Goal: Information Seeking & Learning: Learn about a topic

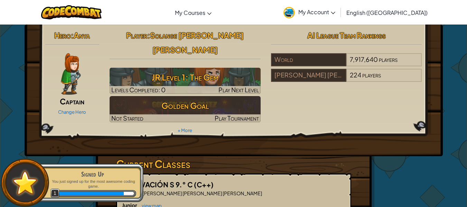
click at [77, 76] on img at bounding box center [71, 74] width 20 height 42
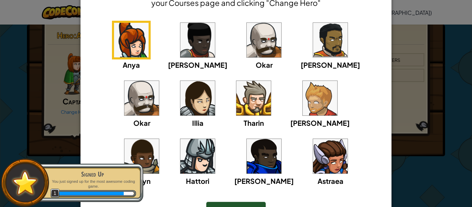
scroll to position [60, 0]
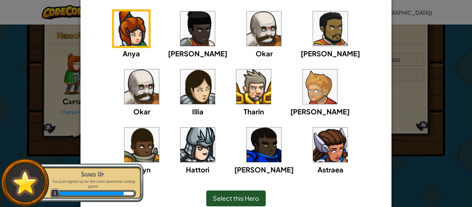
click at [313, 146] on img at bounding box center [330, 145] width 35 height 35
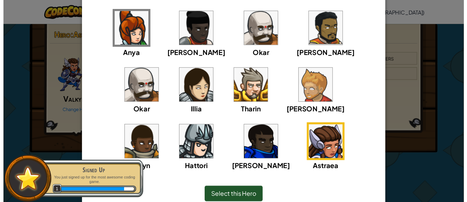
scroll to position [91, 0]
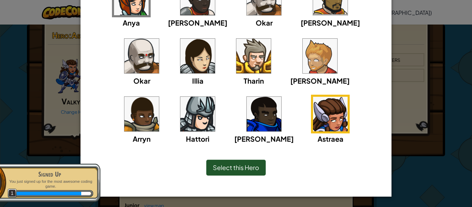
click at [243, 165] on span "Select this Hero" at bounding box center [236, 168] width 46 height 8
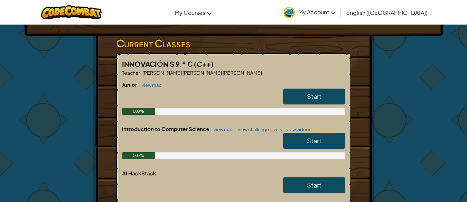
scroll to position [121, 0]
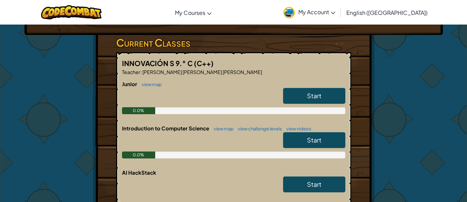
click at [333, 88] on link "Start" at bounding box center [314, 96] width 62 height 16
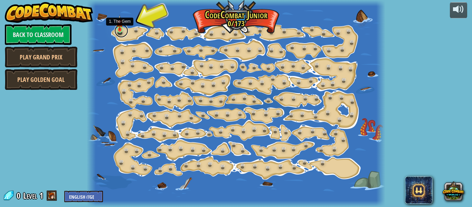
click at [119, 35] on link at bounding box center [121, 31] width 14 height 14
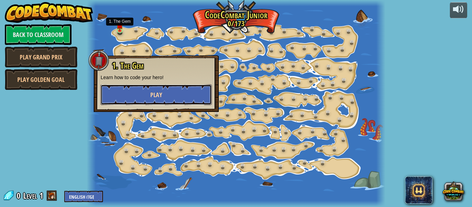
click at [122, 93] on button "Play" at bounding box center [156, 94] width 111 height 21
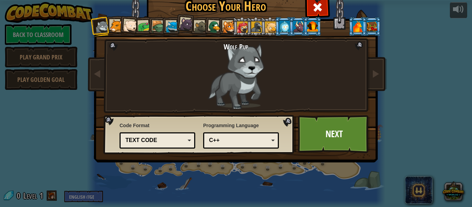
click at [107, 29] on li at bounding box center [101, 26] width 20 height 20
click at [110, 30] on div at bounding box center [116, 26] width 13 height 13
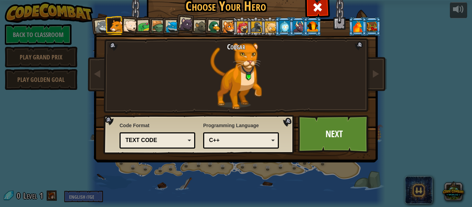
click at [187, 22] on div at bounding box center [187, 24] width 14 height 14
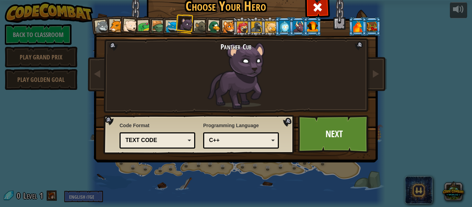
click at [280, 30] on div at bounding box center [284, 26] width 11 height 11
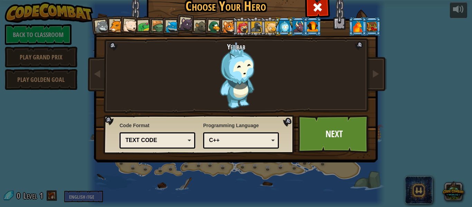
click at [233, 66] on div "Yetibab" at bounding box center [237, 76] width 182 height 67
click at [153, 142] on div "Text code" at bounding box center [156, 141] width 60 height 8
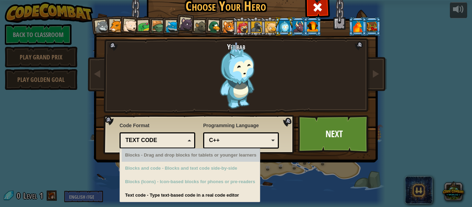
click at [160, 156] on div "Blocks - Drag and drop blocks for tablets or younger learners" at bounding box center [191, 155] width 138 height 13
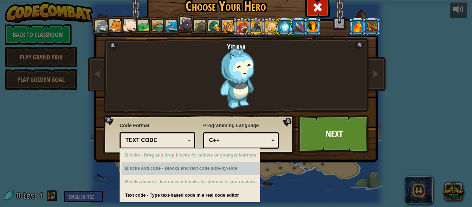
click at [187, 100] on div "Yetibab" at bounding box center [237, 76] width 182 height 67
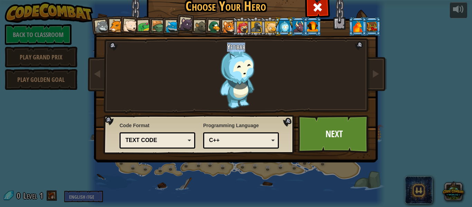
click at [187, 100] on div "Yetibab" at bounding box center [237, 76] width 182 height 67
click at [222, 142] on div "C++" at bounding box center [239, 141] width 60 height 8
click at [134, 70] on div "Wolf Pup Cougar Polar Bear Cub Frog Turtle Blue Fox Panther Cub Brown Rat Duck …" at bounding box center [236, 88] width 259 height 151
click at [102, 29] on div at bounding box center [102, 27] width 14 height 14
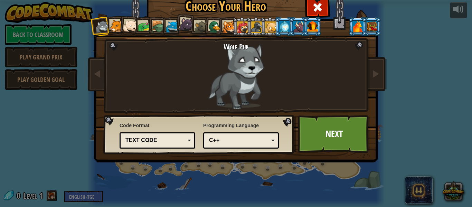
click at [115, 30] on div at bounding box center [116, 26] width 13 height 13
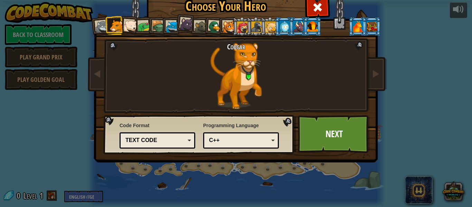
click at [123, 29] on div at bounding box center [130, 26] width 14 height 14
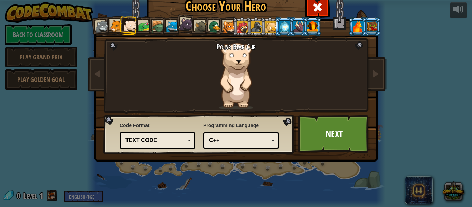
click at [132, 29] on div at bounding box center [130, 26] width 14 height 14
click at [139, 29] on div at bounding box center [144, 26] width 13 height 13
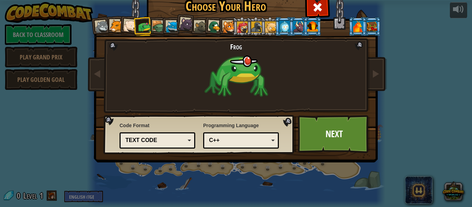
click at [156, 24] on div at bounding box center [158, 26] width 13 height 13
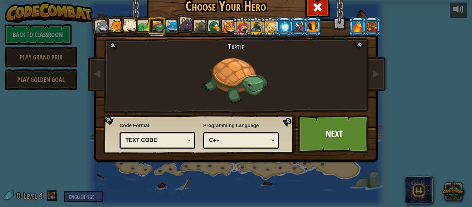
click at [166, 27] on div at bounding box center [172, 27] width 13 height 13
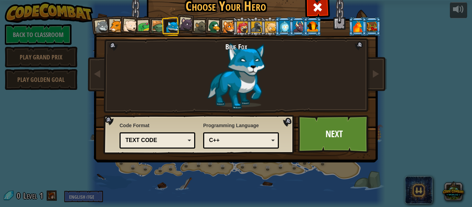
click at [184, 27] on div at bounding box center [187, 24] width 14 height 14
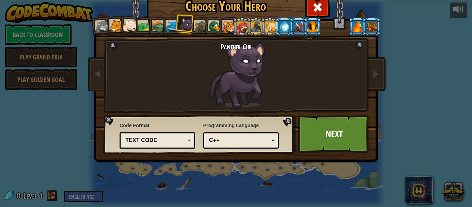
click at [198, 26] on div at bounding box center [201, 27] width 13 height 13
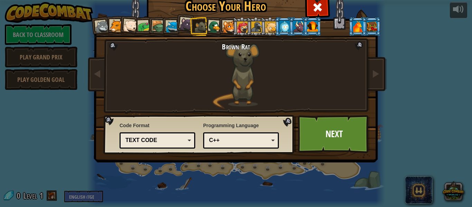
click at [213, 26] on div at bounding box center [214, 26] width 13 height 13
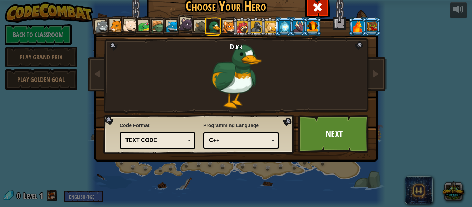
click at [228, 29] on div at bounding box center [229, 27] width 13 height 13
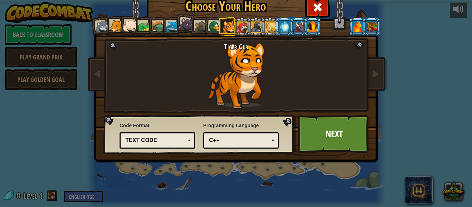
click at [237, 30] on div at bounding box center [242, 26] width 11 height 11
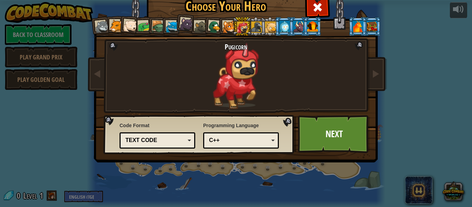
click at [255, 32] on div at bounding box center [256, 26] width 11 height 11
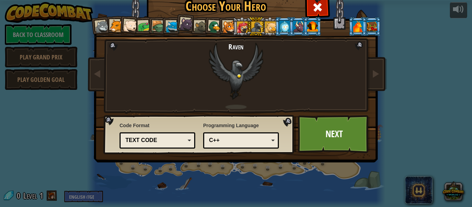
click at [266, 27] on div at bounding box center [270, 26] width 11 height 11
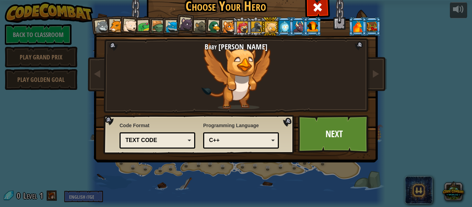
click at [286, 29] on div at bounding box center [284, 26] width 11 height 11
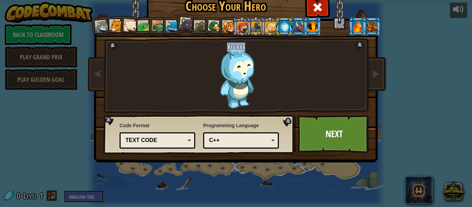
click at [295, 26] on div at bounding box center [298, 26] width 11 height 11
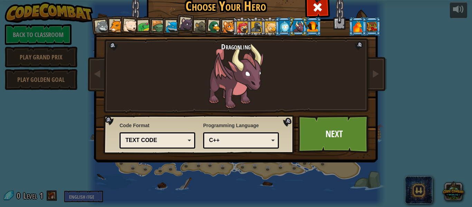
click at [310, 27] on div at bounding box center [312, 26] width 11 height 11
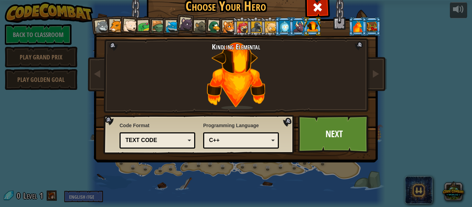
click at [270, 28] on div at bounding box center [270, 26] width 11 height 11
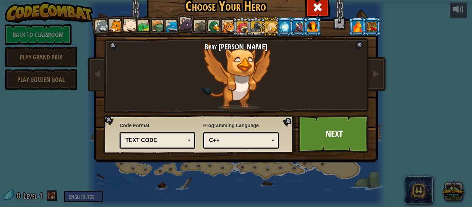
click at [169, 27] on div at bounding box center [172, 27] width 13 height 13
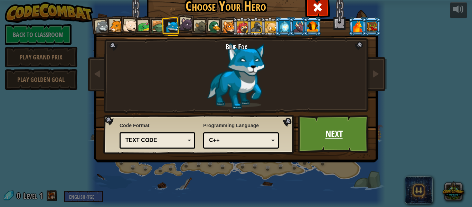
click at [325, 140] on link "Next" at bounding box center [334, 134] width 72 height 38
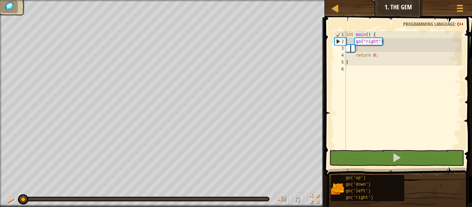
click at [350, 48] on div "int main ( ) { go ( " right " ) ; return 0 ; }" at bounding box center [403, 96] width 117 height 131
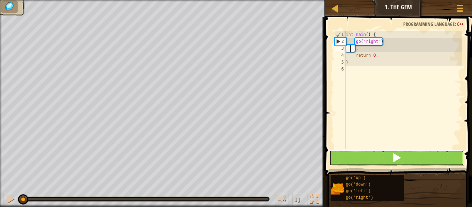
click at [360, 157] on button at bounding box center [397, 158] width 135 height 16
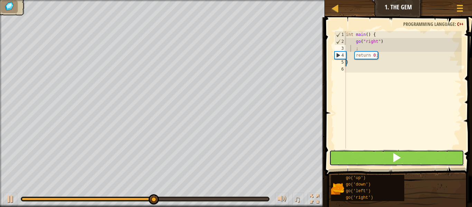
click at [361, 162] on button at bounding box center [397, 158] width 135 height 16
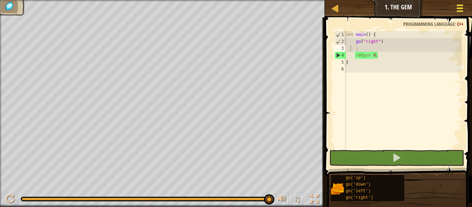
click at [457, 10] on div at bounding box center [459, 8] width 9 height 10
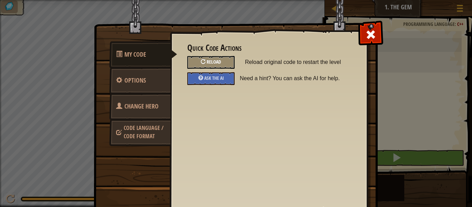
click at [193, 63] on div "Reload" at bounding box center [210, 62] width 47 height 13
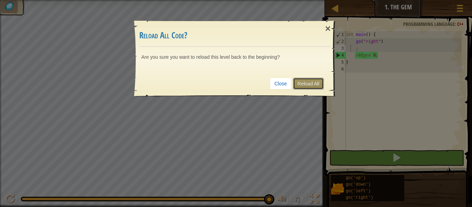
click at [307, 81] on link "Reload All" at bounding box center [308, 84] width 31 height 12
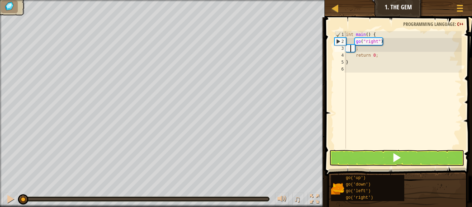
click at [351, 50] on div "int main ( ) { go ( " right " ) ; return 0 ; }" at bounding box center [403, 96] width 117 height 131
type textarea ";"
click at [362, 110] on div "int main ( ) { go ( " right " ) ; return 0 ; }" at bounding box center [403, 96] width 117 height 131
click at [375, 101] on div "int main ( ) { go ( " right " ) ; return 0 ; }" at bounding box center [403, 96] width 117 height 131
click at [349, 48] on div "int main ( ) { go ( " right " ) ; return 0 ; }" at bounding box center [403, 96] width 117 height 131
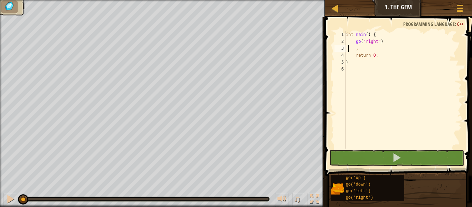
scroll to position [3, 0]
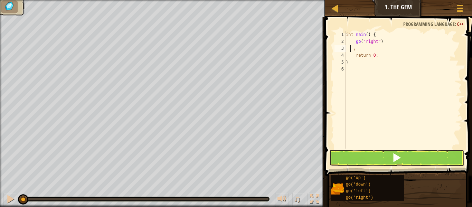
click at [351, 48] on div "int main ( ) { go ( " right " ) ; return 0 ; }" at bounding box center [403, 96] width 117 height 131
click at [353, 54] on div "int main ( ) { go ( " right " ) ; return 0 ; }" at bounding box center [403, 96] width 117 height 131
click at [351, 48] on div "int main ( ) { go ( " right " ) ; return 0 ; }" at bounding box center [403, 96] width 117 height 131
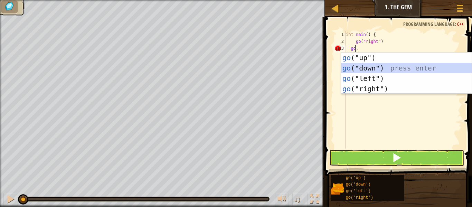
click at [348, 69] on div "go ("up") press enter go ("down") press enter go ("left") press enter go ("righ…" at bounding box center [406, 84] width 131 height 62
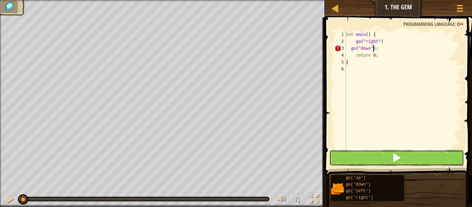
click at [364, 150] on button at bounding box center [397, 158] width 135 height 16
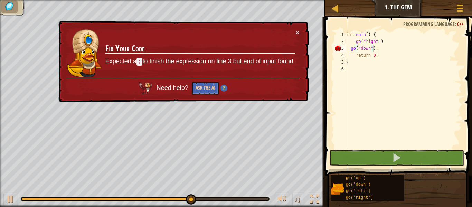
click at [302, 30] on div "× Fix Your Code Expected a ; to finish the expression on line 3 but end of inpu…" at bounding box center [183, 62] width 252 height 82
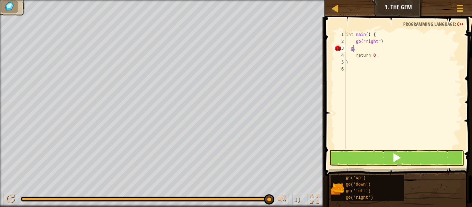
type textarea ";"
click at [360, 47] on div "int main ( ) { go ( " right " ) ; return 0 ; }" at bounding box center [403, 96] width 117 height 131
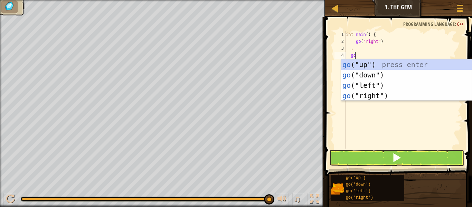
type textarea "go"
click at [373, 74] on div "go ("up") press enter go ("down") press enter go ("left") press enter go ("righ…" at bounding box center [406, 90] width 131 height 62
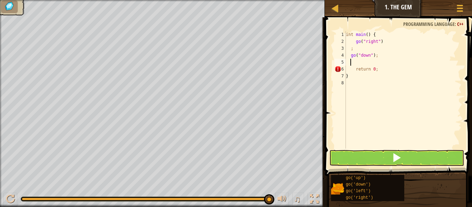
scroll to position [3, 0]
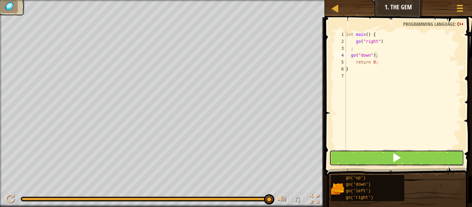
click at [393, 157] on span at bounding box center [397, 158] width 10 height 10
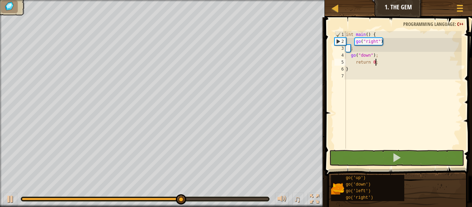
click at [387, 64] on div "int main ( ) { go ( " right " ) ; go ( " down " ) ; return 0 ; }" at bounding box center [403, 96] width 117 height 131
type textarea "return 0;"
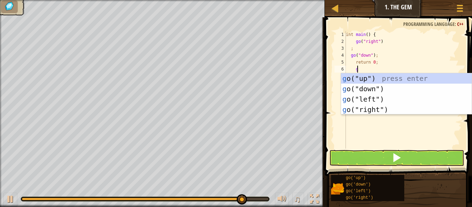
type textarea "go"
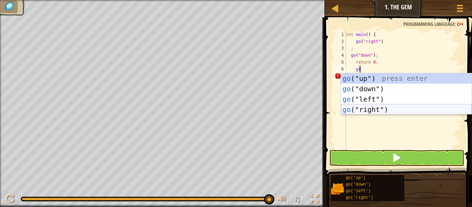
click at [393, 107] on div "go ("up") press enter go ("down") press enter go ("left") press enter go ("righ…" at bounding box center [406, 104] width 131 height 62
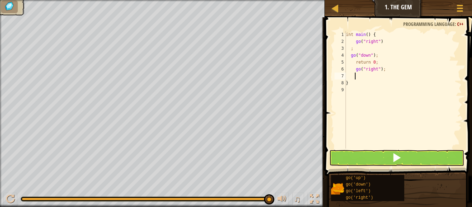
scroll to position [3, 0]
click at [403, 156] on button at bounding box center [397, 158] width 135 height 16
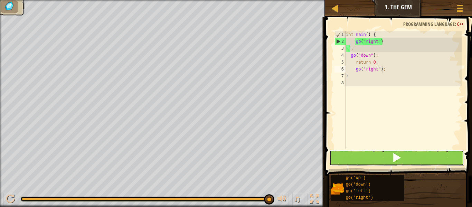
click at [403, 156] on button at bounding box center [397, 158] width 135 height 16
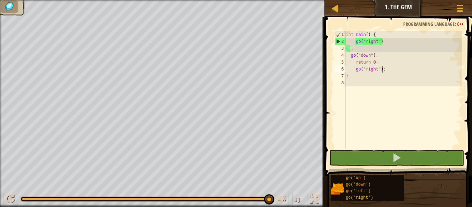
click at [365, 71] on div "int main ( ) { go ( " right " ) ; go ( " down " ) ; return 0 ; go ( " right " )…" at bounding box center [403, 96] width 117 height 131
click at [368, 73] on div "int main ( ) { go ( " right " ) ; go ( " down " ) ; return 0 ; go ( " right " )…" at bounding box center [403, 96] width 117 height 131
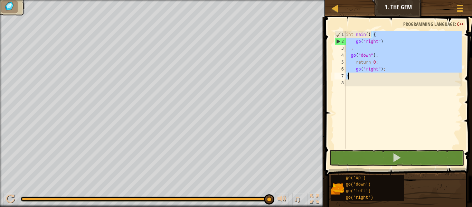
click at [368, 73] on div "int main ( ) { go ( " right " ) ; go ( " down " ) ; return 0 ; go ( " right " )…" at bounding box center [403, 96] width 117 height 131
type textarea "}"
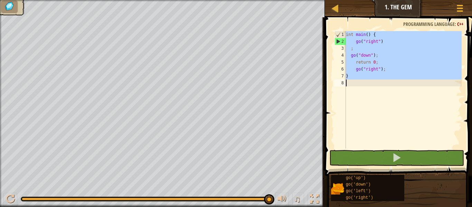
click at [368, 73] on div "int main ( ) { go ( " right " ) ; go ( " down " ) ; return 0 ; go ( " right " )…" at bounding box center [403, 96] width 117 height 131
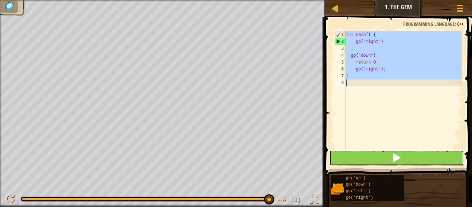
click at [371, 150] on button at bounding box center [397, 158] width 135 height 16
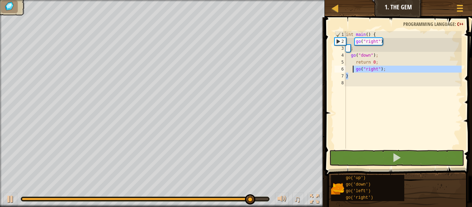
drag, startPoint x: 389, startPoint y: 73, endPoint x: 353, endPoint y: 70, distance: 35.7
click at [353, 70] on div "int main ( ) { go ( " right " ) ; go ( " down " ) ; return 0 ; go ( " right " )…" at bounding box center [403, 96] width 117 height 131
type textarea "go("right"); }"
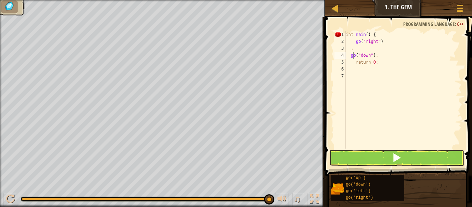
type textarea "return 0;"
type textarea "]"
type textarea "}"
click at [351, 63] on div "int main ( ) { go ( " right " ) ; go ( " down " ) ; return 0 ; }" at bounding box center [403, 96] width 117 height 131
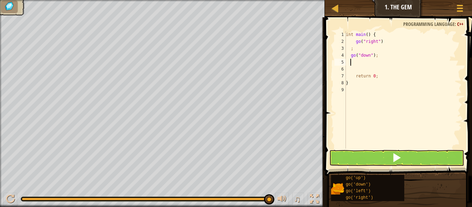
type textarea "go"
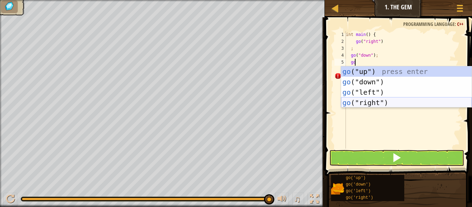
click at [372, 101] on div "go ("up") press enter go ("down") press enter go ("left") press enter go ("righ…" at bounding box center [406, 97] width 131 height 62
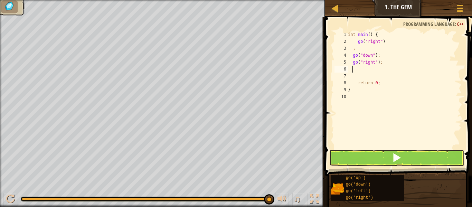
click at [359, 77] on div "int main ( ) { go ( " right " ) ; go ( " down " ) ; go ( " right " ) ; return 0…" at bounding box center [404, 96] width 115 height 131
type textarea "¿"
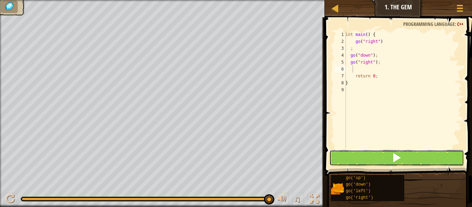
click at [373, 159] on button at bounding box center [397, 158] width 135 height 16
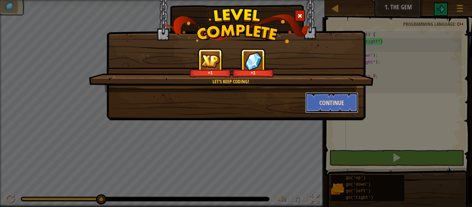
click at [325, 98] on button "Continue" at bounding box center [332, 102] width 54 height 21
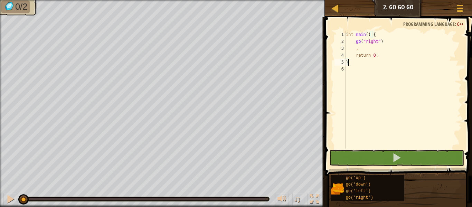
click at [356, 47] on div "int main ( ) { go ( " right " ) ; return 0 ; }" at bounding box center [403, 96] width 117 height 131
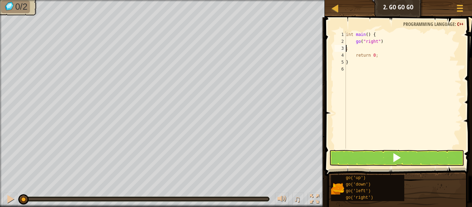
type textarea "go("right");"
click at [391, 41] on div "int main ( ) { go ( " right " ) ; return 0 ; }" at bounding box center [403, 96] width 117 height 131
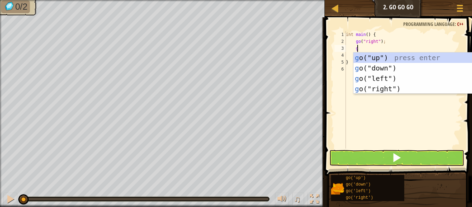
type textarea "go"
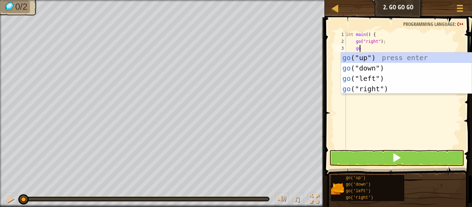
scroll to position [3, 1]
click at [398, 57] on div "go ("up") press enter go ("down") press enter go ("left") press enter go ("righ…" at bounding box center [406, 84] width 131 height 62
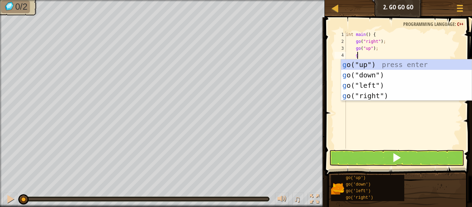
type textarea "go"
click at [396, 97] on div "go ("up") press enter go ("down") press enter go ("left") press enter go ("righ…" at bounding box center [406, 90] width 131 height 62
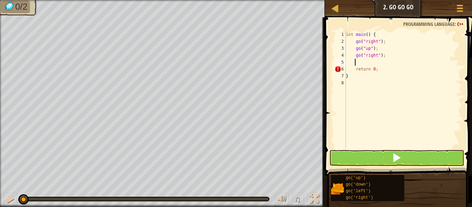
scroll to position [3, 0]
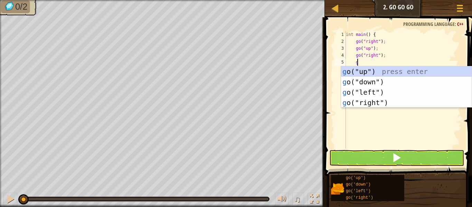
type textarea "go"
click at [397, 98] on div "go ("up") press enter go ("down") press enter go ("left") press enter go ("righ…" at bounding box center [406, 97] width 131 height 62
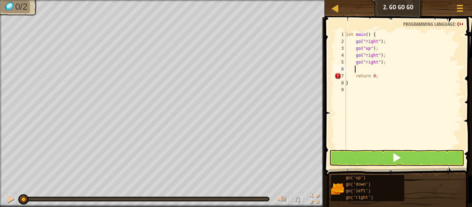
scroll to position [3, 0]
click at [371, 160] on button at bounding box center [397, 158] width 135 height 16
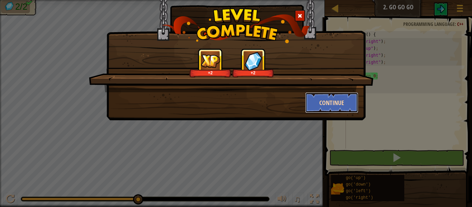
click at [335, 102] on button "Continue" at bounding box center [332, 102] width 54 height 21
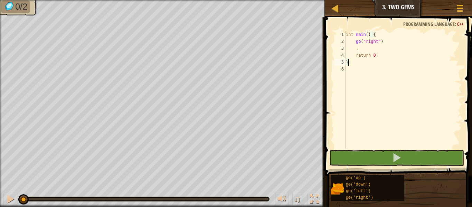
click at [356, 48] on div "int main ( ) { go ( " right " ) ; return 0 ; }" at bounding box center [403, 96] width 117 height 131
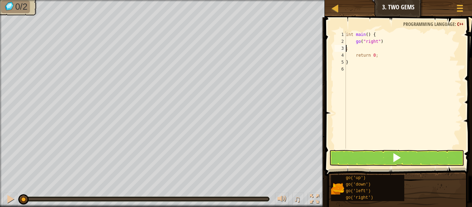
type textarea "go("right");"
click at [390, 42] on div "int main ( ) { go ( " right " ) ; return 0 ; }" at bounding box center [403, 96] width 117 height 131
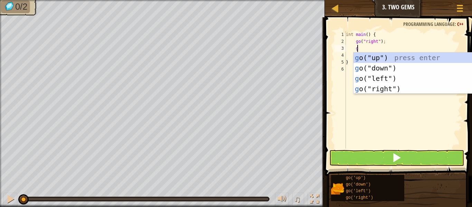
type textarea "go"
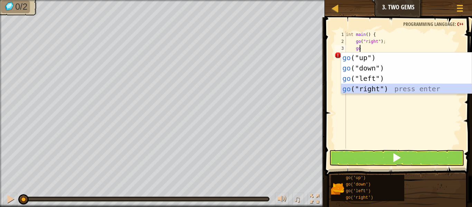
scroll to position [3, 0]
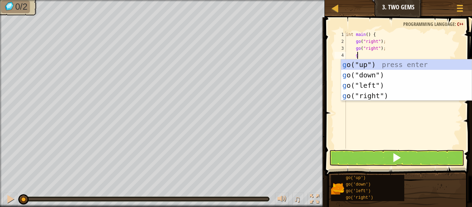
type textarea "go"
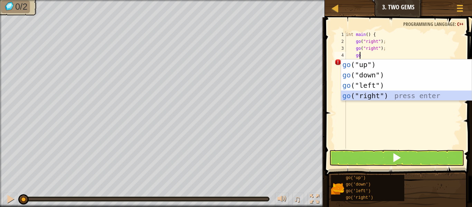
click at [398, 94] on div "go ("up") press enter go ("down") press enter go ("left") press enter go ("righ…" at bounding box center [406, 90] width 131 height 62
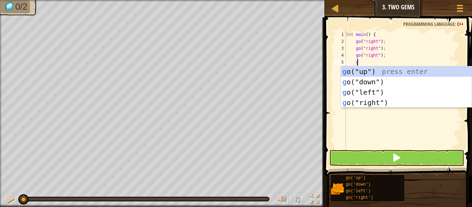
type textarea "go"
click at [376, 74] on div "go ("up") press enter go ("down") press enter go ("left") press enter go ("righ…" at bounding box center [406, 97] width 131 height 62
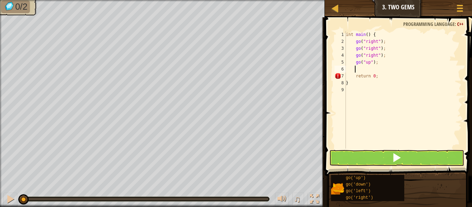
scroll to position [3, 0]
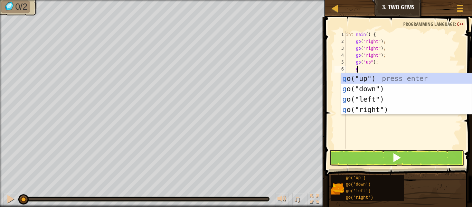
type textarea "go"
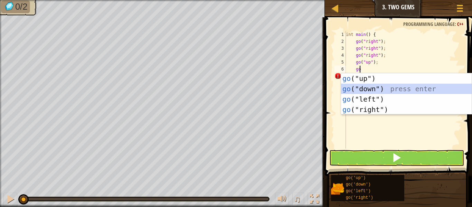
click at [377, 86] on div "go ("up") press enter go ("down") press enter go ("left") press enter go ("righ…" at bounding box center [406, 104] width 131 height 62
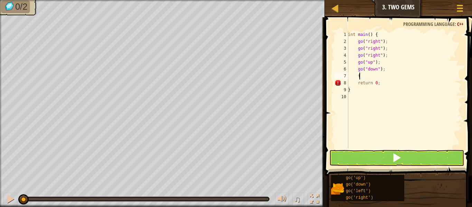
click at [367, 74] on div "int main ( ) { go ( " right " ) ; go ( " right " ) ; go ( " right " ) ; go ( " …" at bounding box center [404, 96] width 115 height 131
type textarea "f"
type textarea "go"
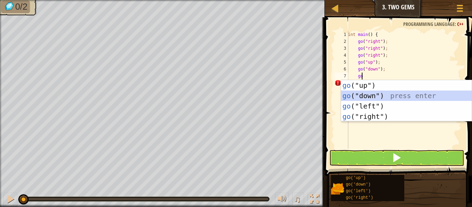
click at [376, 98] on div "go ("up") press enter go ("down") press enter go ("left") press enter go ("righ…" at bounding box center [406, 111] width 131 height 62
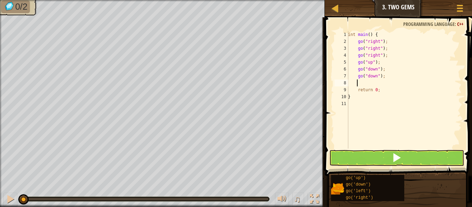
scroll to position [3, 0]
click at [394, 158] on span at bounding box center [397, 158] width 10 height 10
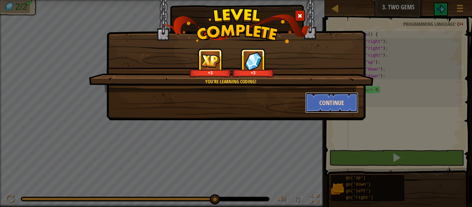
click at [330, 106] on button "Continue" at bounding box center [332, 102] width 54 height 21
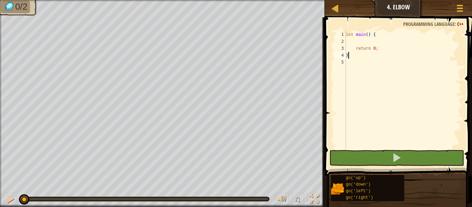
click at [362, 41] on div "int main ( ) { return 0 ; }" at bounding box center [403, 96] width 117 height 131
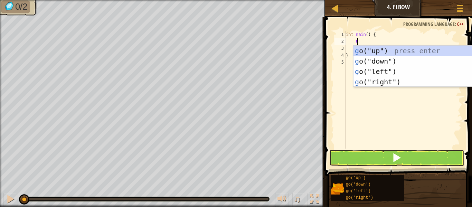
scroll to position [3, 1]
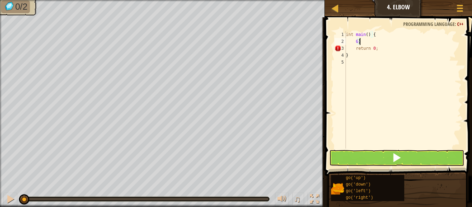
type textarea "G"
type textarea "go"
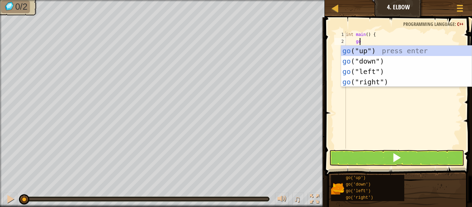
scroll to position [3, 1]
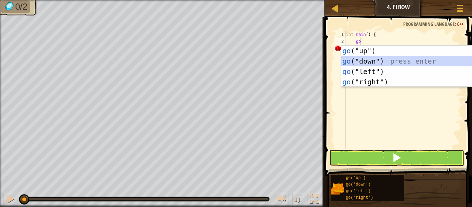
click at [367, 64] on div "go ("up") press enter go ("down") press enter go ("left") press enter go ("righ…" at bounding box center [406, 77] width 131 height 62
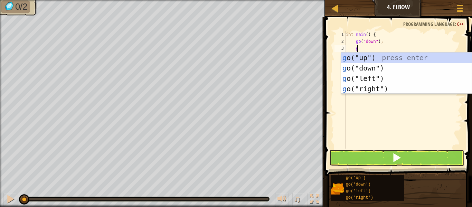
type textarea "go"
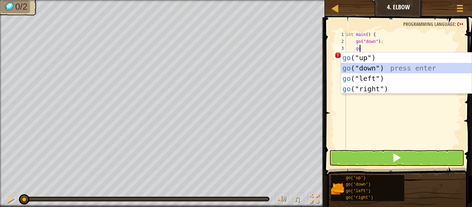
click at [374, 68] on div "go ("up") press enter go ("down") press enter go ("left") press enter go ("righ…" at bounding box center [406, 84] width 131 height 62
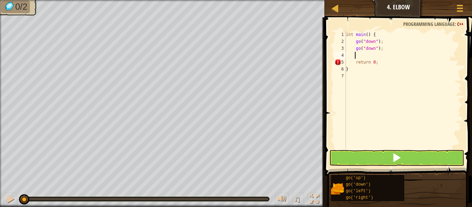
scroll to position [3, 0]
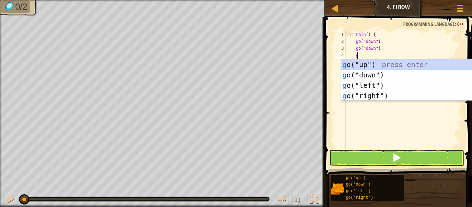
type textarea "go"
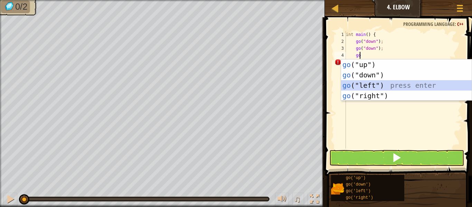
click at [383, 84] on div "go ("up") press enter go ("down") press enter go ("left") press enter go ("righ…" at bounding box center [406, 90] width 131 height 62
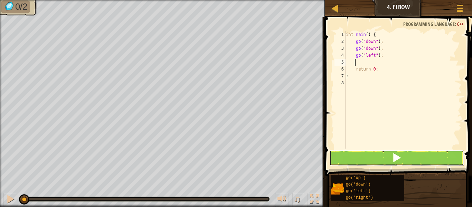
click at [376, 160] on button at bounding box center [397, 158] width 135 height 16
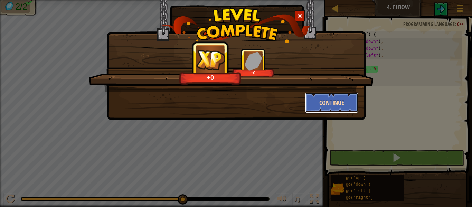
click at [323, 98] on button "Continue" at bounding box center [332, 102] width 54 height 21
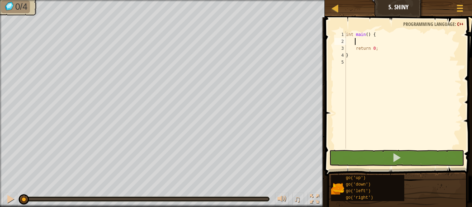
click at [355, 41] on div "int main ( ) { return 0 ; }" at bounding box center [403, 96] width 117 height 131
click at [351, 40] on div "int main ( ) { return 0 ; }" at bounding box center [403, 96] width 117 height 131
click at [347, 40] on div "int main ( ) { return 0 ; }" at bounding box center [403, 96] width 117 height 131
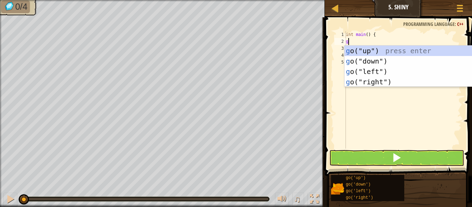
scroll to position [3, 0]
type textarea "go"
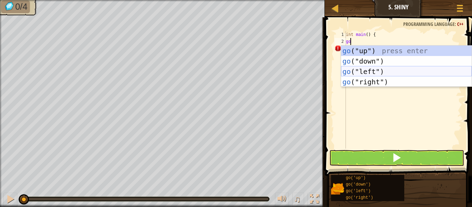
click at [370, 67] on div "go ("up") press enter go ("down") press enter go ("left") press enter go ("righ…" at bounding box center [406, 77] width 131 height 62
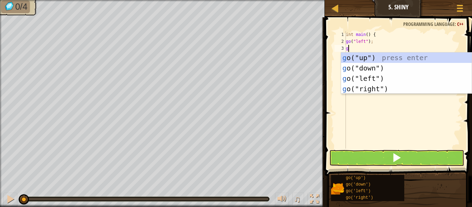
scroll to position [3, 0]
type textarea "go"
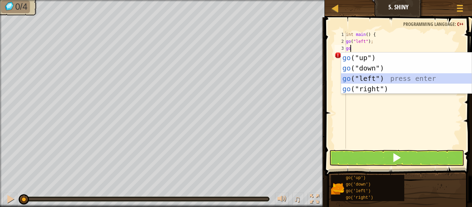
click at [377, 77] on div "go ("up") press enter go ("down") press enter go ("left") press enter go ("righ…" at bounding box center [406, 84] width 131 height 62
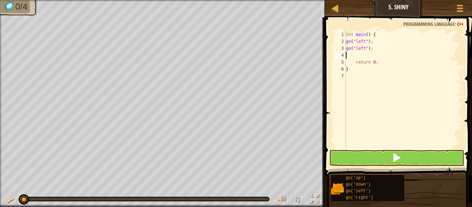
scroll to position [3, 0]
type textarea "go"
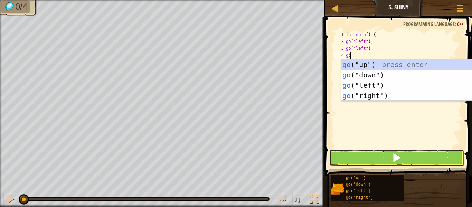
scroll to position [3, 0]
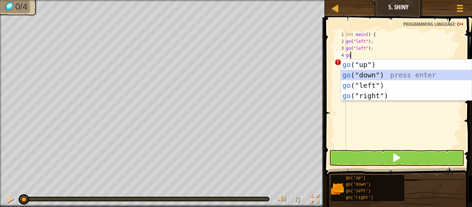
click at [377, 77] on div "go ("up") press enter go ("down") press enter go ("left") press enter go ("righ…" at bounding box center [406, 90] width 131 height 62
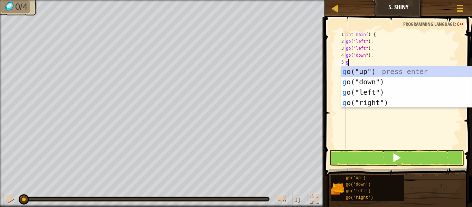
scroll to position [3, 0]
type textarea "go"
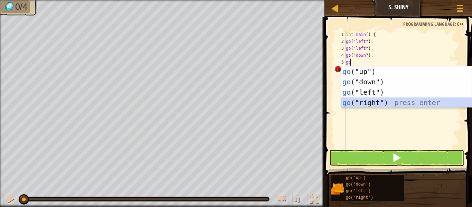
click at [385, 99] on div "go ("up") press enter go ("down") press enter go ("left") press enter go ("righ…" at bounding box center [406, 97] width 131 height 62
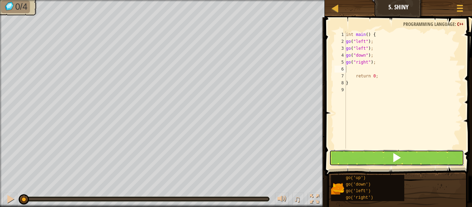
click at [383, 158] on button at bounding box center [397, 158] width 135 height 16
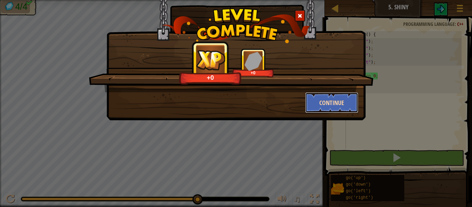
click at [319, 103] on button "Continue" at bounding box center [332, 102] width 54 height 21
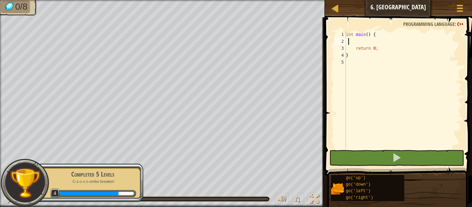
click at [348, 40] on div "int main ( ) { return 0 ; }" at bounding box center [403, 96] width 117 height 131
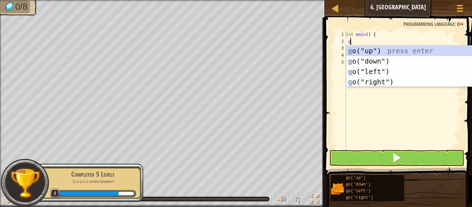
type textarea "go"
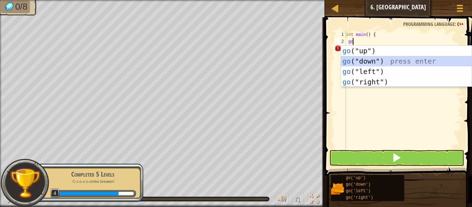
click at [360, 63] on div "go ("up") press enter go ("down") press enter go ("left") press enter go ("righ…" at bounding box center [406, 77] width 131 height 62
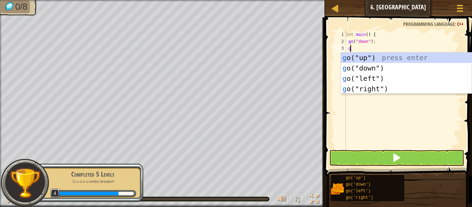
type textarea "go"
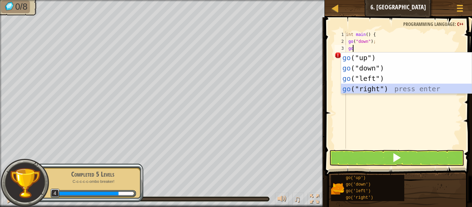
click at [375, 87] on div "go ("up") press enter go ("down") press enter go ("left") press enter go ("righ…" at bounding box center [406, 84] width 131 height 62
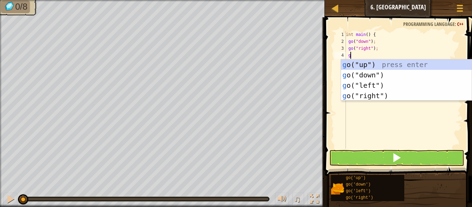
type textarea "go"
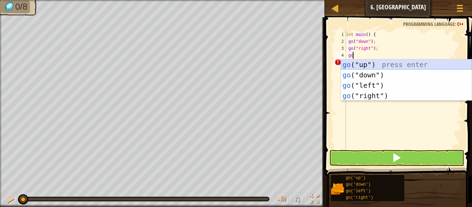
click at [361, 66] on div "go ("up") press enter go ("down") press enter go ("left") press enter go ("righ…" at bounding box center [406, 90] width 131 height 62
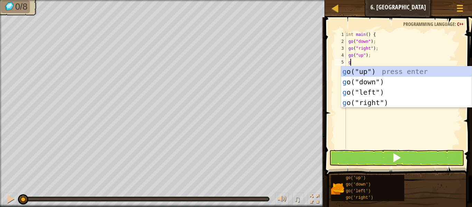
type textarea "go"
click at [362, 73] on div "go ("up") press enter go ("down") press enter go ("left") press enter go ("righ…" at bounding box center [406, 97] width 131 height 62
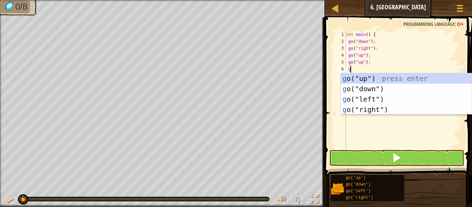
type textarea "go"
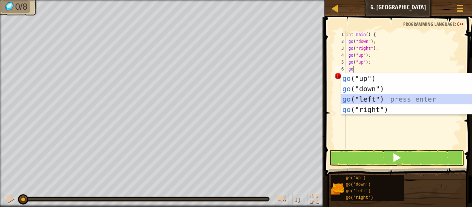
click at [370, 102] on div "go ("up") press enter go ("down") press enter go ("left") press enter go ("righ…" at bounding box center [406, 104] width 131 height 62
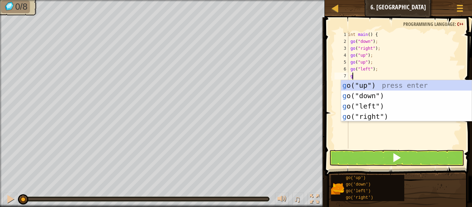
type textarea "go"
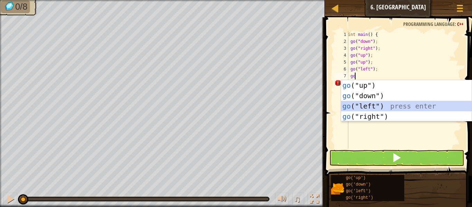
click at [370, 102] on div "go ("up") press enter go ("down") press enter go ("left") press enter go ("righ…" at bounding box center [406, 111] width 131 height 62
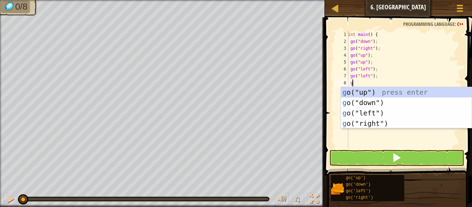
type textarea "go"
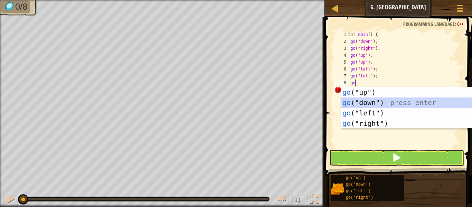
click at [370, 102] on div "go ("up") press enter go ("down") press enter go ("left") press enter go ("righ…" at bounding box center [406, 118] width 131 height 62
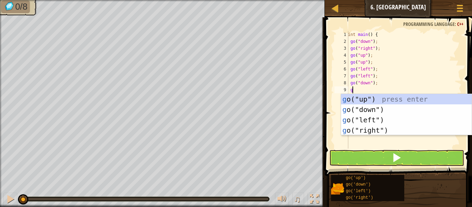
type textarea "go"
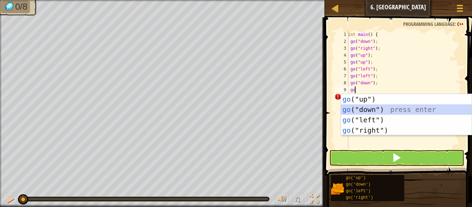
click at [375, 109] on div "go ("up") press enter go ("down") press enter go ("left") press enter go ("righ…" at bounding box center [406, 125] width 131 height 62
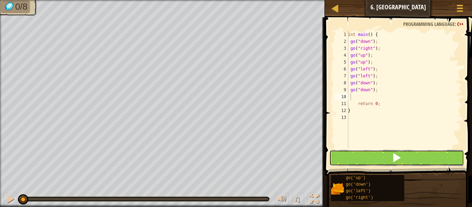
click at [389, 155] on button at bounding box center [397, 158] width 135 height 16
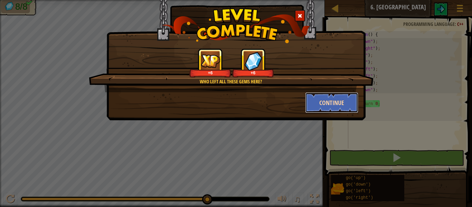
click at [343, 107] on button "Continue" at bounding box center [332, 102] width 54 height 21
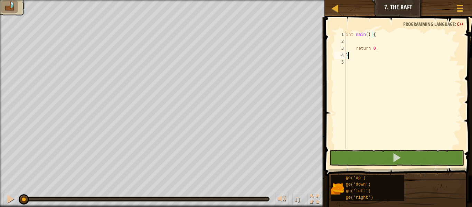
click at [349, 40] on div "int main ( ) { return 0 ; }" at bounding box center [403, 96] width 117 height 131
type textarea "go"
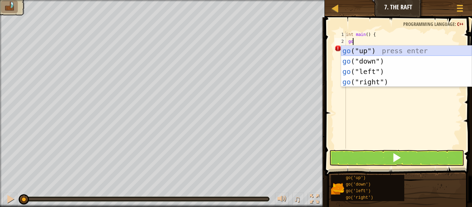
click at [367, 53] on div "go ("up") press enter go ("down") press enter go ("left") press enter go ("righ…" at bounding box center [406, 77] width 131 height 62
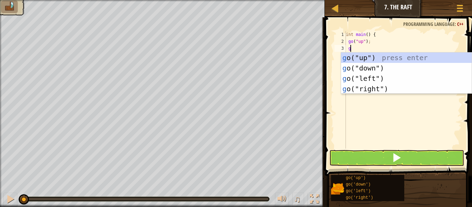
type textarea "go"
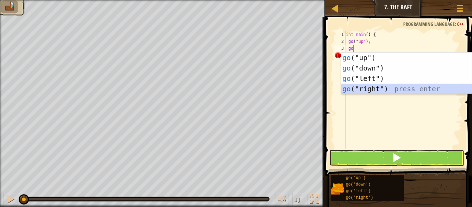
click at [384, 85] on div "go ("up") press enter go ("down") press enter go ("left") press enter go ("righ…" at bounding box center [406, 84] width 131 height 62
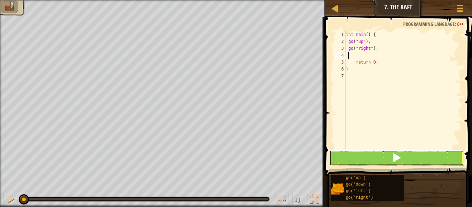
click at [377, 160] on button at bounding box center [397, 158] width 135 height 16
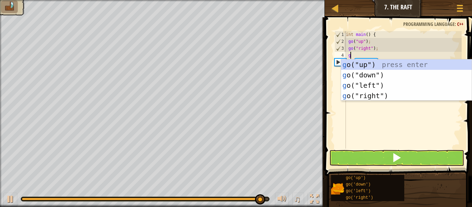
type textarea "go"
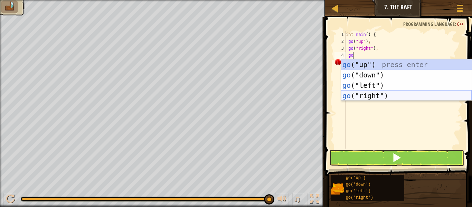
click at [370, 96] on div "go ("up") press enter go ("down") press enter go ("left") press enter go ("righ…" at bounding box center [406, 90] width 131 height 62
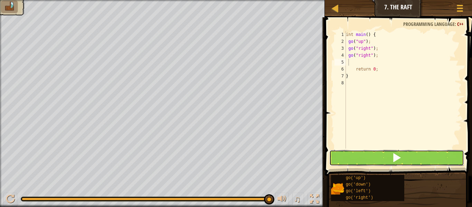
click at [376, 163] on button at bounding box center [397, 158] width 135 height 16
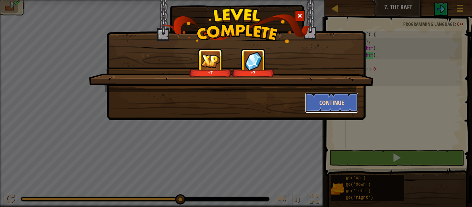
click at [335, 107] on button "Continue" at bounding box center [332, 102] width 54 height 21
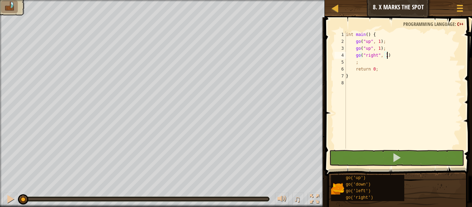
click at [392, 57] on div "int main ( ) { go ( " up " , 1 ) ; go ( " up " , 1 ) ; go ( " right " , 1 ) ; r…" at bounding box center [403, 96] width 117 height 131
click at [355, 64] on div "int main ( ) { go ( " up " , 1 ) ; go ( " up " , 1 ) ; go ( " right " , 1 ) ; r…" at bounding box center [403, 96] width 117 height 131
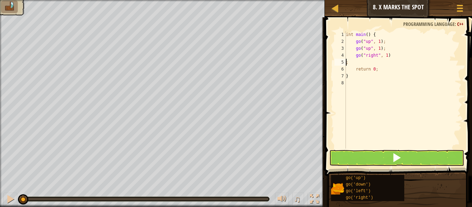
type textarea "go("right", 1);"
click at [396, 52] on div "int main ( ) { go ( " up " , 1 ) ; go ( " up " , 1 ) ; go ( " right " , 1 ) ; r…" at bounding box center [403, 96] width 117 height 131
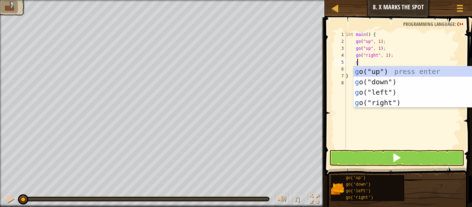
type textarea "go"
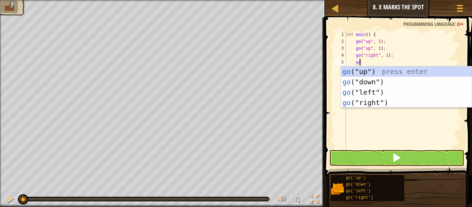
scroll to position [3, 1]
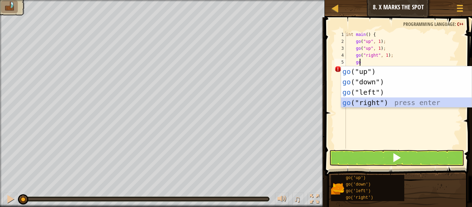
click at [405, 105] on div "go ("up") press enter go ("down") press enter go ("left") press enter go ("righ…" at bounding box center [406, 97] width 131 height 62
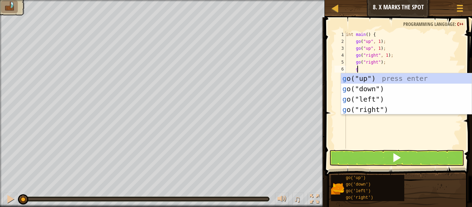
type textarea "go"
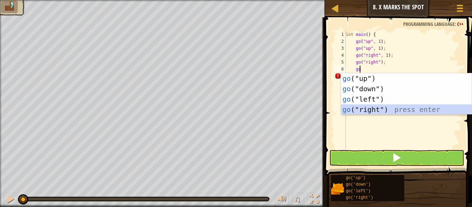
click at [405, 105] on div "go ("up") press enter go ("down") press enter go ("left") press enter go ("righ…" at bounding box center [406, 104] width 131 height 62
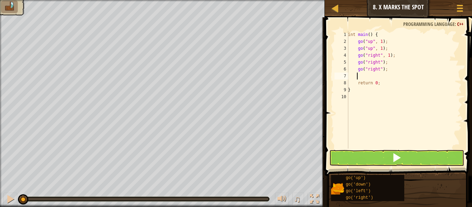
type textarea "go"
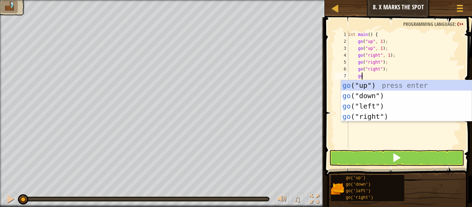
scroll to position [3, 1]
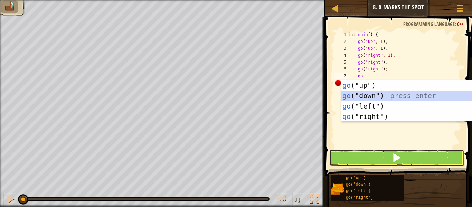
click at [393, 93] on div "go ("up") press enter go ("down") press enter go ("left") press enter go ("righ…" at bounding box center [406, 111] width 131 height 62
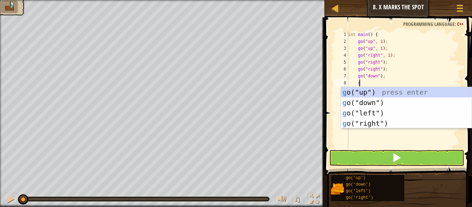
type textarea "go"
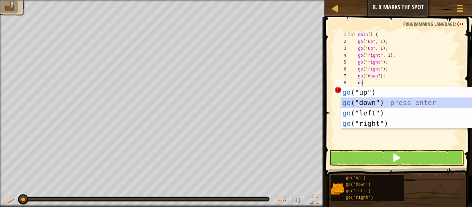
click at [396, 102] on div "go ("up") press enter go ("down") press enter go ("left") press enter go ("righ…" at bounding box center [406, 118] width 131 height 62
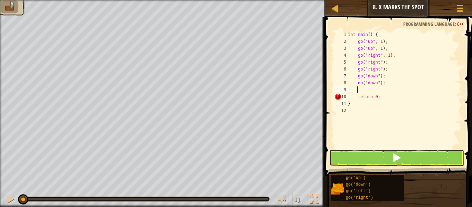
scroll to position [3, 0]
click at [400, 157] on span at bounding box center [397, 158] width 10 height 10
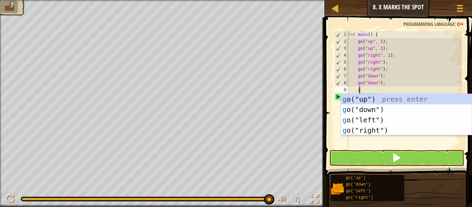
type textarea "go"
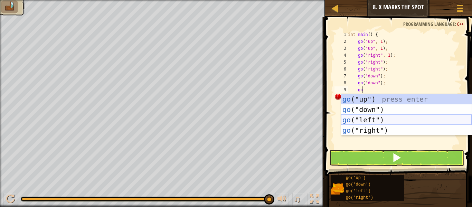
click at [359, 124] on div "go ("up") press enter go ("down") press enter go ("left") press enter go ("righ…" at bounding box center [406, 125] width 131 height 62
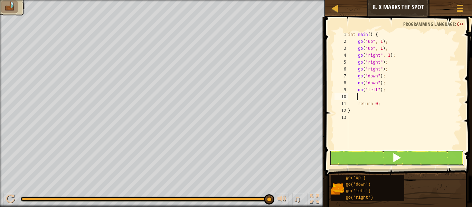
click at [365, 158] on button at bounding box center [397, 158] width 135 height 16
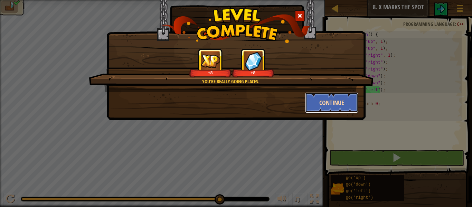
click at [318, 102] on button "Continue" at bounding box center [332, 102] width 54 height 21
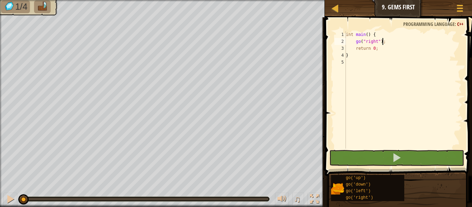
click at [387, 42] on div "int main ( ) { go ( " right " ) ; return 0 ; }" at bounding box center [403, 96] width 117 height 131
type textarea "go("right");"
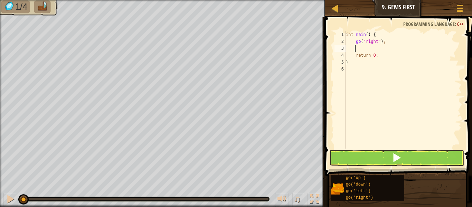
type textarea "go"
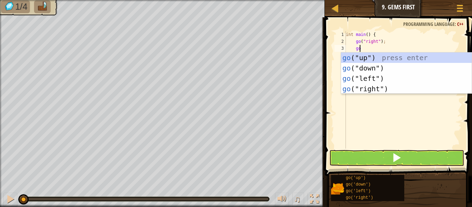
scroll to position [3, 1]
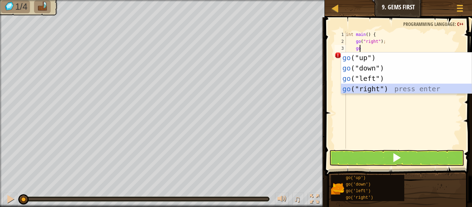
click at [394, 86] on div "go ("up") press enter go ("down") press enter go ("left") press enter go ("righ…" at bounding box center [406, 84] width 131 height 62
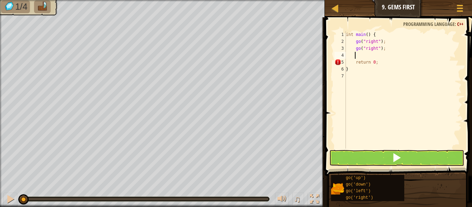
scroll to position [3, 0]
type textarea "go"
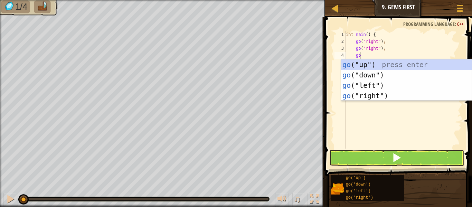
scroll to position [3, 1]
click at [375, 67] on div "go ("up") press enter go ("down") press enter go ("left") press enter go ("righ…" at bounding box center [406, 90] width 131 height 62
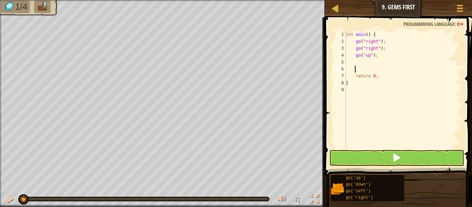
type textarea "}"
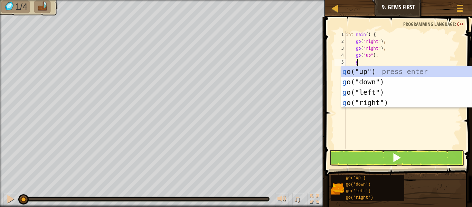
type textarea "go"
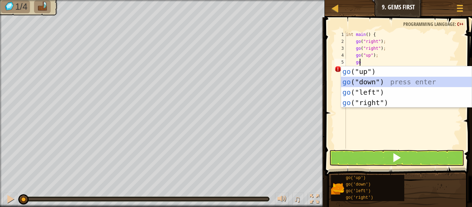
click at [381, 82] on div "go ("up") press enter go ("down") press enter go ("left") press enter go ("righ…" at bounding box center [406, 97] width 131 height 62
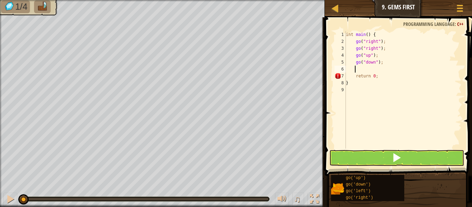
scroll to position [3, 0]
type textarea "go"
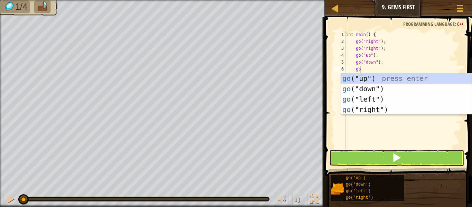
scroll to position [3, 1]
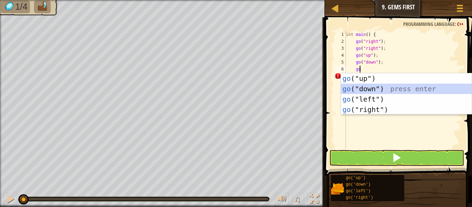
click at [386, 89] on div "go ("up") press enter go ("down") press enter go ("left") press enter go ("righ…" at bounding box center [406, 104] width 131 height 62
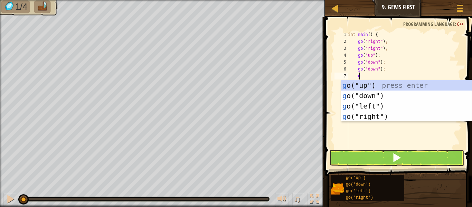
type textarea "go"
click at [386, 89] on div "go ("up") press enter go ("down") press enter go ("left") press enter go ("righ…" at bounding box center [406, 111] width 131 height 62
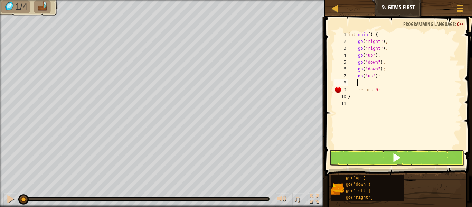
scroll to position [3, 0]
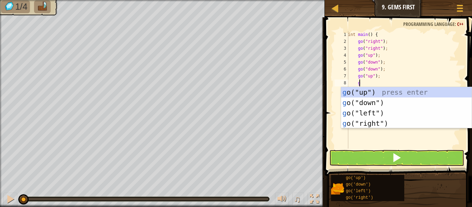
type textarea "go"
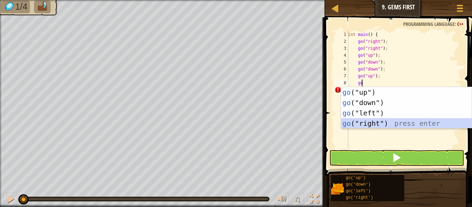
click at [385, 123] on div "go ("up") press enter go ("down") press enter go ("left") press enter go ("righ…" at bounding box center [406, 118] width 131 height 62
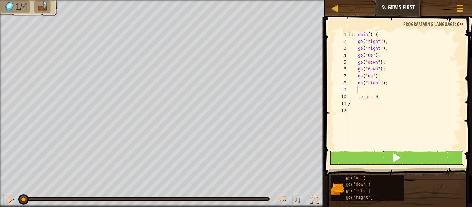
click at [393, 165] on button at bounding box center [397, 158] width 135 height 16
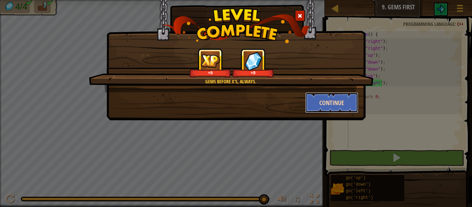
click at [333, 105] on button "Continue" at bounding box center [332, 102] width 54 height 21
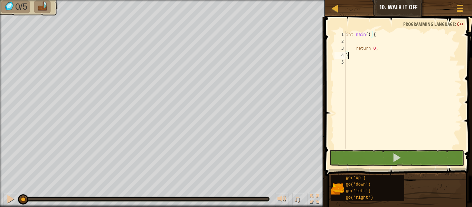
click at [360, 39] on div "int main ( ) { return 0 ; }" at bounding box center [403, 96] width 117 height 131
click at [353, 39] on div "int main ( ) { return 0 ; }" at bounding box center [403, 96] width 117 height 131
click at [350, 39] on div "int main ( ) { return 0 ; }" at bounding box center [403, 96] width 117 height 131
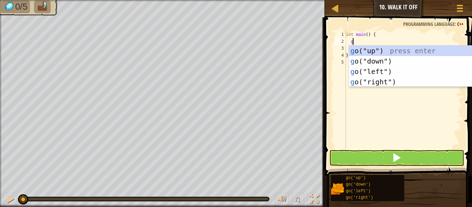
type textarea "go"
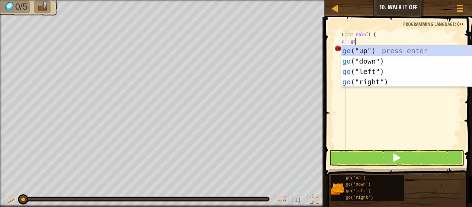
scroll to position [3, 0]
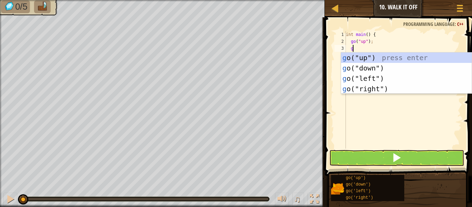
type textarea "go"
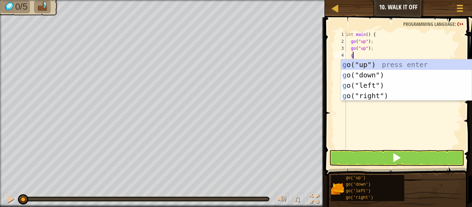
type textarea "go"
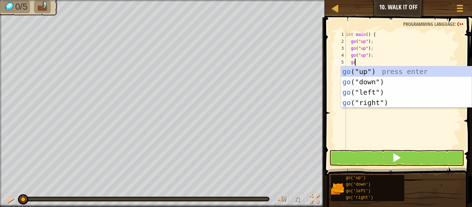
type textarea "go"
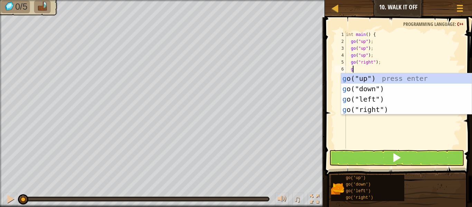
type textarea "go"
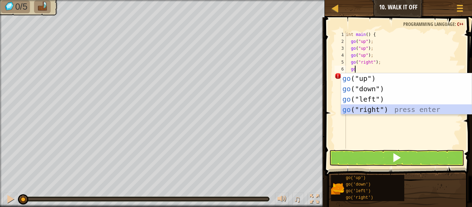
click at [393, 107] on div "go ("up") press enter go ("down") press enter go ("left") press enter go ("righ…" at bounding box center [406, 104] width 131 height 62
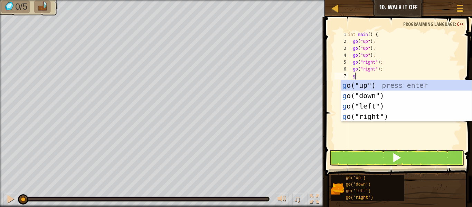
type textarea "go"
click at [379, 117] on div "go ("up") press enter go ("down") press enter go ("left") press enter go ("righ…" at bounding box center [406, 111] width 131 height 62
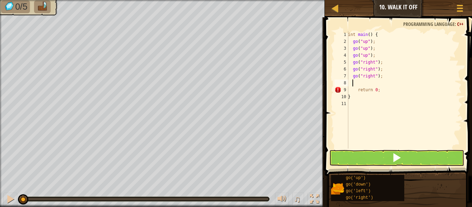
scroll to position [3, 0]
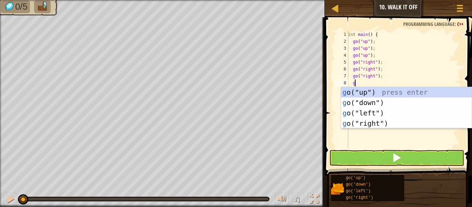
type textarea "go"
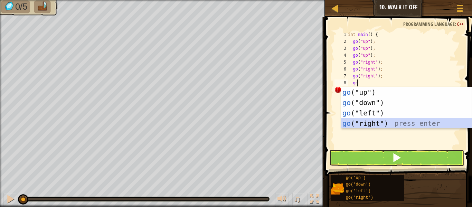
click at [383, 121] on div "go ("up") press enter go ("down") press enter go ("left") press enter go ("righ…" at bounding box center [406, 118] width 131 height 62
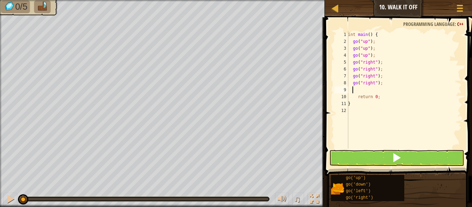
type textarea "go"
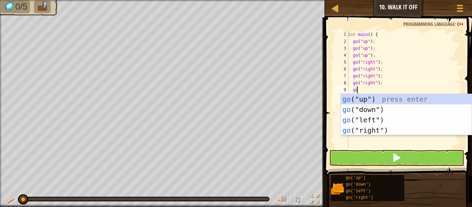
scroll to position [3, 1]
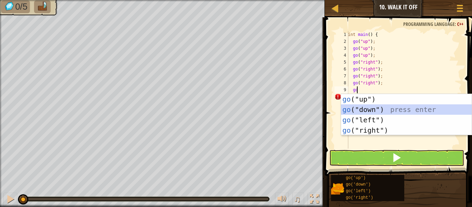
click at [370, 106] on div "go ("up") press enter go ("down") press enter go ("left") press enter go ("righ…" at bounding box center [406, 125] width 131 height 62
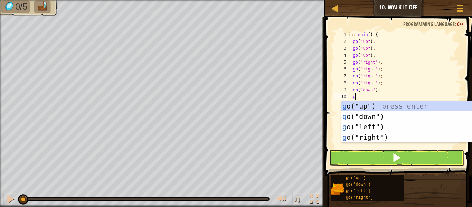
type textarea "go"
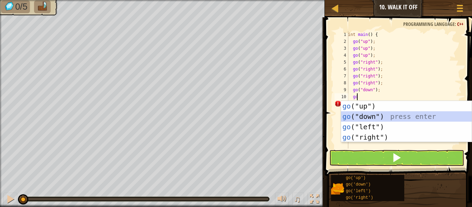
click at [376, 119] on div "go ("up") press enter go ("down") press enter go ("left") press enter go ("righ…" at bounding box center [406, 132] width 131 height 62
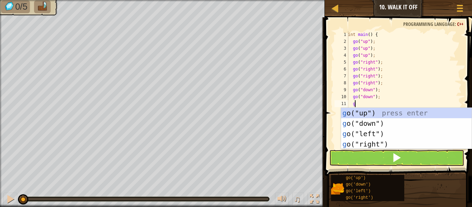
type textarea "goo"
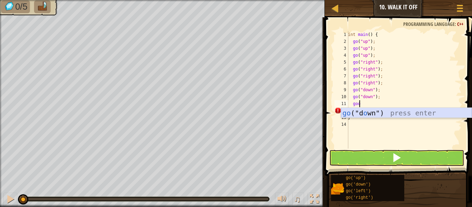
click at [374, 116] on div "go ("d o wn") press enter" at bounding box center [406, 123] width 131 height 31
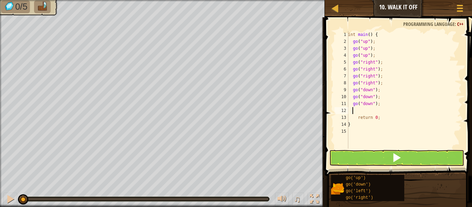
type textarea "go"
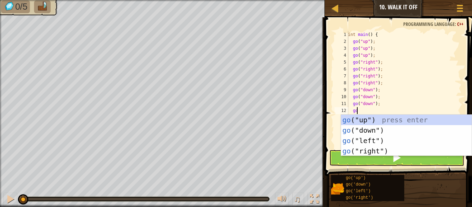
scroll to position [3, 1]
click at [378, 138] on div "go ("up") press enter go ("down") press enter go ("left") press enter go ("righ…" at bounding box center [406, 146] width 131 height 62
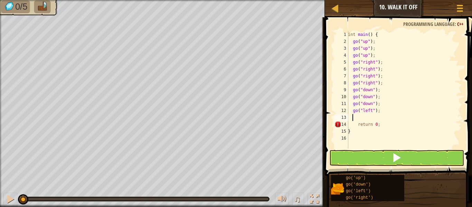
scroll to position [3, 0]
click at [381, 155] on button at bounding box center [397, 158] width 135 height 16
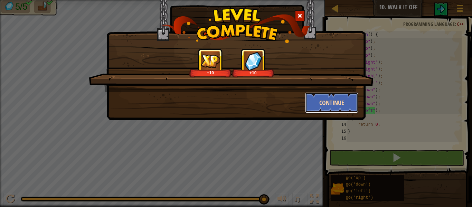
click at [331, 103] on button "Continue" at bounding box center [332, 102] width 54 height 21
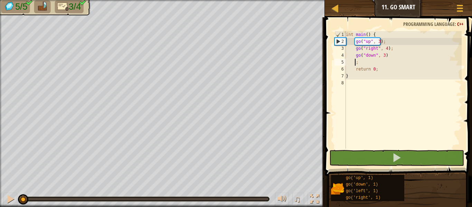
click at [355, 63] on div "int main ( ) { go ( " up " , 3 ) ; go ( " right " , 4 ) ; go ( " down " , 3 ) ;…" at bounding box center [403, 96] width 117 height 131
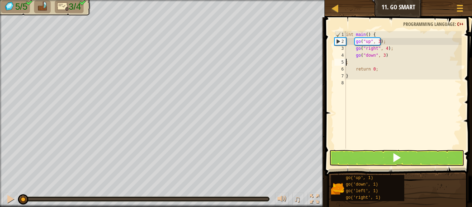
type textarea "go("down", 3);"
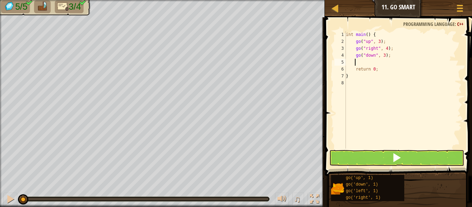
type textarea "go"
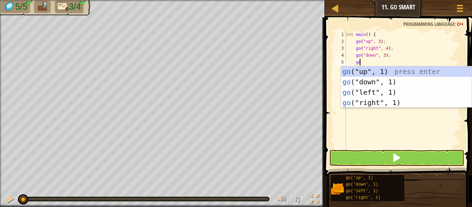
scroll to position [3, 1]
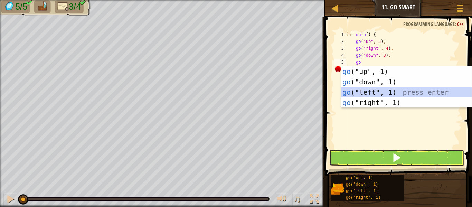
click at [386, 97] on div "go ("up", 1) press enter go ("down", 1) press enter go ("left", 1) press enter …" at bounding box center [406, 97] width 131 height 62
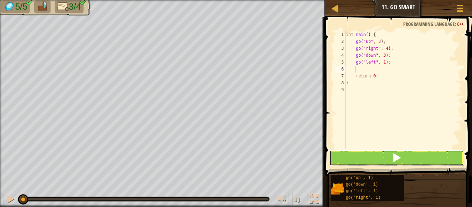
click at [401, 154] on span at bounding box center [397, 158] width 10 height 10
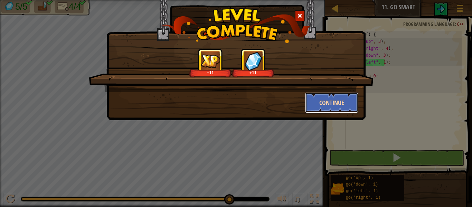
click at [338, 98] on button "Continue" at bounding box center [332, 102] width 54 height 21
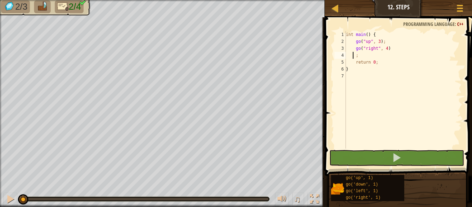
click at [353, 58] on div "int main ( ) { go ( " up " , 3 ) ; go ( " right " , 4 ) ; return 0 ; }" at bounding box center [403, 96] width 117 height 131
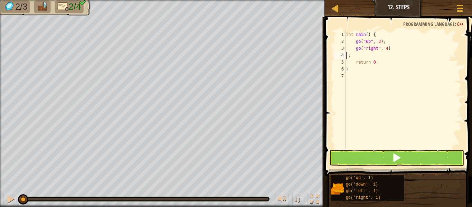
type textarea "go("right", 4) ;"
click at [406, 47] on div "int main ( ) { go ( " up " , 3 ) ; go ( " right " , 4 ) ; return 0 ; }" at bounding box center [403, 96] width 117 height 131
type textarea "go"
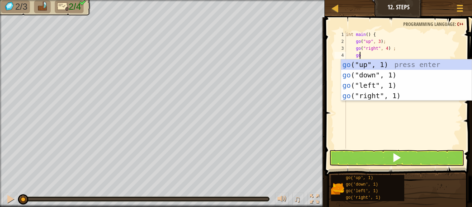
scroll to position [3, 1]
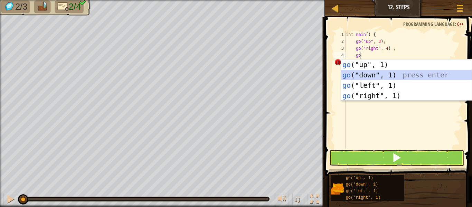
click at [413, 73] on div "go ("up", 1) press enter go ("down", 1) press enter go ("left", 1) press enter …" at bounding box center [406, 90] width 131 height 62
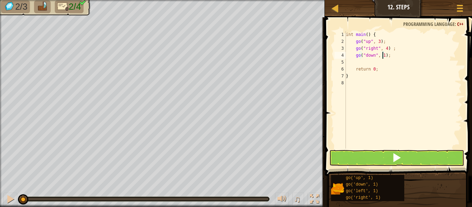
click at [382, 56] on div "int main ( ) { go ( " up " , 3 ) ; go ( " right " , 4 ) ; go ( " down " , 1 ) ;…" at bounding box center [403, 96] width 117 height 131
type textarea "go("down", 3);"
click at [399, 55] on div "int main ( ) { go ( " up " , 3 ) ; go ( " right " , 4 ) ; go ( " down " , 3 ) ;…" at bounding box center [403, 96] width 117 height 131
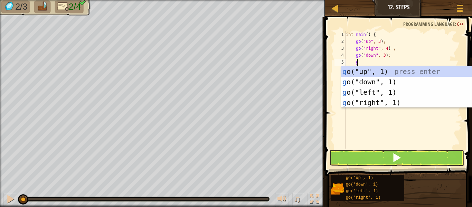
type textarea "go"
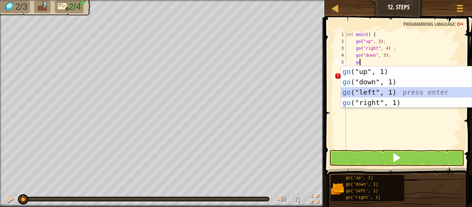
click at [399, 96] on div "go ("up", 1) press enter go ("down", 1) press enter go ("left", 1) press enter …" at bounding box center [406, 97] width 131 height 62
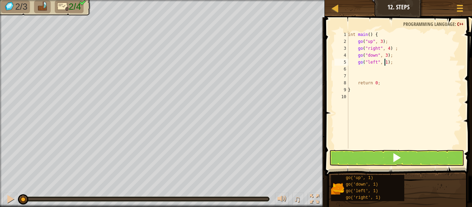
click at [385, 64] on div "int main ( ) { go ( " up " , 3 ) ; go ( " right " , 4 ) ; go ( " down " , 3 ) ;…" at bounding box center [404, 96] width 115 height 131
type textarea "go("left", 2);"
click at [384, 154] on button at bounding box center [397, 158] width 135 height 16
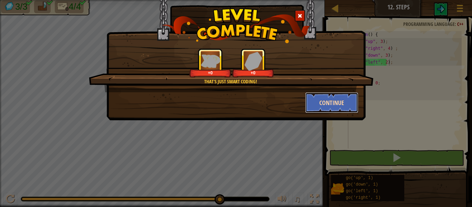
click at [311, 98] on button "Continue" at bounding box center [332, 102] width 54 height 21
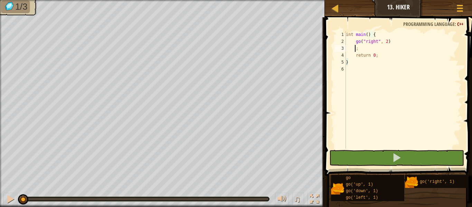
click at [356, 49] on div "int main ( ) { go ( " right " , 2 ) ; return 0 ; }" at bounding box center [403, 96] width 117 height 131
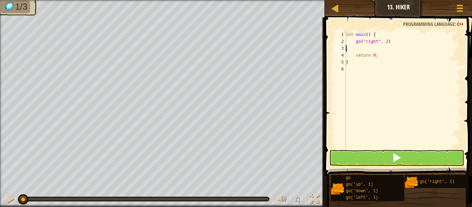
type textarea "go("right", 2);"
click at [407, 42] on div "int main ( ) { go ( " right " , 2 ) ; return 0 ; }" at bounding box center [403, 96] width 117 height 131
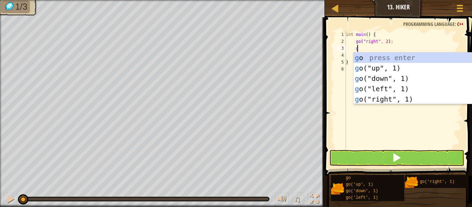
type textarea "go"
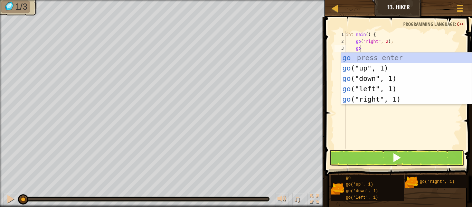
scroll to position [3, 1]
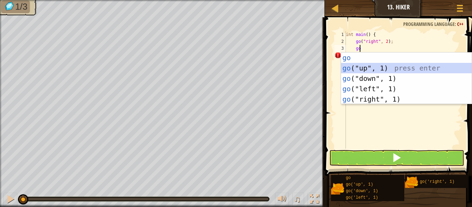
click at [383, 68] on div "go press enter go ("up", 1) press enter go ("down", 1) press enter go ("left", …" at bounding box center [406, 89] width 131 height 73
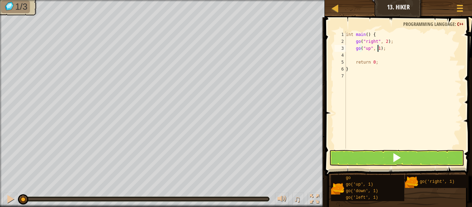
click at [377, 51] on div "int main ( ) { go ( " right " , 2 ) ; go ( " up " , 1 ) ; return 0 ; }" at bounding box center [403, 96] width 117 height 131
type textarea "go("up", 3);"
click at [387, 49] on div "int main ( ) { go ( " right " , 2 ) ; go ( " up " , 3 ) ; return 0 ; }" at bounding box center [403, 96] width 117 height 131
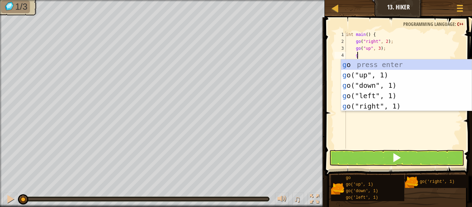
type textarea "go"
click at [389, 105] on div "go press enter go ("up", 1) press enter go ("down", 1) press enter go ("left", …" at bounding box center [406, 95] width 131 height 73
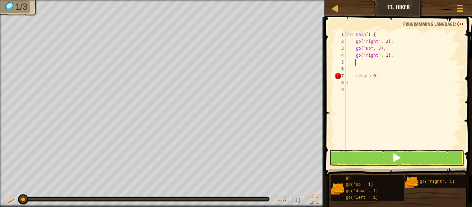
scroll to position [3, 0]
click at [385, 55] on div "int main ( ) { go ( " right " , 2 ) ; go ( " up " , 3 ) ; go ( " right " , 1 ) …" at bounding box center [403, 96] width 117 height 131
type textarea "go("right", 3);"
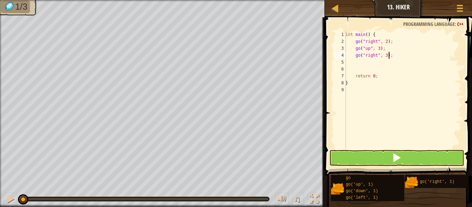
click at [381, 67] on div "int main ( ) { go ( " right " , 2 ) ; go ( " up " , 3 ) ; go ( " right " , 3 ) …" at bounding box center [403, 96] width 118 height 131
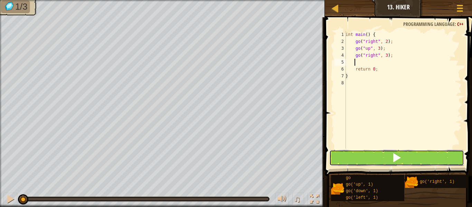
click at [386, 162] on button at bounding box center [397, 158] width 135 height 16
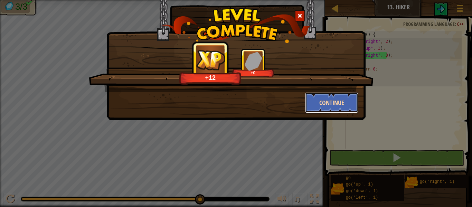
click at [325, 109] on button "Continue" at bounding box center [332, 102] width 54 height 21
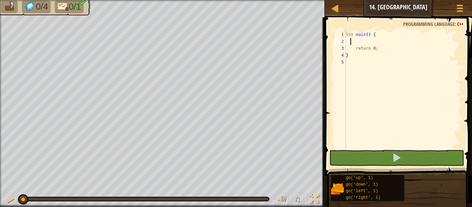
click at [352, 42] on div "int main ( ) { return 0 ; }" at bounding box center [403, 96] width 117 height 131
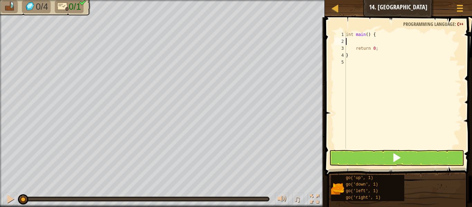
scroll to position [3, 0]
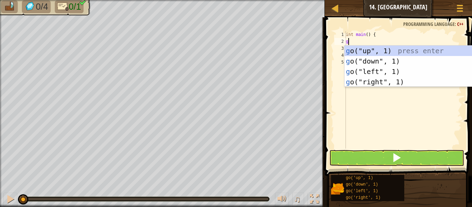
type textarea "go"
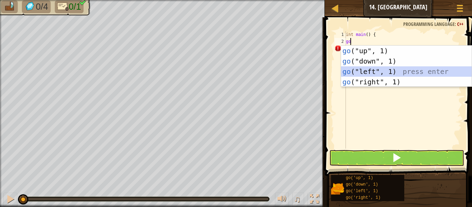
click at [363, 76] on div "go ("up", 1) press enter go ("down", 1) press enter go ("left", 1) press enter …" at bounding box center [406, 77] width 131 height 62
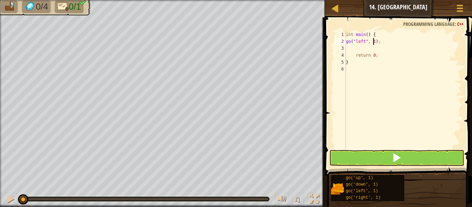
click at [374, 42] on div "int main ( ) { go ( " left " , 1 ) ; return 0 ; }" at bounding box center [403, 96] width 117 height 131
click at [365, 43] on div "int main ( ) { go ( " left " , 4 ) ; return 0 ; }" at bounding box center [403, 96] width 117 height 131
click at [375, 40] on div "int main ( ) { go ( " l " , 4 ) return 0 ; }" at bounding box center [403, 96] width 117 height 131
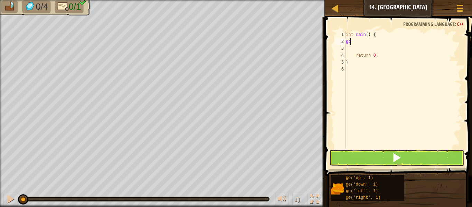
scroll to position [3, 0]
type textarea "g"
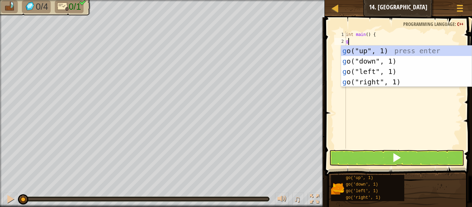
type textarea "go"
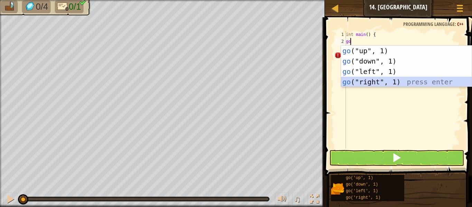
click at [384, 80] on div "go ("up", 1) press enter go ("down", 1) press enter go ("left", 1) press enter …" at bounding box center [406, 77] width 131 height 62
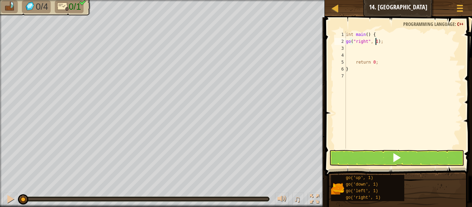
click at [376, 41] on div "int main ( ) { go ( " right " , 1 ) ; return 0 ; }" at bounding box center [403, 96] width 117 height 131
type textarea "go("right", 5);"
click at [378, 158] on button at bounding box center [397, 158] width 135 height 16
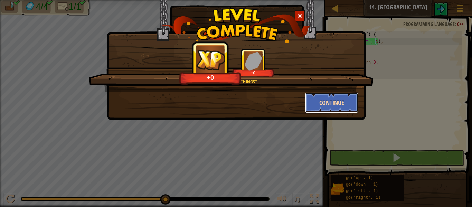
click at [330, 94] on button "Continue" at bounding box center [332, 102] width 54 height 21
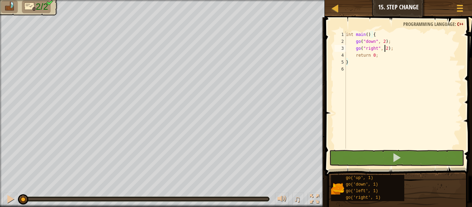
click at [386, 49] on div "int main ( ) { go ( " down " , 2 ) ; go ( " right " , 2 ) ; return 0 ; }" at bounding box center [403, 96] width 117 height 131
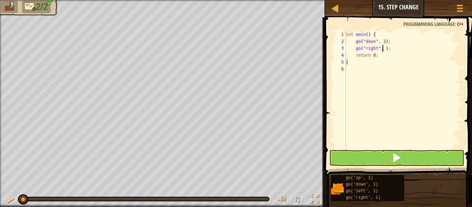
type textarea "go("right", 5);"
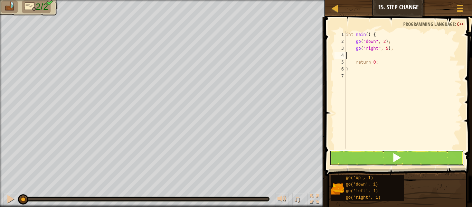
click at [368, 151] on button at bounding box center [397, 158] width 135 height 16
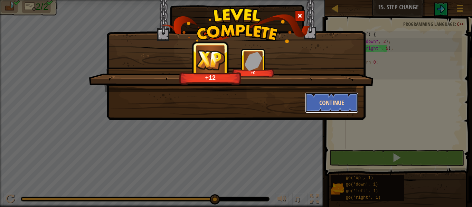
click at [343, 107] on button "Continue" at bounding box center [332, 102] width 54 height 21
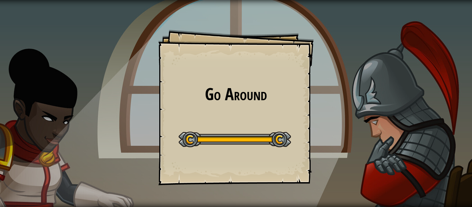
click at [343, 107] on div "Go Around Goals Start Level Error loading from server. Try refreshing the page.…" at bounding box center [236, 103] width 472 height 207
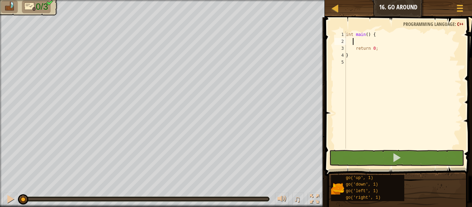
click at [352, 43] on div "int main ( ) { return 0 ; }" at bounding box center [403, 96] width 117 height 131
click at [347, 43] on div "int main ( ) { return 0 ; }" at bounding box center [403, 96] width 117 height 131
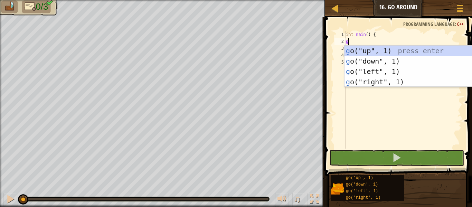
scroll to position [3, 0]
type textarea "go"
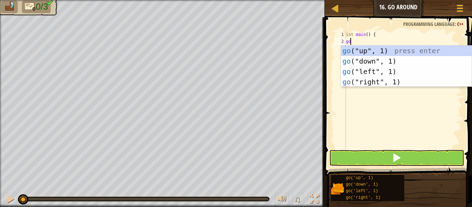
scroll to position [3, 0]
click at [365, 48] on div "go ("up", 1) press enter go ("down", 1) press enter go ("left", 1) press enter …" at bounding box center [406, 77] width 131 height 62
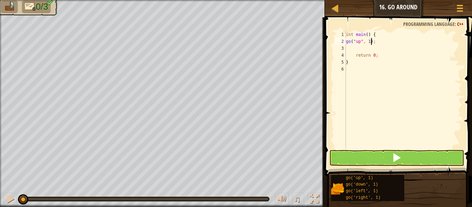
click at [370, 41] on div "int main ( ) { go ( " up " , 1 ) ; return 0 ; }" at bounding box center [403, 96] width 117 height 131
click at [368, 42] on div "int main ( ) { go ( " up " , 1 ) ; return 0 ; }" at bounding box center [403, 96] width 117 height 131
type textarea "go("up", 2);"
click at [374, 43] on div "int main ( ) { go ( " up " , 2 ) ; return 0 ; }" at bounding box center [403, 96] width 117 height 131
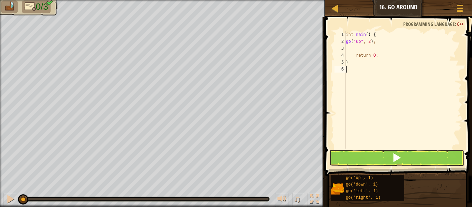
scroll to position [3, 0]
type textarea "g"
click at [352, 47] on div "int main ( ) { go ( " up " , 2 ) ; return 0 ; }" at bounding box center [403, 96] width 117 height 131
click at [347, 47] on div "int main ( ) { go ( " up " , 2 ) ; return 0 ; }" at bounding box center [403, 96] width 117 height 131
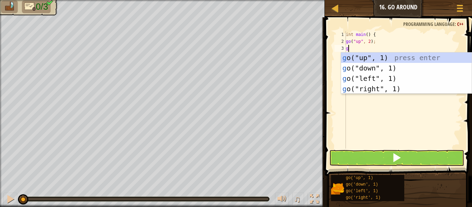
type textarea "go"
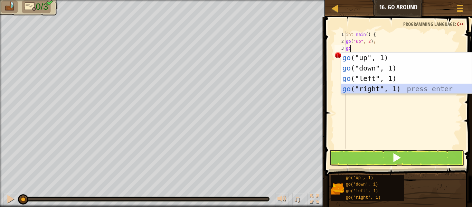
click at [364, 85] on div "go ("up", 1) press enter go ("down", 1) press enter go ("left", 1) press enter …" at bounding box center [406, 84] width 131 height 62
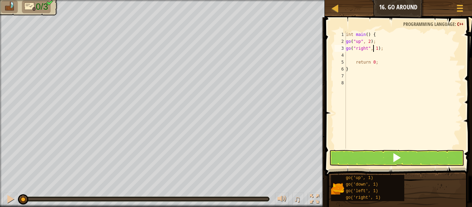
click at [375, 48] on div "int main ( ) { go ( " up " , 2 ) ; go ( " right " , 1 ) ; return 0 ; }" at bounding box center [403, 96] width 117 height 131
click at [375, 48] on div "int main ( ) { go ( " up " , 2 ) ; go ( " right " , 1 ) ; return 0 ; }" at bounding box center [403, 90] width 117 height 118
type textarea "go("right", 3);"
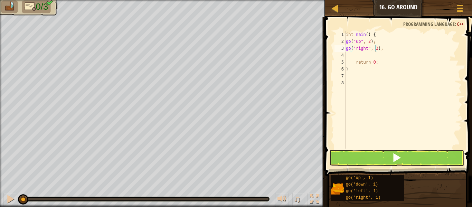
scroll to position [3, 2]
click at [382, 49] on div "int main ( ) { go ( " up " , 2 ) ; go ( " right " , 3 ) ; return 0 ; }" at bounding box center [403, 96] width 117 height 131
type textarea "go"
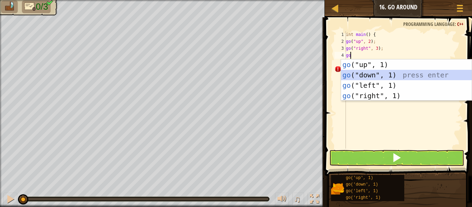
click at [387, 73] on div "go ("up", 1) press enter go ("down", 1) press enter go ("left", 1) press enter …" at bounding box center [406, 90] width 131 height 62
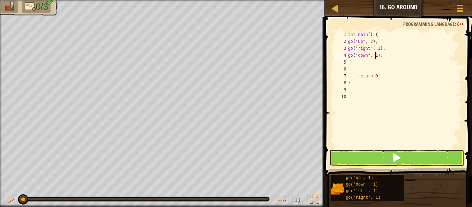
click at [375, 55] on div "int main ( ) { go ( " up " , 2 ) ; go ( " right " , 3 ) ; go ( " down " , 1 ) ;…" at bounding box center [404, 96] width 115 height 131
click at [374, 74] on div "int main ( ) { go ( " up " , 2 ) ; go ( " right " , 3 ) ; go ( " down " , 2 ) ;…" at bounding box center [404, 96] width 115 height 131
type textarea "return 0;"
click at [369, 68] on div "int main ( ) { go ( " up " , 2 ) ; go ( " right " , 3 ) ; go ( " down " , 2 ) ;…" at bounding box center [404, 96] width 115 height 131
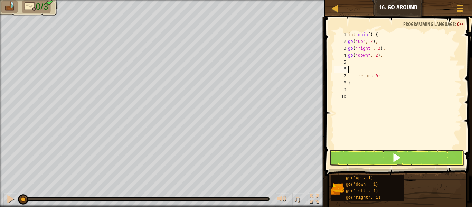
scroll to position [3, 0]
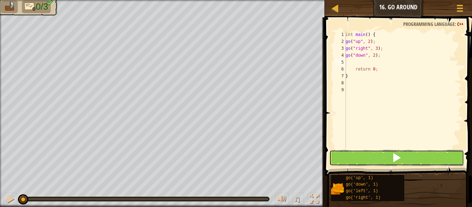
click at [358, 156] on button at bounding box center [397, 158] width 135 height 16
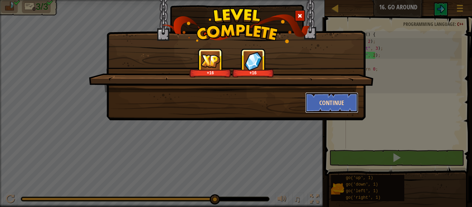
click at [323, 93] on button "Continue" at bounding box center [332, 102] width 54 height 21
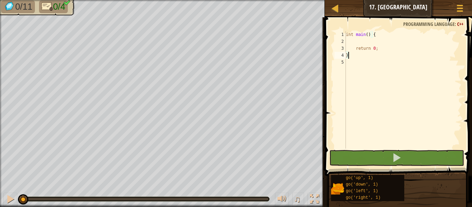
click at [350, 42] on div "int main ( ) { return 0 ; }" at bounding box center [403, 96] width 117 height 131
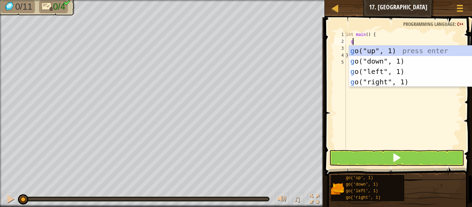
type textarea "go"
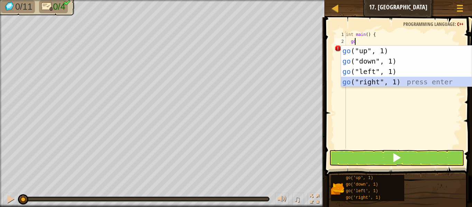
click at [362, 80] on div "go ("up", 1) press enter go ("down", 1) press enter go ("left", 1) press enter …" at bounding box center [406, 77] width 131 height 62
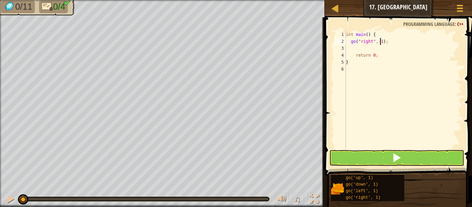
click at [380, 42] on div "int main ( ) { go ( " right " , 1 ) ; return 0 ; }" at bounding box center [403, 96] width 117 height 131
type textarea "go("right",3);"
click at [385, 43] on div "int main ( ) { go ( " right " , 3 ) ; return 0 ; }" at bounding box center [403, 96] width 117 height 131
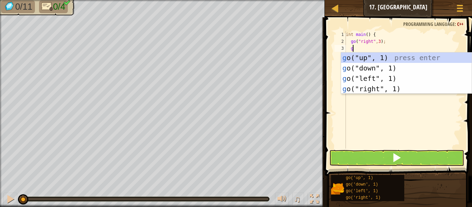
type textarea "go"
click at [377, 61] on div "go ("up", 1) press enter go ("down", 1) press enter go ("left", 1) press enter …" at bounding box center [406, 84] width 131 height 62
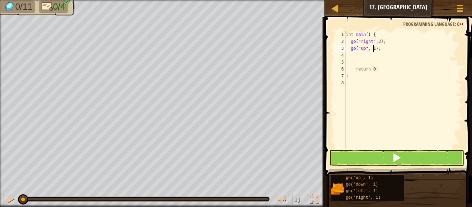
click at [374, 49] on div "int main ( ) { go ( " right " , 3 ) ; go ( " up " , 1 ) ; return 0 ; }" at bounding box center [403, 96] width 117 height 131
type textarea "go("up", 3);"
click at [354, 58] on div "int main ( ) { go ( " right " , 3 ) ; go ( " up " , 3 ) ; return 0 ; }" at bounding box center [403, 96] width 117 height 131
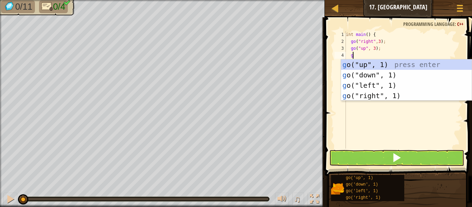
type textarea "go"
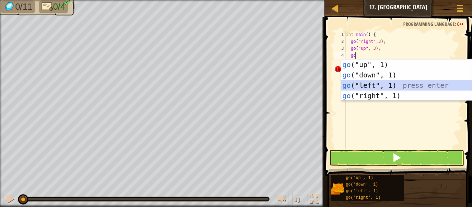
click at [367, 83] on div "go ("up", 1) press enter go ("down", 1) press enter go ("left", 1) press enter …" at bounding box center [406, 90] width 131 height 62
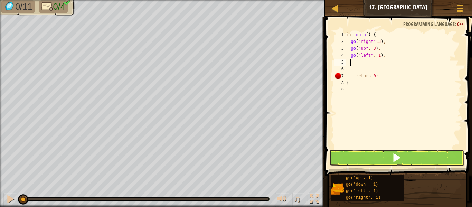
scroll to position [3, 0]
click at [378, 55] on div "int main ( ) { go ( " right " , 3 ) ; go ( " up " , 3 ) ; go ( " left " , 1 ) ;…" at bounding box center [403, 96] width 117 height 131
type textarea "go("left", 3);"
click at [364, 65] on div "int main ( ) { go ( " right " , 3 ) ; go ( " up " , 3 ) ; go ( " left " , 3 ) ;…" at bounding box center [403, 96] width 117 height 131
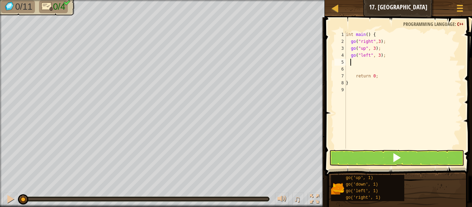
scroll to position [3, 0]
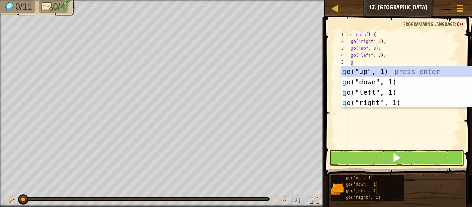
type textarea "go"
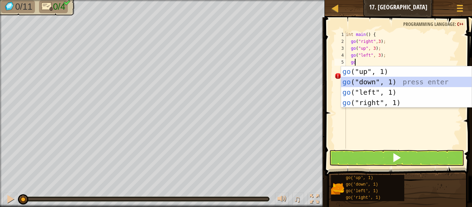
click at [371, 79] on div "go ("up", 1) press enter go ("down", 1) press enter go ("left", 1) press enter …" at bounding box center [406, 97] width 131 height 62
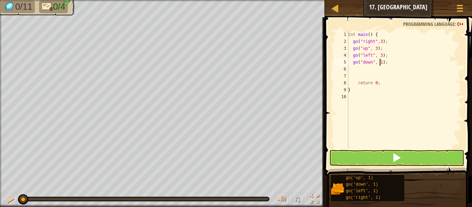
click at [381, 62] on div "int main ( ) { go ( " right " , 3 ) ; go ( " up " , 3 ) ; go ( " left " , 3 ) ;…" at bounding box center [404, 96] width 115 height 131
type textarea "go("down", 2);"
click at [388, 153] on button at bounding box center [397, 158] width 135 height 16
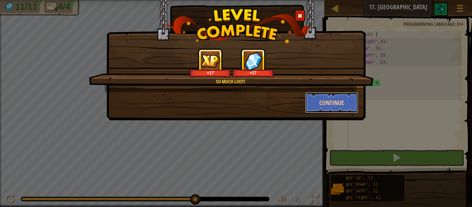
drag, startPoint x: 334, startPoint y: 98, endPoint x: 333, endPoint y: 142, distance: 43.6
click at [333, 142] on div "So much loot! +17 +17 Continue" at bounding box center [236, 103] width 472 height 207
click at [312, 104] on button "Continue" at bounding box center [332, 102] width 54 height 21
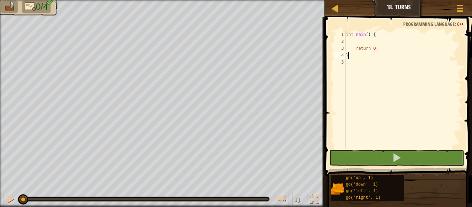
click at [351, 43] on div "int main ( ) { return 0 ; }" at bounding box center [403, 96] width 117 height 131
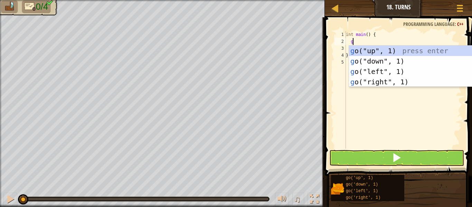
type textarea "go"
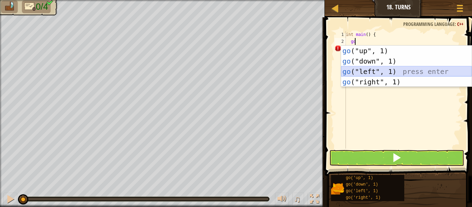
drag, startPoint x: 361, startPoint y: 69, endPoint x: 366, endPoint y: 72, distance: 5.4
click at [366, 72] on div "go ("up", 1) press enter go ("down", 1) press enter go ("left", 1) press enter …" at bounding box center [406, 77] width 131 height 62
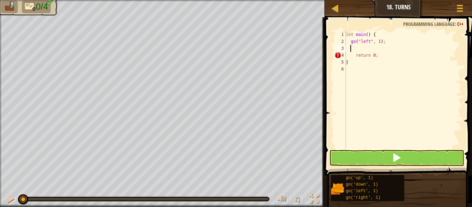
click at [366, 72] on div "int main ( ) { go ( " left " , 1 ) ; return 0 ; }" at bounding box center [403, 96] width 117 height 131
click at [380, 43] on div "int main ( ) { go ( " left " , 1 ) ; return 0 ; }" at bounding box center [403, 96] width 117 height 131
click at [378, 43] on div "int main ( ) { go ( " left " , 1 ) ; return 0 ; }" at bounding box center [403, 96] width 117 height 131
type textarea "go("left", 2);"
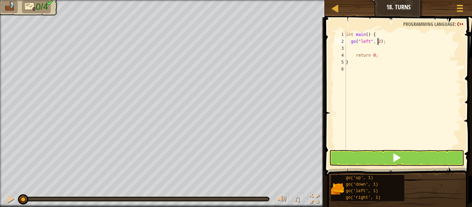
scroll to position [3, 2]
click at [386, 43] on div "int main ( ) { go ( " left " , 2 ) ; return 0 ; }" at bounding box center [403, 96] width 117 height 131
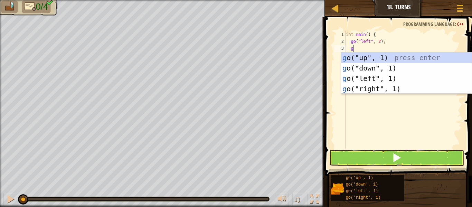
type textarea "go"
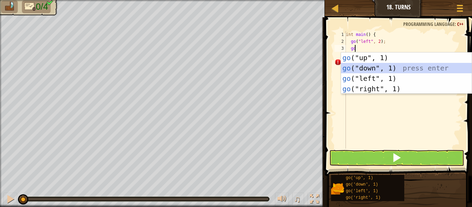
click at [376, 68] on div "go ("up", 1) press enter go ("down", 1) press enter go ("left", 1) press enter …" at bounding box center [406, 84] width 131 height 62
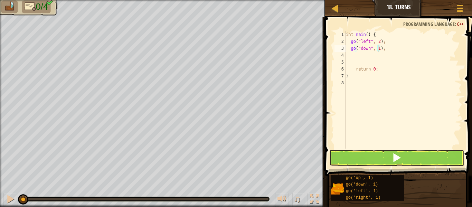
click at [378, 48] on div "int main ( ) { go ( " left " , 2 ) ; go ( " down " , 1 ) ; return 0 ; }" at bounding box center [403, 96] width 117 height 131
type textarea "go("down", 2);"
click at [388, 48] on div "int main ( ) { go ( " left " , 2 ) ; go ( " down " , 2 ) ; return 0 ; }" at bounding box center [403, 96] width 117 height 131
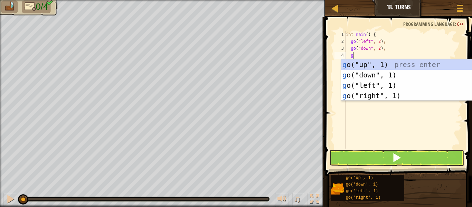
type textarea "go"
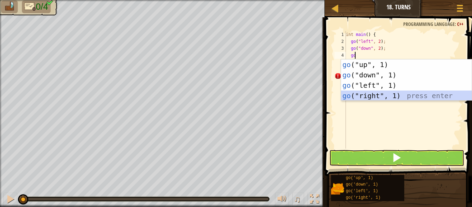
click at [389, 92] on div "go ("up", 1) press enter go ("down", 1) press enter go ("left", 1) press enter …" at bounding box center [406, 90] width 131 height 62
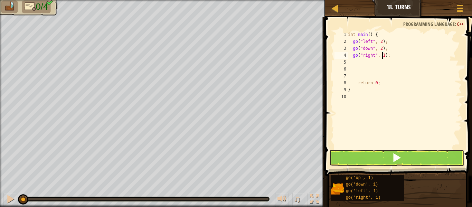
click at [382, 54] on div "int main ( ) { go ( " left " , 2 ) ; go ( " down " , 2 ) ; go ( " right " , 1 )…" at bounding box center [404, 96] width 115 height 131
type textarea "go("right", 4);"
click at [389, 55] on div "int main ( ) { go ( " left " , 2 ) ; go ( " down " , 2 ) ; go ( " right " , 4 )…" at bounding box center [404, 96] width 115 height 131
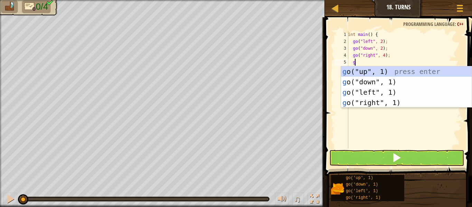
type textarea "go"
click at [381, 71] on div "go ("up", 1) press enter go ("down", 1) press enter go ("left", 1) press enter …" at bounding box center [406, 97] width 131 height 62
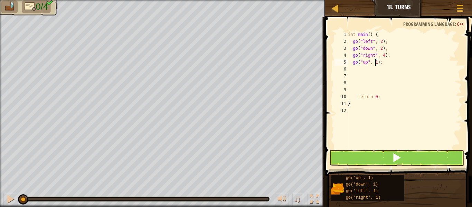
click at [376, 61] on div "int main ( ) { go ( " left " , 2 ) ; go ( " down " , 2 ) ; go ( " right " , 4 )…" at bounding box center [404, 96] width 115 height 131
click at [359, 158] on button at bounding box center [397, 158] width 135 height 16
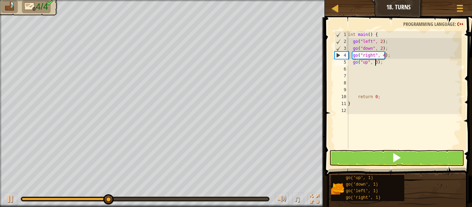
type textarea "go("up", 3);"
click at [395, 158] on span at bounding box center [397, 158] width 10 height 10
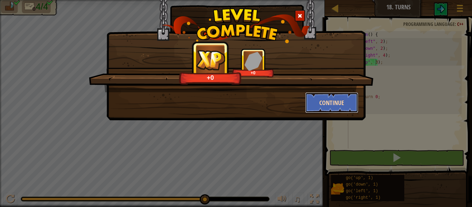
click at [343, 100] on button "Continue" at bounding box center [332, 102] width 54 height 21
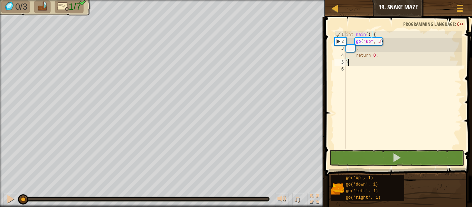
click at [357, 79] on div "int main ( ) { go ( " up " , 3 ) ; return 0 ; }" at bounding box center [403, 96] width 117 height 131
click at [352, 50] on div "int main ( ) { go ( " up " , 3 ) ; return 0 ; }" at bounding box center [403, 96] width 117 height 131
click at [355, 51] on div "int main ( ) { go ( " up " , 3 ) ; return 0 ; }" at bounding box center [403, 96] width 117 height 131
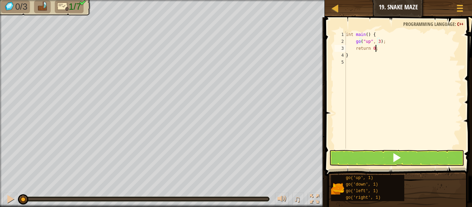
click at [391, 46] on div "int main ( ) { go ( " up " , 3 ) ; return 0 ; }" at bounding box center [403, 96] width 117 height 131
type textarea "return 0;"
type textarea "g"
click at [385, 43] on div "int main ( ) { go ( " up " , 3 ) ; return 0 ; }" at bounding box center [403, 96] width 117 height 131
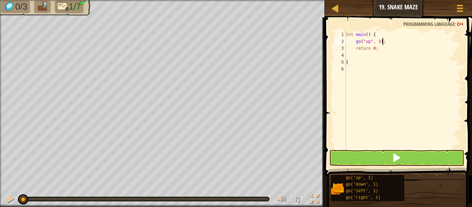
type textarea "go("up", 3);"
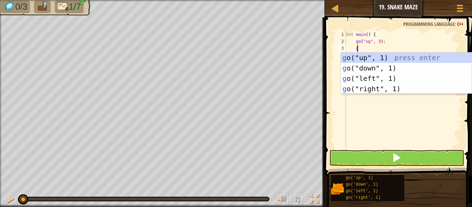
type textarea "go"
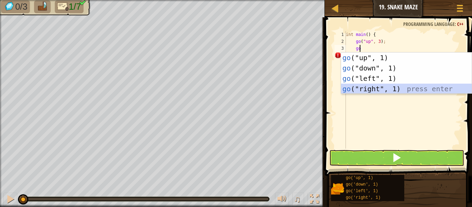
click at [370, 85] on div "go ("up", 1) press enter go ("down", 1) press enter go ("left", 1) press enter …" at bounding box center [406, 84] width 131 height 62
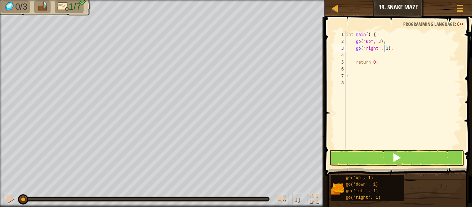
click at [385, 50] on div "int main ( ) { go ( " up " , 3 ) ; go ( " right " , 1 ) ; return 0 ; }" at bounding box center [403, 96] width 117 height 131
type textarea "go("right", 2);"
click at [393, 50] on div "int main ( ) { go ( " up " , 3 ) ; go ( " right " , 2 ) ; return 0 ; }" at bounding box center [403, 96] width 117 height 131
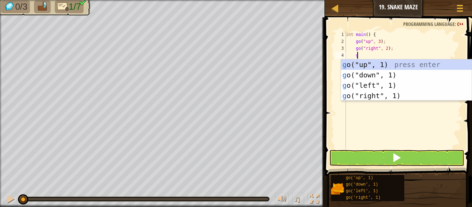
type textarea "go"
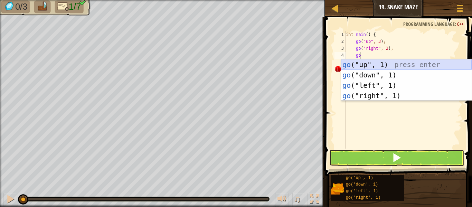
click at [395, 65] on div "go ("up", 1) press enter go ("down", 1) press enter go ("left", 1) press enter …" at bounding box center [406, 90] width 131 height 62
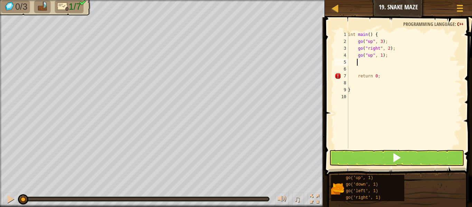
scroll to position [3, 0]
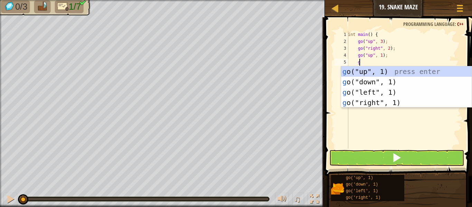
type textarea "go"
click at [388, 100] on div "go ("up", 1) press enter go ("down", 1) press enter go ("left", 1) press enter …" at bounding box center [406, 97] width 131 height 62
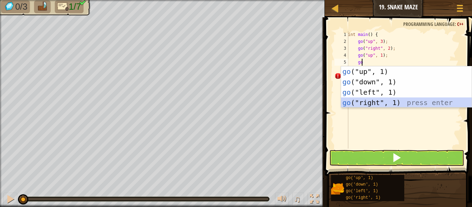
scroll to position [3, 0]
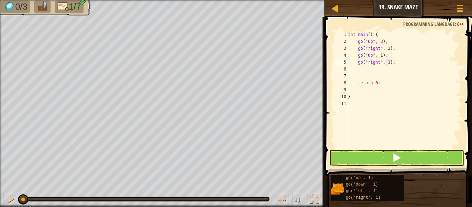
click at [387, 62] on div "int main ( ) { go ( " up " , 3 ) ; go ( " right " , 2 ) ; go ( " up " , 1 ) ; g…" at bounding box center [404, 96] width 115 height 131
type textarea "go("right", 2);"
click at [412, 69] on div "int main ( ) { go ( " up " , 3 ) ; go ( " right " , 2 ) ; go ( " up " , 1 ) ; g…" at bounding box center [404, 96] width 115 height 131
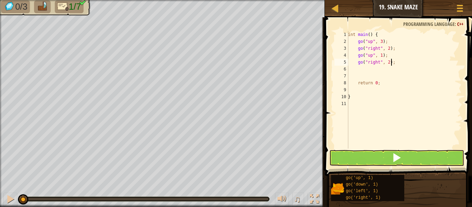
click at [407, 61] on div "int main ( ) { go ( " up " , 3 ) ; go ( " right " , 2 ) ; go ( " up " , 1 ) ; g…" at bounding box center [404, 96] width 115 height 131
type textarea "go("right", 2);"
click at [407, 61] on div "int main ( ) { go ( " up " , 3 ) ; go ( " right " , 2 ) ; go ( " up " , 1 ) ; g…" at bounding box center [404, 96] width 115 height 131
type textarea "go("right", 2);"
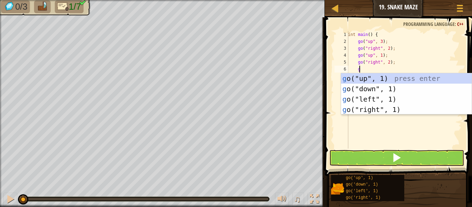
type textarea "go"
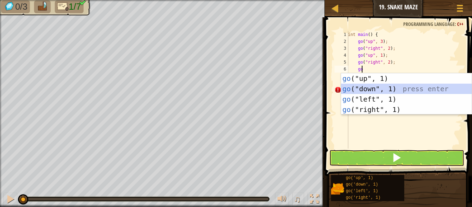
click at [388, 92] on div "go ("up", 1) press enter go ("down", 1) press enter go ("left", 1) press enter …" at bounding box center [406, 104] width 131 height 62
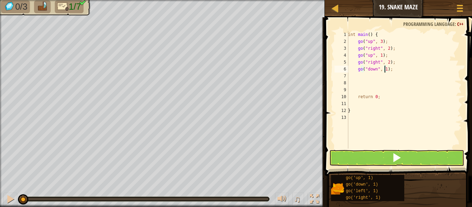
click at [385, 69] on div "int main ( ) { go ( " up " , 3 ) ; go ( " right " , 2 ) ; go ( " up " , 1 ) ; g…" at bounding box center [404, 96] width 115 height 131
type textarea "go("down", 2);"
click at [403, 72] on div "int main ( ) { go ( " up " , 3 ) ; go ( " right " , 2 ) ; go ( " up " , 1 ) ; g…" at bounding box center [404, 96] width 115 height 131
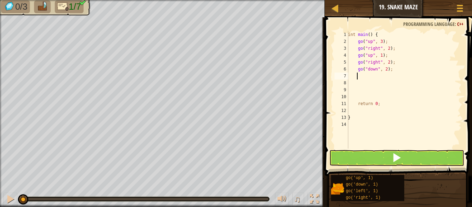
type textarea "go"
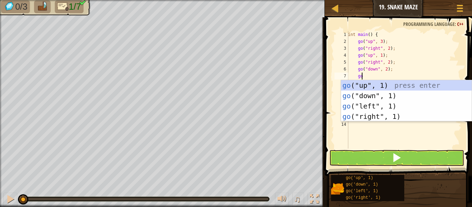
scroll to position [3, 1]
click at [401, 118] on div "go ("up", 1) press enter go ("down", 1) press enter go ("left", 1) press enter …" at bounding box center [406, 111] width 131 height 62
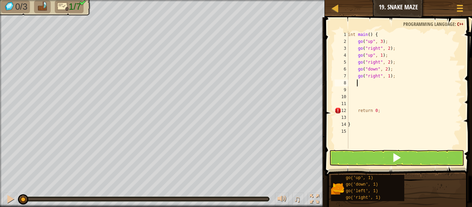
scroll to position [3, 0]
click at [388, 77] on div "int main ( ) { go ( " up " , 3 ) ; go ( " right " , 2 ) ; go ( " up " , 1 ) ; g…" at bounding box center [404, 96] width 115 height 131
type textarea "go("right", 2);"
click at [397, 75] on div "int main ( ) { go ( " up " , 3 ) ; go ( " right " , 2 ) ; go ( " up " , 1 ) ; g…" at bounding box center [404, 96] width 115 height 131
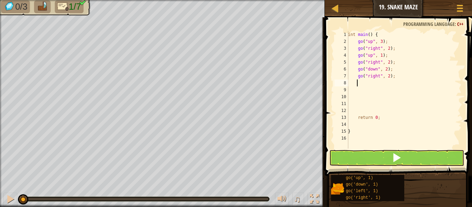
type textarea "go"
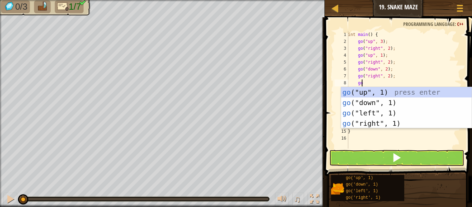
scroll to position [3, 1]
click at [386, 94] on div "go ("up", 1) press enter go ("down", 1) press enter go ("left", 1) press enter …" at bounding box center [406, 118] width 131 height 62
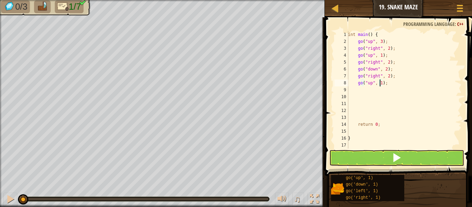
click at [381, 83] on div "int main ( ) { go ( " up " , 3 ) ; go ( " right " , 2 ) ; go ( " up " , 1 ) ; g…" at bounding box center [404, 96] width 115 height 131
type textarea "go("up", 3);"
click at [382, 154] on button at bounding box center [397, 158] width 135 height 16
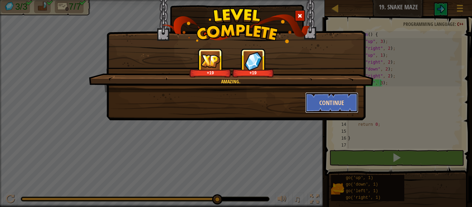
click at [331, 102] on button "Continue" at bounding box center [332, 102] width 54 height 21
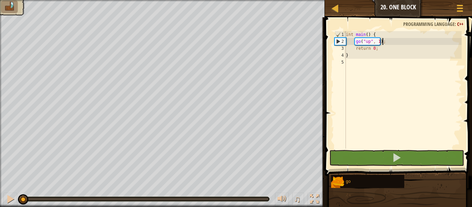
click at [385, 45] on div "int main ( ) { go ( " up " , 1 ) ; return 0 ; }" at bounding box center [403, 96] width 117 height 131
type textarea "go("up", 1);"
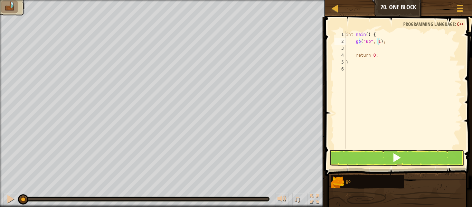
click at [379, 43] on div "int main ( ) { go ( " up " , 1 ) ; return 0 ; }" at bounding box center [403, 96] width 117 height 131
type textarea "go("up", 2);"
click at [374, 47] on div "int main ( ) { go ( " up " , 2 ) ; return 0 ; }" at bounding box center [403, 96] width 117 height 131
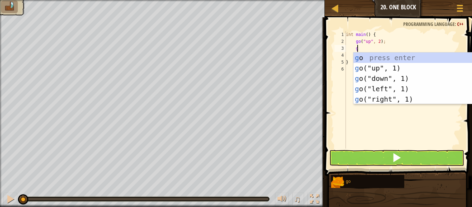
type textarea "go"
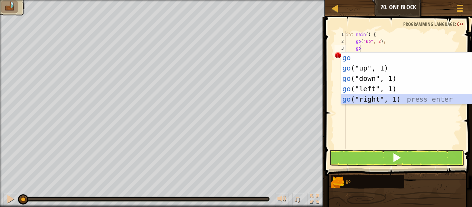
click at [376, 96] on div "go press enter go ("up", 1) press enter go ("down", 1) press enter go ("left", …" at bounding box center [406, 89] width 131 height 73
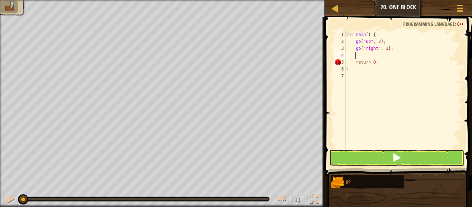
scroll to position [3, 0]
click at [385, 49] on div "int main ( ) { go ( " up " , 2 ) ; go ( " right " , 1 ) ; return 0 ; }" at bounding box center [403, 96] width 117 height 131
type textarea "go("right", 3);"
click at [393, 49] on div "int main ( ) { go ( " up " , 2 ) ; go ( " right " , 3 ) ; return 0 ; }" at bounding box center [403, 96] width 117 height 131
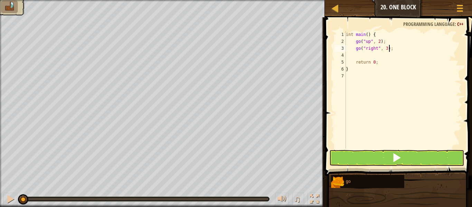
scroll to position [3, 0]
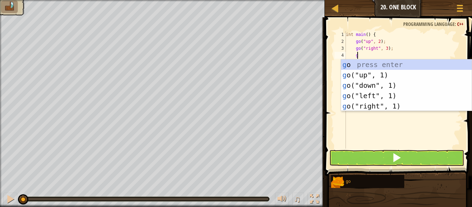
type textarea "go"
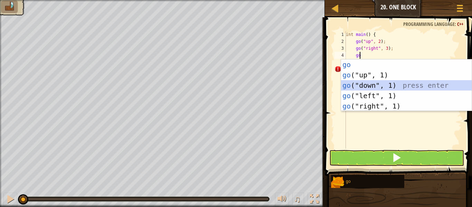
click at [380, 83] on div "go press enter go ("up", 1) press enter go ("down", 1) press enter go ("left", …" at bounding box center [406, 95] width 131 height 73
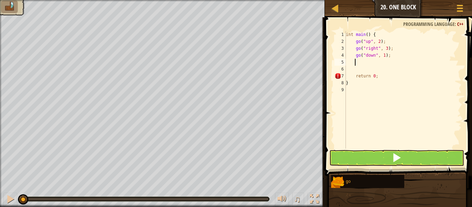
scroll to position [3, 0]
click at [382, 58] on div "int main ( ) { go ( " up " , 2 ) ; go ( " right " , 3 ) ; go ( " down " , 1 ) ;…" at bounding box center [403, 96] width 117 height 131
type textarea "go("down", 2);"
click at [391, 58] on div "int main ( ) { go ( " up " , 2 ) ; go ( " right " , 3 ) ; go ( " down " , 2 ) ;…" at bounding box center [403, 96] width 117 height 131
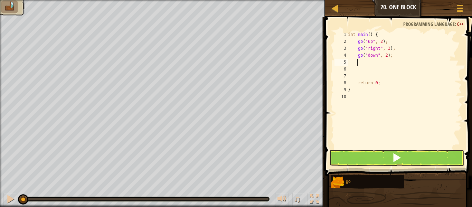
scroll to position [3, 0]
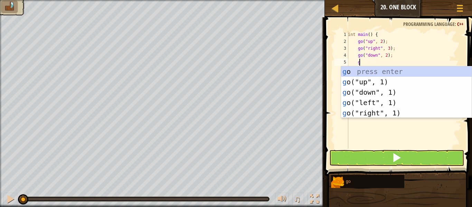
type textarea "go"
click at [384, 114] on div "go press enter go ("up", 1) press enter go ("down", 1) press enter go ("left", …" at bounding box center [406, 102] width 131 height 73
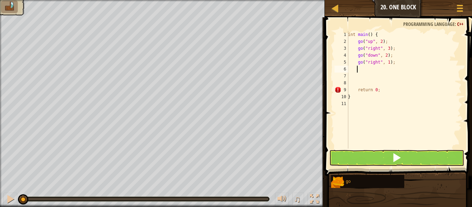
scroll to position [3, 0]
click at [390, 155] on button at bounding box center [397, 158] width 135 height 16
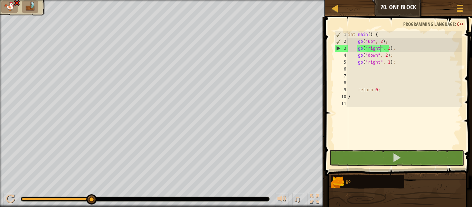
click at [379, 49] on div "int main ( ) { go ( " up " , 2 ) ; go ( " right " , 3 ) ; go ( " down " , 2 ) ;…" at bounding box center [404, 96] width 115 height 131
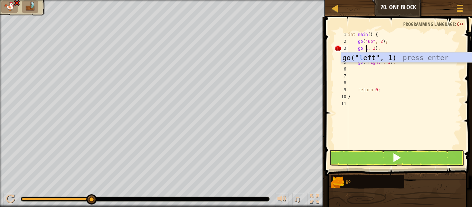
scroll to position [3, 1]
click at [385, 61] on div "go(" le ft", 1) press enter" at bounding box center [406, 68] width 131 height 31
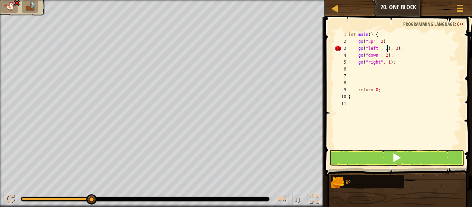
click at [399, 48] on div "int main ( ) { go ( " up " , 2 ) ; go ( " left " , 1 ) , 3 ) ; go ( " down " , …" at bounding box center [404, 96] width 115 height 131
click at [406, 98] on div "int main ( ) { go ( " up " , 2 ) ; go ( " left " , 3 ) ; go ( " down " , 2 ) ; …" at bounding box center [404, 96] width 115 height 131
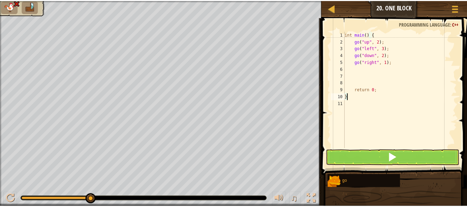
scroll to position [3, 0]
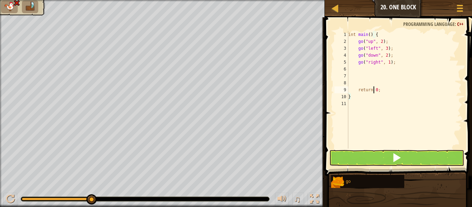
click at [374, 92] on div "int main ( ) { go ( " up " , 2 ) ; go ( " left " , 3 ) ; go ( " down " , 2 ) ; …" at bounding box center [404, 96] width 115 height 131
type textarea "return 0;"
click at [381, 164] on button at bounding box center [397, 158] width 135 height 16
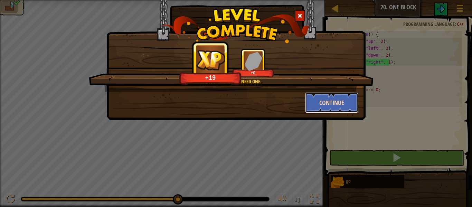
click at [326, 102] on button "Continue" at bounding box center [332, 102] width 54 height 21
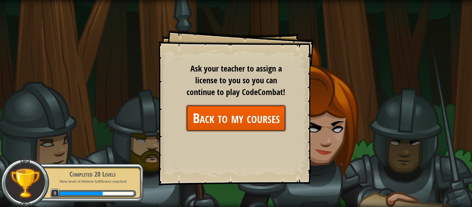
click at [248, 113] on link "Back to my courses" at bounding box center [236, 118] width 100 height 27
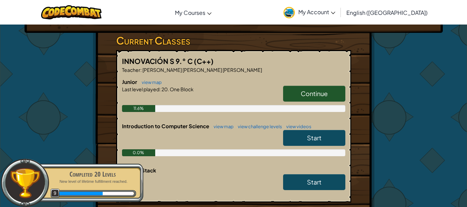
scroll to position [124, 0]
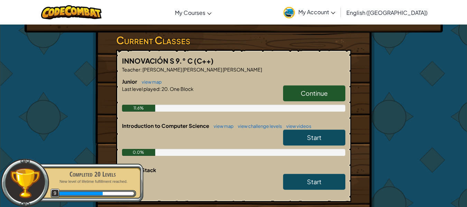
click at [321, 134] on span "Start" at bounding box center [314, 138] width 15 height 8
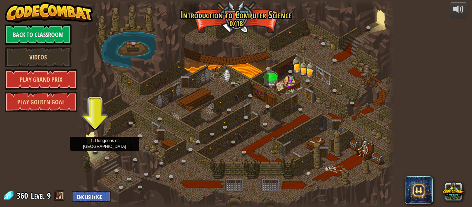
click at [94, 148] on img at bounding box center [95, 141] width 7 height 17
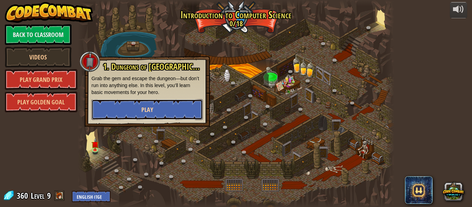
click at [151, 113] on span "Play" at bounding box center [147, 109] width 12 height 9
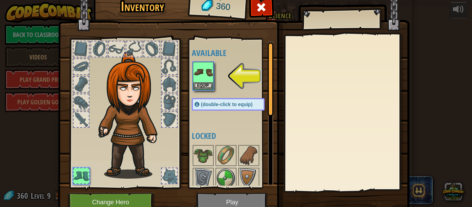
click at [438, 54] on div "Inventory 360 Available Equip (double-click to equip) Locked Equip Unequip Subs…" at bounding box center [236, 103] width 472 height 207
click at [135, 200] on button "Change Hero" at bounding box center [112, 202] width 88 height 19
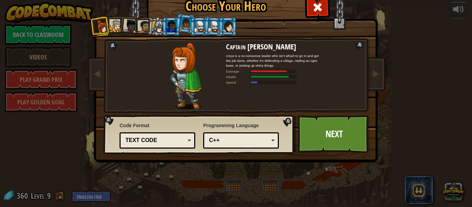
click at [162, 31] on li at bounding box center [171, 26] width 19 height 19
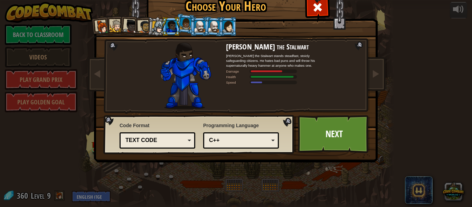
click at [223, 26] on div at bounding box center [228, 26] width 11 height 11
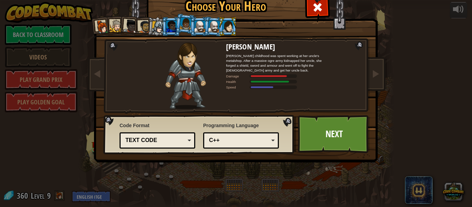
click at [101, 23] on div at bounding box center [102, 27] width 14 height 14
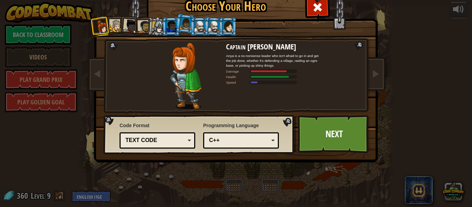
click at [226, 26] on div at bounding box center [228, 26] width 11 height 11
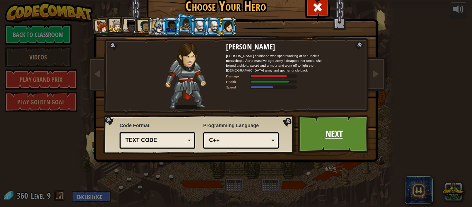
click at [319, 140] on link "Next" at bounding box center [334, 134] width 72 height 38
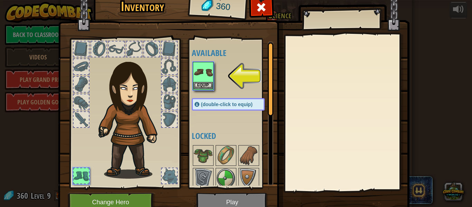
click at [197, 74] on img at bounding box center [203, 72] width 19 height 19
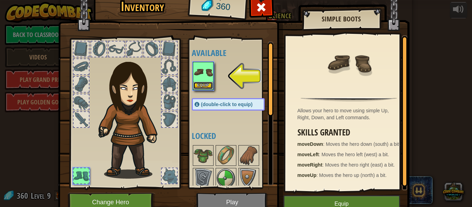
click at [198, 87] on button "Equip" at bounding box center [203, 85] width 19 height 7
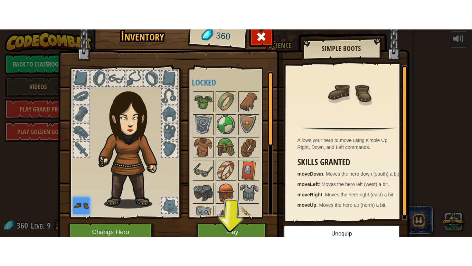
scroll to position [31, 0]
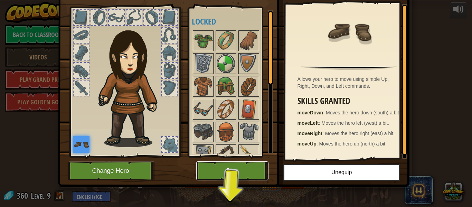
click at [219, 167] on button "Play" at bounding box center [232, 171] width 72 height 19
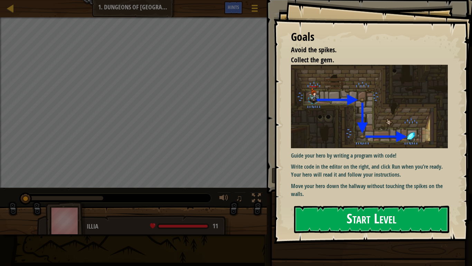
click at [340, 207] on button "Start Level" at bounding box center [371, 218] width 155 height 27
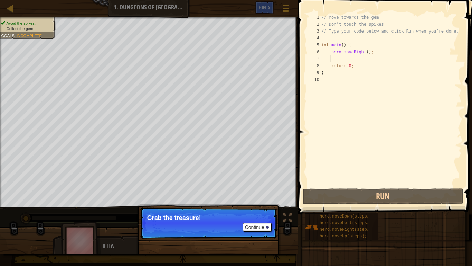
click at [338, 56] on div "// Move towards the gem. // Don’t touch the spikes! // Type your code below and…" at bounding box center [391, 107] width 142 height 187
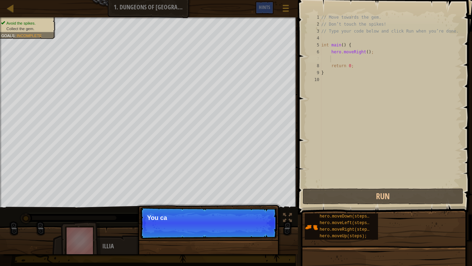
click at [365, 53] on div "// Move towards the gem. // Don’t touch the spikes! // Type your code below and…" at bounding box center [391, 107] width 142 height 187
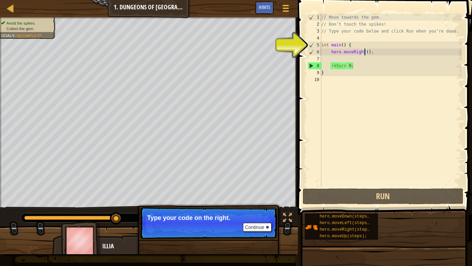
type textarea "hero.moveRight(1);"
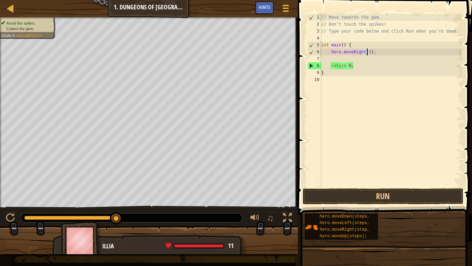
scroll to position [3, 4]
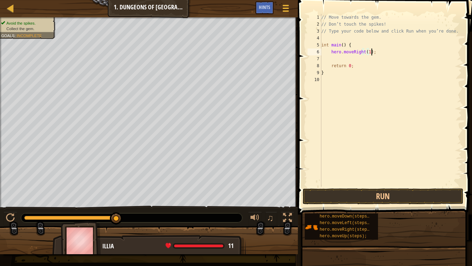
click at [376, 51] on div "// Move towards the gem. // Don’t touch the spikes! // Type your code below and…" at bounding box center [391, 107] width 142 height 187
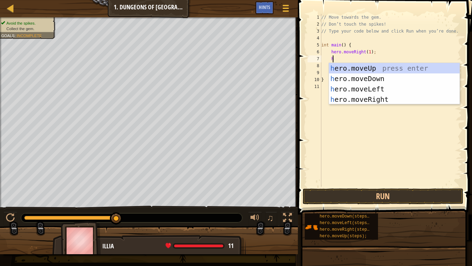
type textarea "he"
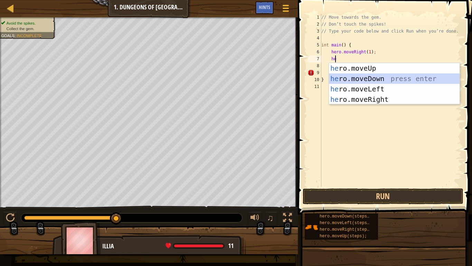
click at [376, 76] on div "he ro.moveUp press enter he ro.moveDown press enter he ro.moveLeft press enter …" at bounding box center [394, 94] width 131 height 62
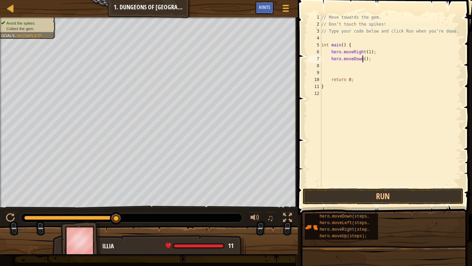
click at [363, 61] on div "// Move towards the gem. // Don’t touch the spikes! // Type your code below and…" at bounding box center [391, 107] width 142 height 187
type textarea "hero.moveDown(1);"
click at [381, 59] on div "// Move towards the gem. // Don’t touch the spikes! // Type your code below and…" at bounding box center [391, 107] width 142 height 187
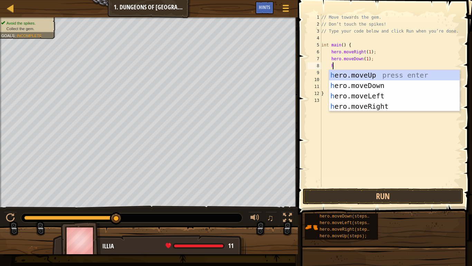
scroll to position [3, 1]
type textarea "hero"
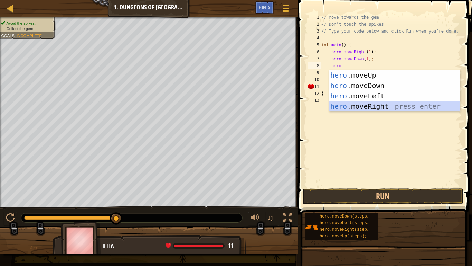
click at [392, 109] on div "hero .moveUp press enter hero .moveDown press enter hero .moveLeft press enter …" at bounding box center [394, 101] width 131 height 62
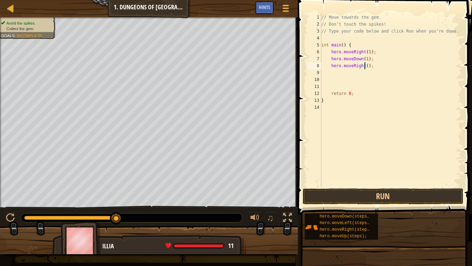
click at [365, 67] on div "// Move towards the gem. // Don’t touch the spikes! // Type your code below and…" at bounding box center [391, 107] width 142 height 187
type textarea "hero.moveRight(1);"
click at [386, 192] on button "Run" at bounding box center [383, 196] width 161 height 16
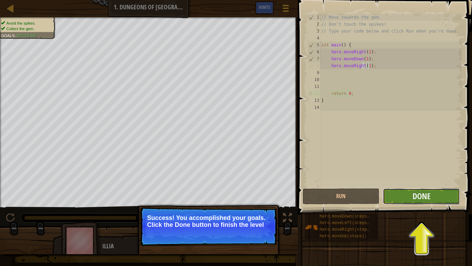
click at [400, 204] on button "Done" at bounding box center [421, 196] width 77 height 16
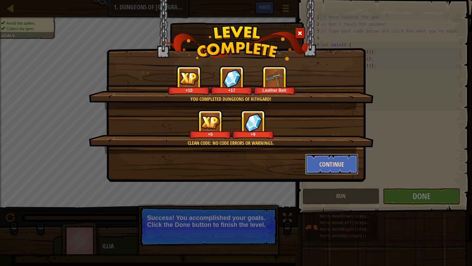
click at [320, 166] on button "Continue" at bounding box center [332, 164] width 54 height 21
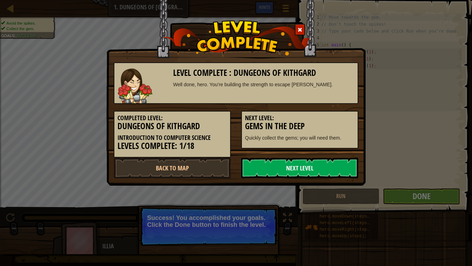
click at [317, 167] on link "Next Level" at bounding box center [299, 167] width 117 height 21
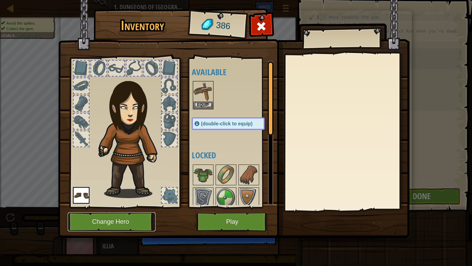
click at [131, 207] on button "Change Hero" at bounding box center [112, 221] width 88 height 19
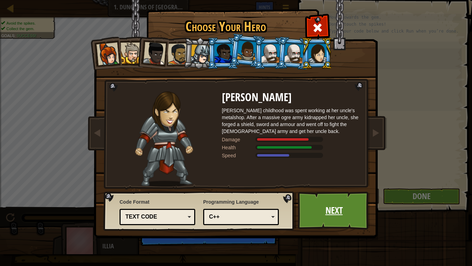
click at [337, 207] on link "Next" at bounding box center [334, 210] width 72 height 38
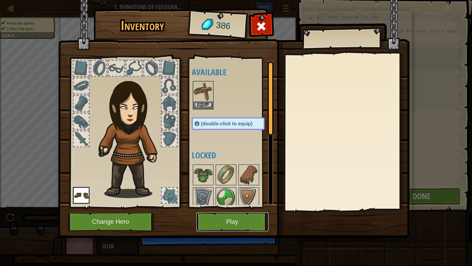
click at [244, 207] on button "Play" at bounding box center [232, 221] width 72 height 19
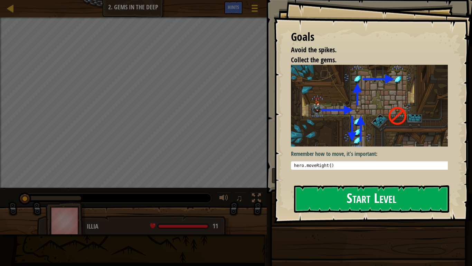
click at [357, 193] on button "Start Level" at bounding box center [371, 198] width 155 height 27
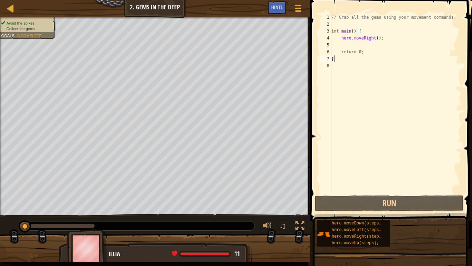
click at [374, 40] on div "// Grab all the gems using your movement commands. int main ( ) { hero . moveRi…" at bounding box center [396, 111] width 132 height 194
type textarea "hero.moveRight(1);"
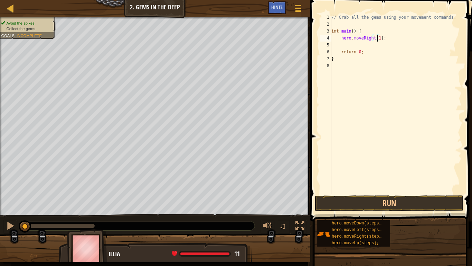
click at [385, 39] on div "// Grab all the gems using your movement commands. int main ( ) { hero . moveRi…" at bounding box center [396, 111] width 132 height 194
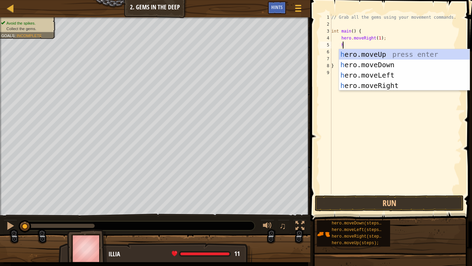
scroll to position [3, 1]
type textarea "her"
click at [381, 52] on div "her o.moveUp press enter her o.moveDown press enter her o.moveLeft press enter …" at bounding box center [404, 80] width 131 height 62
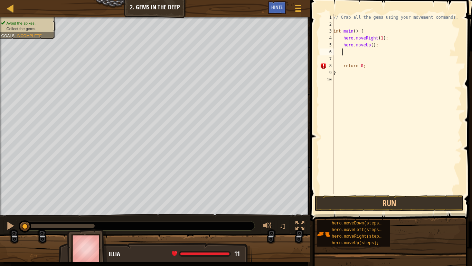
scroll to position [3, 0]
click at [369, 46] on div "// Grab all the gems using your movement commands. int main ( ) { hero . moveRi…" at bounding box center [397, 111] width 130 height 194
click at [369, 45] on div "// Grab all the gems using your movement commands. int main ( ) { hero . moveRi…" at bounding box center [397, 111] width 130 height 194
click at [370, 45] on div "// Grab all the gems using your movement commands. int main ( ) { hero . moveRi…" at bounding box center [397, 111] width 130 height 194
type textarea "hero.moveUp(1);"
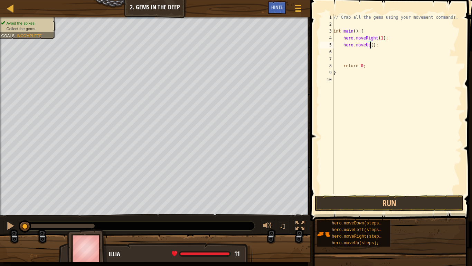
scroll to position [3, 3]
click at [384, 49] on div "// Grab all the gems using your movement commands. int main ( ) { hero . moveRi…" at bounding box center [397, 111] width 130 height 194
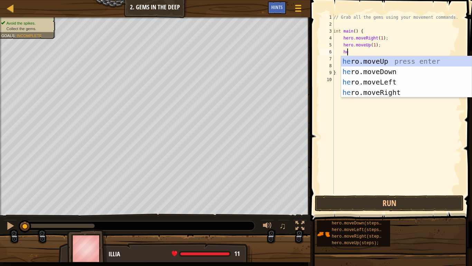
type textarea "hero"
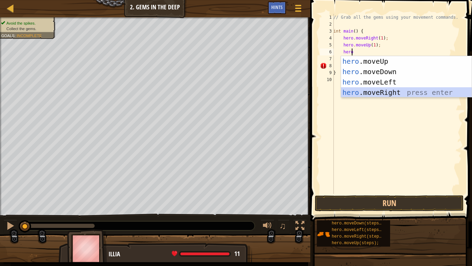
click at [391, 90] on div "hero .moveUp press enter hero .moveDown press enter hero .moveLeft press enter …" at bounding box center [406, 87] width 131 height 62
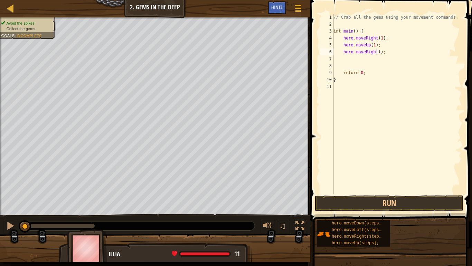
click at [378, 52] on div "// Grab all the gems using your movement commands. int main ( ) { hero . moveRi…" at bounding box center [397, 111] width 130 height 194
click at [394, 55] on div "// Grab all the gems using your movement commands. int main ( ) { hero . moveRi…" at bounding box center [397, 111] width 130 height 194
type textarea "hero.moveRight(1);"
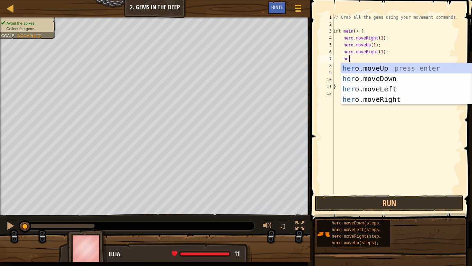
type textarea "hero"
click at [383, 75] on div "hero .moveUp press enter hero .moveDown press enter hero .moveLeft press enter …" at bounding box center [406, 94] width 131 height 62
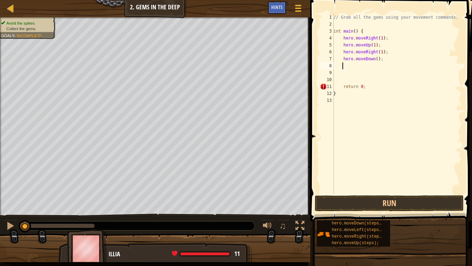
scroll to position [3, 0]
click at [375, 59] on div "// Grab all the gems using your movement commands. int main ( ) { hero . moveRi…" at bounding box center [397, 111] width 130 height 194
type textarea "hero.moveDown(1);"
click at [386, 62] on div "// Grab all the gems using your movement commands. int main ( ) { hero . moveRi…" at bounding box center [397, 111] width 130 height 194
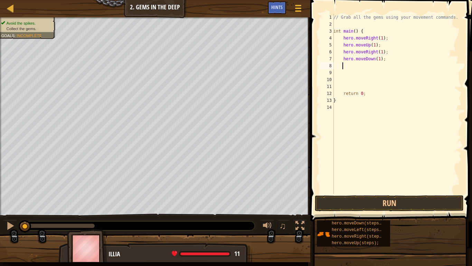
scroll to position [3, 0]
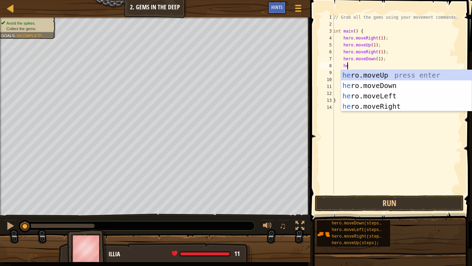
type textarea "hero"
click at [395, 92] on div "hero .moveUp press enter hero .moveDown press enter hero .moveLeft press enter …" at bounding box center [406, 101] width 131 height 62
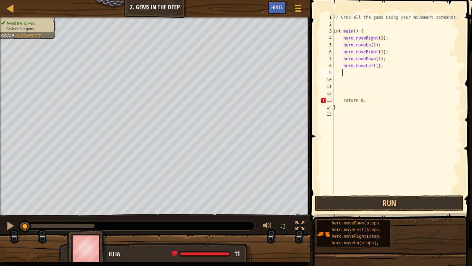
scroll to position [3, 0]
click at [376, 66] on div "// Grab all the gems using your movement commands. int main ( ) { hero . moveRi…" at bounding box center [397, 111] width 130 height 194
click at [374, 66] on div "// Grab all the gems using your movement commands. int main ( ) { hero . moveRi…" at bounding box center [397, 111] width 130 height 194
click at [376, 67] on div "// Grab all the gems using your movement commands. int main ( ) { hero . moveRi…" at bounding box center [397, 111] width 130 height 194
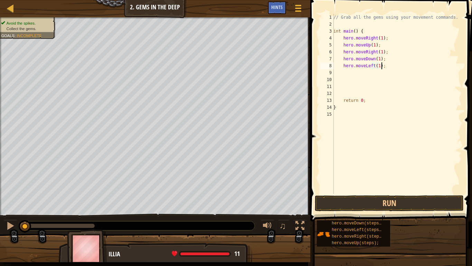
click at [387, 67] on div "// Grab all the gems using your movement commands. int main ( ) { hero . moveRi…" at bounding box center [397, 111] width 130 height 194
type textarea "hero.moveLeft(1);"
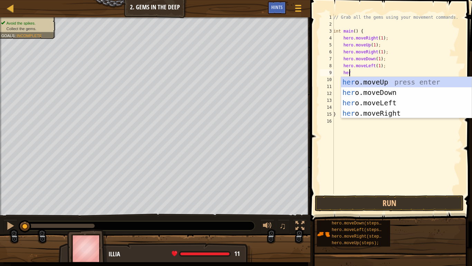
type textarea "hero"
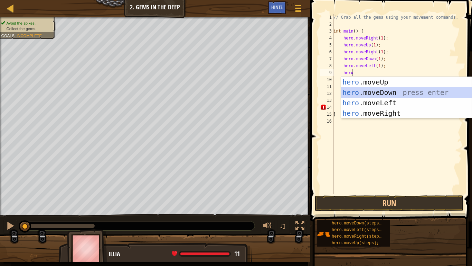
click at [386, 89] on div "hero .moveUp press enter hero .moveDown press enter hero .moveLeft press enter …" at bounding box center [406, 108] width 131 height 62
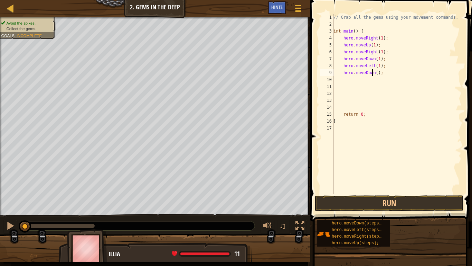
click at [373, 73] on div "// Grab all the gems using your movement commands. int main ( ) { hero . moveRi…" at bounding box center [397, 111] width 130 height 194
click at [375, 74] on div "// Grab all the gems using your movement commands. int main ( ) { hero . moveRi…" at bounding box center [397, 111] width 130 height 194
type textarea "hero.moveDown(3);"
click at [401, 205] on button "Run" at bounding box center [389, 203] width 149 height 16
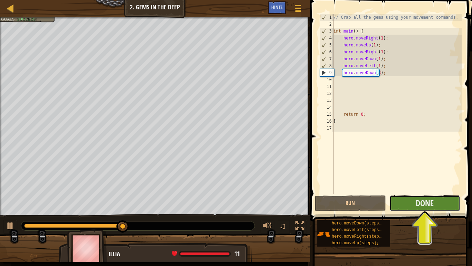
click at [414, 202] on button "Done" at bounding box center [425, 203] width 71 height 16
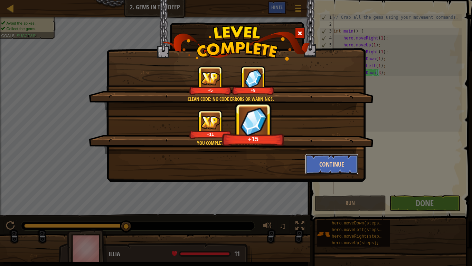
click at [350, 167] on button "Continue" at bounding box center [332, 164] width 54 height 21
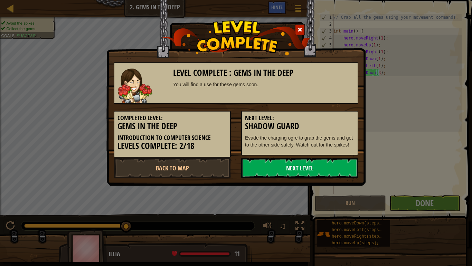
click at [324, 169] on link "Next Level" at bounding box center [299, 167] width 117 height 21
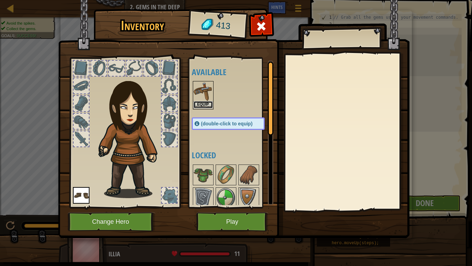
click at [204, 102] on button "Equip" at bounding box center [203, 104] width 19 height 7
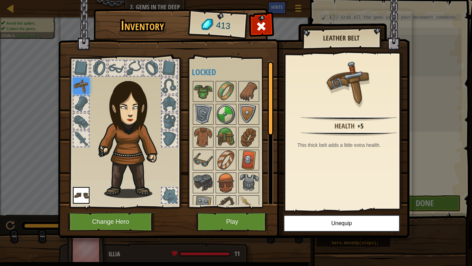
click at [230, 207] on img at bounding box center [234, 112] width 352 height 251
click at [233, 207] on button "Play" at bounding box center [232, 221] width 72 height 19
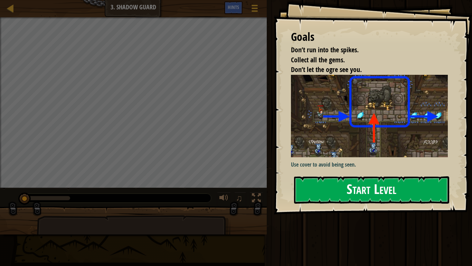
click at [364, 184] on button "Start Level" at bounding box center [371, 189] width 155 height 27
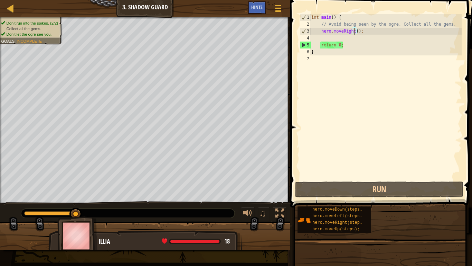
click at [355, 31] on div "int main ( ) { // Avoid being seen by the ogre. Collect all the gems. hero . mo…" at bounding box center [386, 104] width 152 height 180
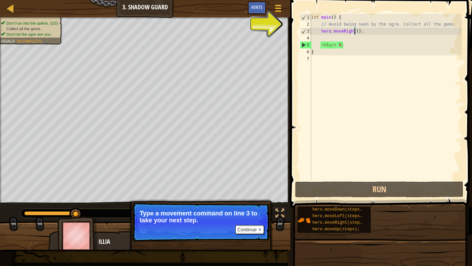
click at [365, 33] on div "int main ( ) { // Avoid being seen by the ogre. Collect all the gems. hero . mo…" at bounding box center [386, 104] width 152 height 180
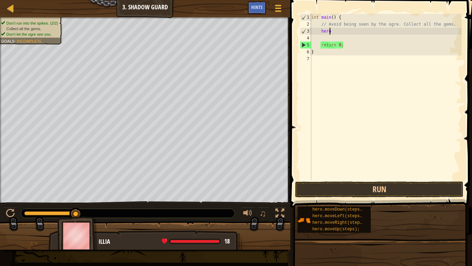
type textarea "h"
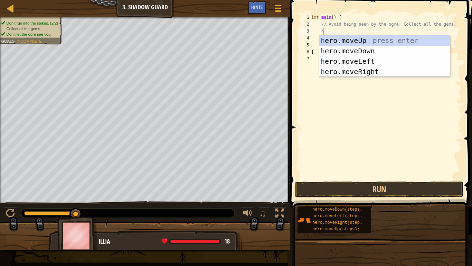
type textarea "he"
click at [367, 39] on div "he ro.moveUp press enter he ro.moveDown press enter he ro.moveLeft press enter …" at bounding box center [385, 66] width 131 height 62
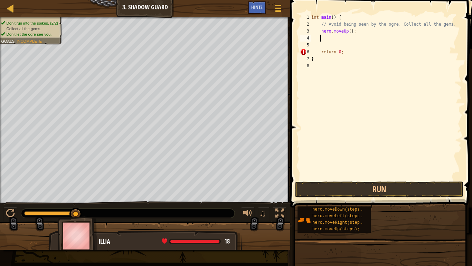
scroll to position [3, 0]
click at [347, 30] on div "int main ( ) { // Avoid being seen by the ogre. Collect all the gems. hero . mo…" at bounding box center [386, 104] width 152 height 180
type textarea "hero.moveUp(1);"
click at [361, 34] on div "int main ( ) { // Avoid being seen by the ogre. Collect all the gems. hero . mo…" at bounding box center [386, 104] width 152 height 180
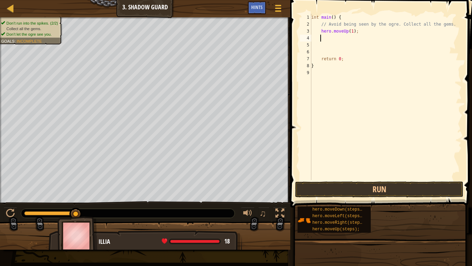
scroll to position [3, 0]
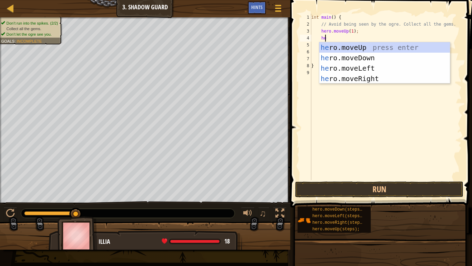
type textarea "hero"
click at [368, 74] on div "hero .moveUp press enter hero .moveDown press enter hero .moveLeft press enter …" at bounding box center [385, 73] width 131 height 62
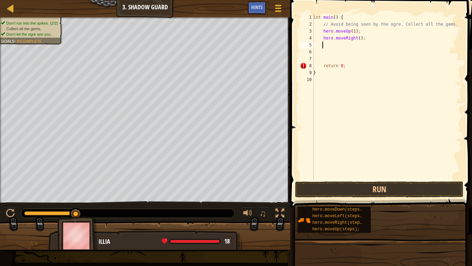
scroll to position [3, 0]
click at [356, 39] on div "int main ( ) { // Avoid being seen by the ogre. Collect all the gems. hero . mo…" at bounding box center [387, 104] width 150 height 180
click at [370, 40] on div "int main ( ) { // Avoid being seen by the ogre. Collect all the gems. hero . mo…" at bounding box center [387, 104] width 150 height 180
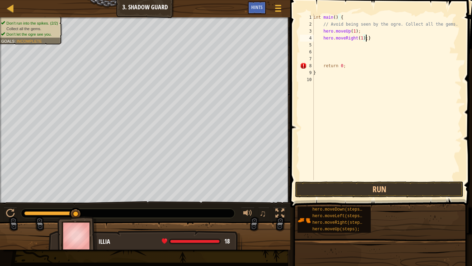
type textarea "hero.moveRight(1);"
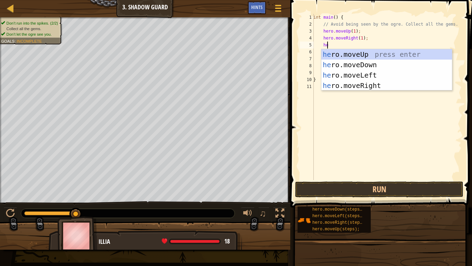
type textarea "hero"
click at [369, 63] on div "hero .moveUp press enter hero .moveDown press enter hero .moveLeft press enter …" at bounding box center [387, 80] width 131 height 62
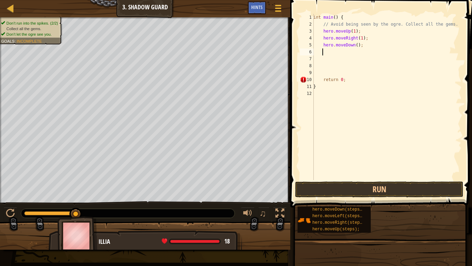
scroll to position [3, 0]
click at [356, 46] on div "int main ( ) { // Avoid being seen by the ogre. Collect all the gems. hero . mo…" at bounding box center [387, 104] width 150 height 180
type textarea "hero.moveDown(1);"
click at [375, 47] on div "int main ( ) { // Avoid being seen by the ogre. Collect all the gems. hero . mo…" at bounding box center [387, 104] width 150 height 180
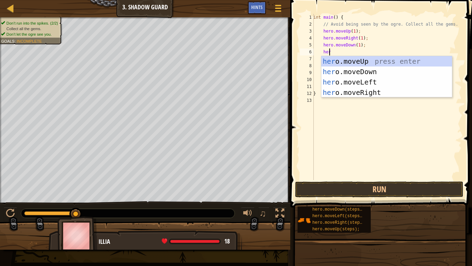
scroll to position [3, 1]
type textarea "hero"
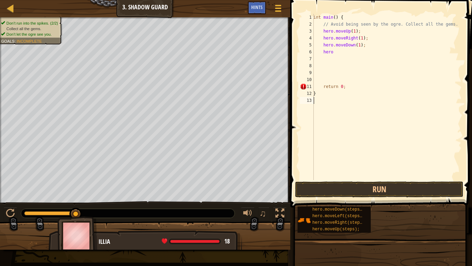
click at [382, 97] on div "int main ( ) { // Avoid being seen by the ogre. Collect all the gems. hero . mo…" at bounding box center [387, 104] width 150 height 180
click at [352, 57] on div "int main ( ) { // Avoid being seen by the ogre. Collect all the gems. hero . mo…" at bounding box center [387, 104] width 150 height 180
drag, startPoint x: 343, startPoint y: 47, endPoint x: 344, endPoint y: 51, distance: 4.2
click at [344, 51] on div "int main ( ) { // Avoid being seen by the ogre. Collect all the gems. hero . mo…" at bounding box center [387, 104] width 150 height 180
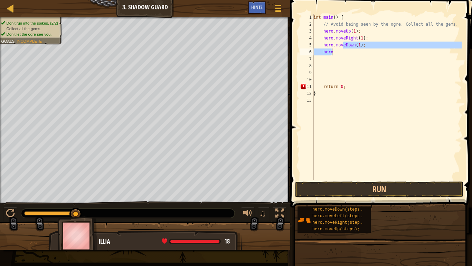
click at [344, 51] on div "int main ( ) { // Avoid being seen by the ogre. Collect all the gems. hero . mo…" at bounding box center [387, 97] width 150 height 166
click at [344, 51] on div "int main ( ) { // Avoid being seen by the ogre. Collect all the gems. hero . mo…" at bounding box center [387, 104] width 150 height 180
click at [344, 51] on div "int main ( ) { // Avoid being seen by the ogre. Collect all the gems. hero . mo…" at bounding box center [387, 97] width 150 height 166
type textarea "hero."
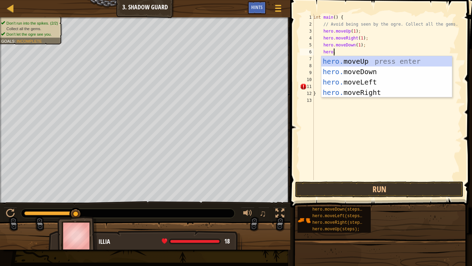
scroll to position [3, 1]
click at [365, 91] on div "hero. moveUp press enter hero. moveDown press enter hero. moveLeft press enter …" at bounding box center [387, 87] width 131 height 62
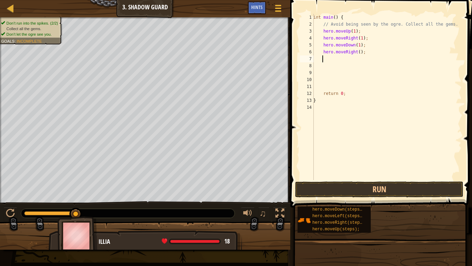
scroll to position [3, 0]
click at [357, 54] on div "int main ( ) { // Avoid being seen by the ogre. Collect all the gems. hero . mo…" at bounding box center [387, 104] width 150 height 180
click at [370, 187] on button "Run" at bounding box center [379, 189] width 168 height 16
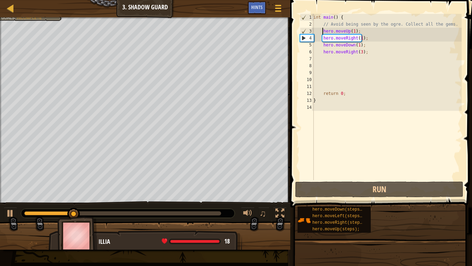
click at [323, 31] on div "int main ( ) { // Avoid being seen by the ogre. Collect all the gems. hero . mo…" at bounding box center [387, 104] width 150 height 180
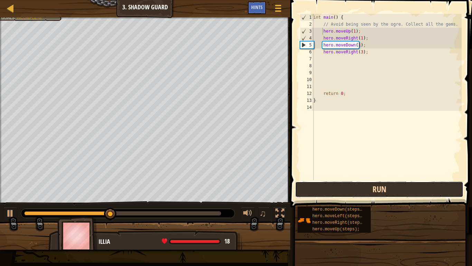
click at [342, 187] on button "Run" at bounding box center [379, 189] width 168 height 16
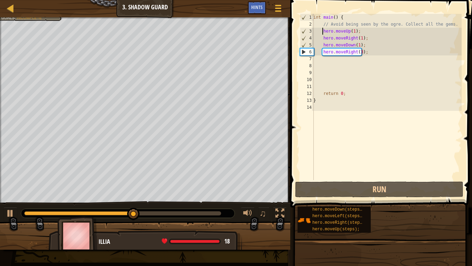
click at [322, 32] on div "int main ( ) { // Avoid being seen by the ogre. Collect all the gems. hero . mo…" at bounding box center [387, 104] width 150 height 180
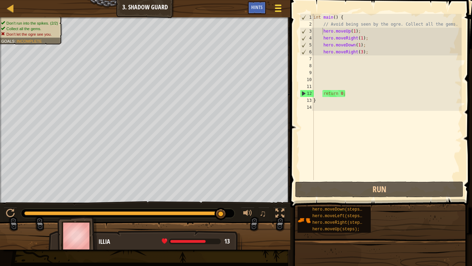
click at [269, 8] on button "Game Menu" at bounding box center [278, 9] width 18 height 17
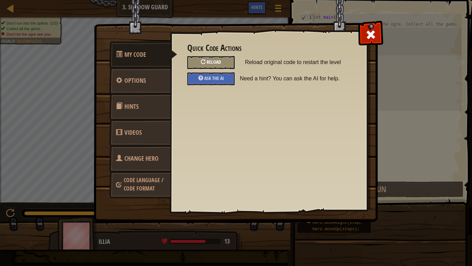
click at [206, 59] on div "Reload" at bounding box center [210, 62] width 47 height 13
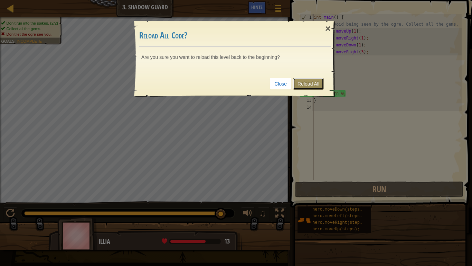
click at [300, 79] on link "Reload All" at bounding box center [308, 84] width 31 height 12
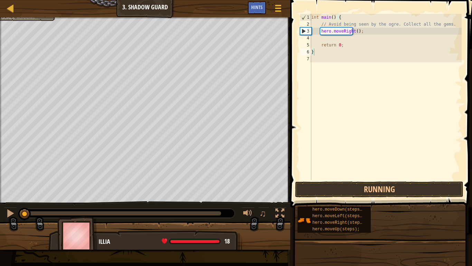
type textarea "}"
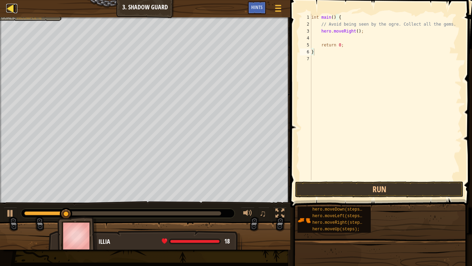
click at [14, 10] on div at bounding box center [10, 8] width 9 height 9
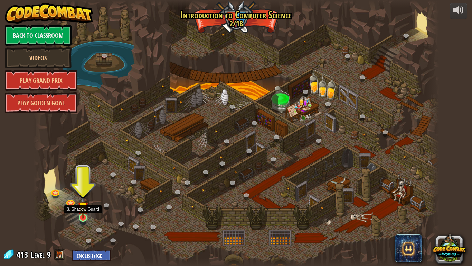
click at [83, 207] on img at bounding box center [83, 207] width 10 height 24
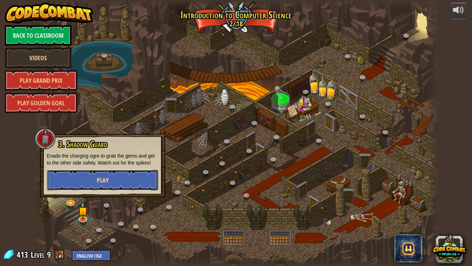
click at [129, 172] on button "Play" at bounding box center [102, 179] width 111 height 21
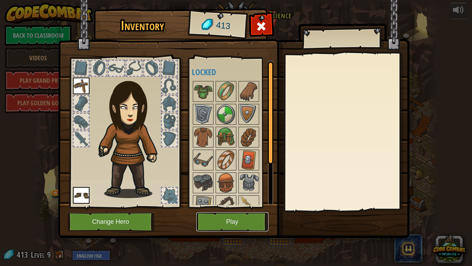
click at [224, 207] on button "Play" at bounding box center [232, 221] width 72 height 19
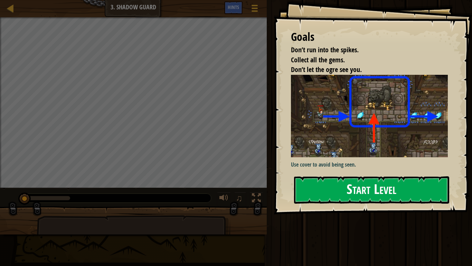
click at [357, 192] on button "Start Level" at bounding box center [371, 189] width 155 height 27
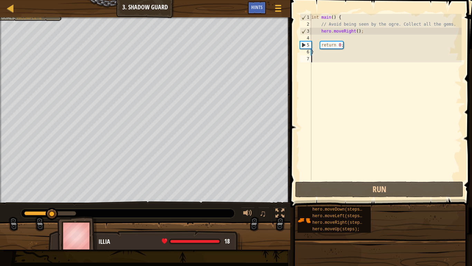
click at [328, 37] on div "int main ( ) { // Avoid being seen by the ogre. Collect all the gems. hero . mo…" at bounding box center [386, 104] width 152 height 180
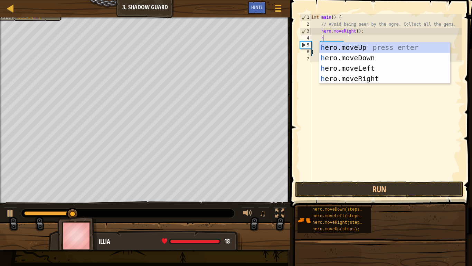
type textarea "he"
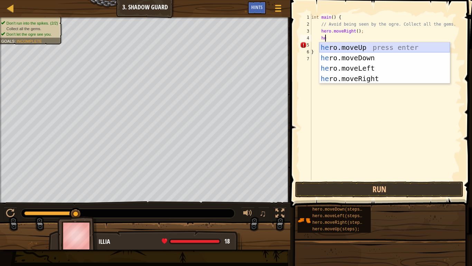
click at [334, 47] on div "he ro.moveUp press enter he ro.moveDown press enter he ro.moveLeft press enter …" at bounding box center [385, 73] width 131 height 62
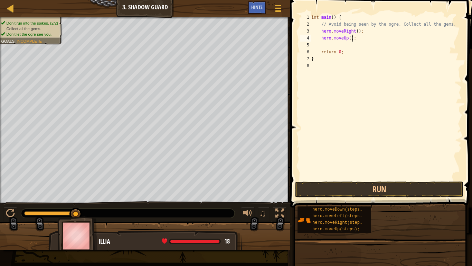
click at [355, 39] on div "int main ( ) { // Avoid being seen by the ogre. Collect all the gems. hero . mo…" at bounding box center [386, 104] width 152 height 180
type textarea "hero.moveUp();"
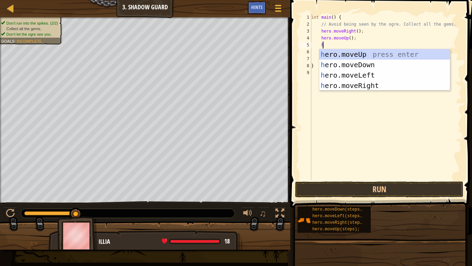
scroll to position [3, 1]
type textarea "he"
click at [369, 83] on div "he ro.moveUp press enter he ro.moveDown press enter he ro.moveLeft press enter …" at bounding box center [385, 80] width 131 height 62
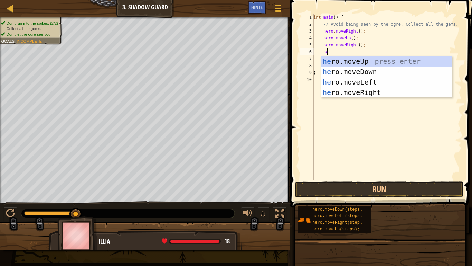
scroll to position [3, 1]
type textarea "hero"
click at [367, 71] on div "hero .moveUp press enter hero .moveDown press enter hero .moveLeft press enter …" at bounding box center [387, 87] width 131 height 62
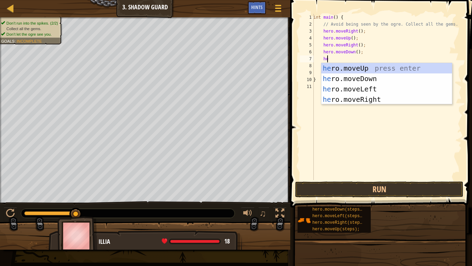
type textarea "her"
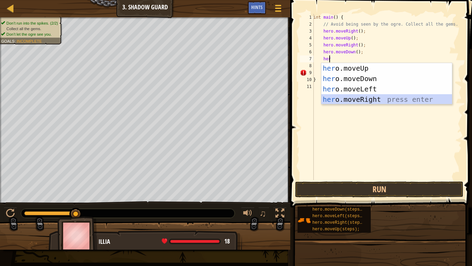
click at [364, 97] on div "her o.moveUp press enter her o.moveDown press enter her o.moveLeft press enter …" at bounding box center [387, 94] width 131 height 62
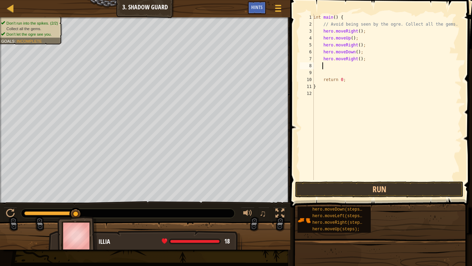
click at [357, 60] on div "int main ( ) { // Avoid being seen by the ogre. Collect all the gems. hero . mo…" at bounding box center [387, 104] width 150 height 180
type textarea "hero.moveRight(3);"
click at [361, 188] on button "Run" at bounding box center [379, 189] width 168 height 16
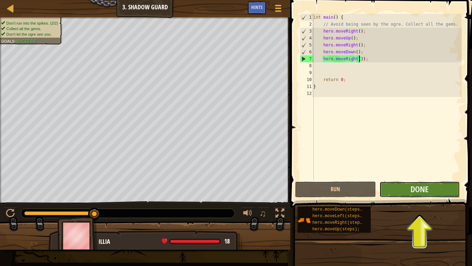
click at [398, 193] on button "Done" at bounding box center [420, 189] width 81 height 16
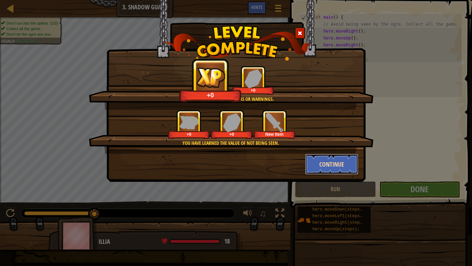
click at [314, 159] on button "Continue" at bounding box center [332, 164] width 54 height 21
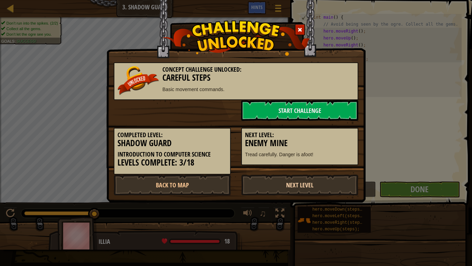
click at [289, 189] on link "Next Level" at bounding box center [299, 184] width 117 height 21
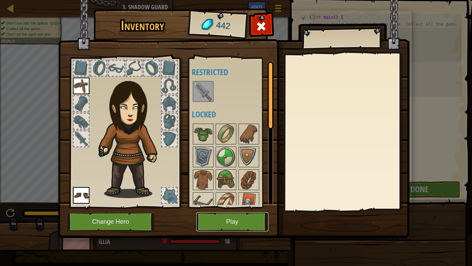
click at [226, 207] on button "Play" at bounding box center [232, 221] width 72 height 19
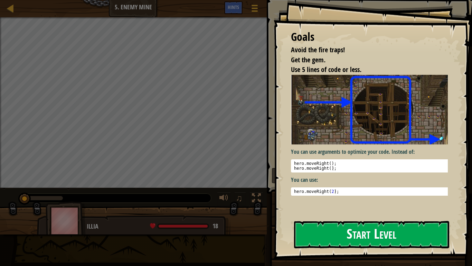
click at [345, 207] on button "Start Level" at bounding box center [371, 234] width 155 height 27
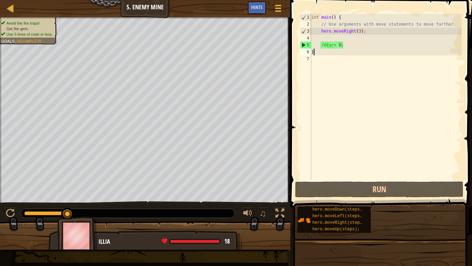
click at [365, 30] on div "int main ( ) { // Use arguments with move statements to move farther. hero . mo…" at bounding box center [386, 104] width 152 height 180
type textarea "hero.moveRight(3);"
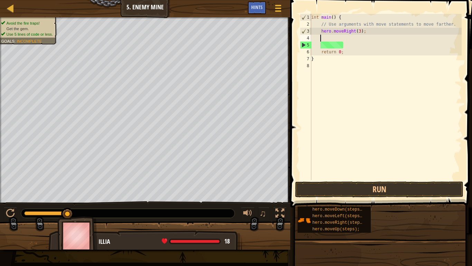
scroll to position [3, 1]
type textarea "he"
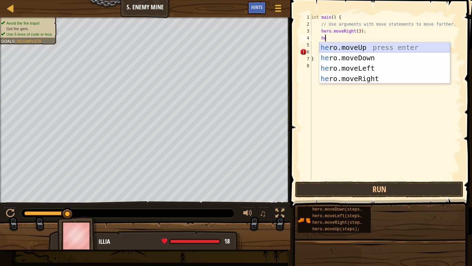
click at [359, 44] on div "he ro.moveUp press enter he ro.moveDown press enter he ro.moveLeft press enter …" at bounding box center [385, 73] width 131 height 62
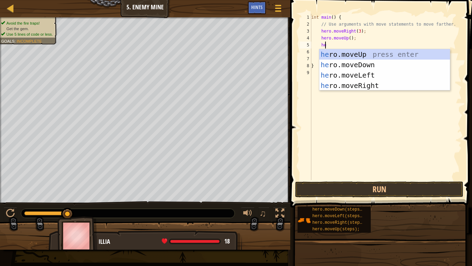
scroll to position [3, 1]
type textarea "hero"
click at [377, 84] on div "hero .moveUp press enter hero .moveDown press enter hero .moveLeft press enter …" at bounding box center [385, 80] width 131 height 62
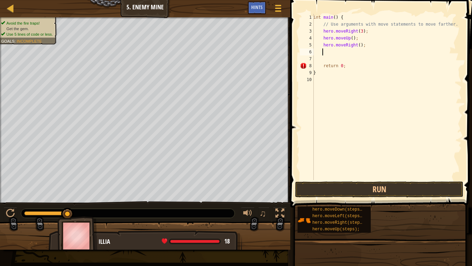
scroll to position [3, 0]
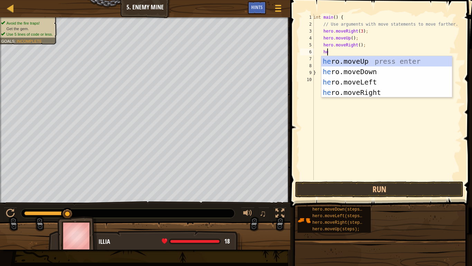
type textarea "her"
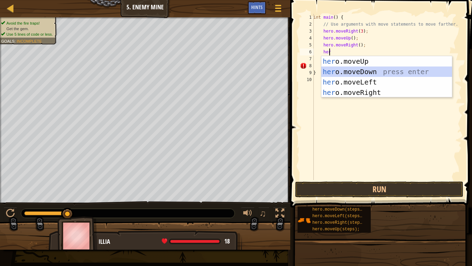
click at [373, 73] on div "her o.moveUp press enter her o.moveDown press enter her o.moveLeft press enter …" at bounding box center [387, 87] width 131 height 62
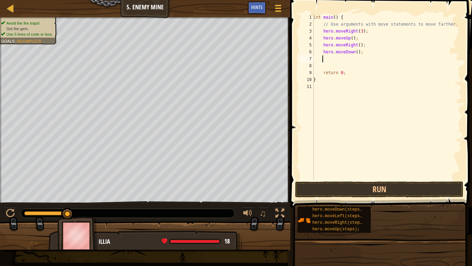
click at [354, 51] on div "int main ( ) { // Use arguments with move statements to move farther. hero . mo…" at bounding box center [387, 104] width 150 height 180
click at [370, 53] on div "int main ( ) { // Use arguments with move statements to move farther. hero . mo…" at bounding box center [387, 104] width 150 height 180
type textarea "hero.moveDown(3);"
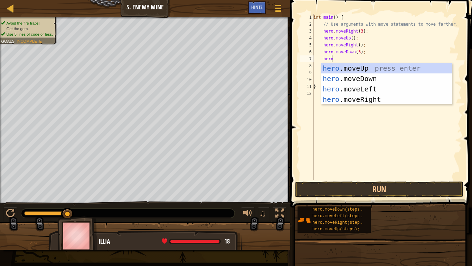
type textarea "herom"
click at [376, 98] on div "hero . m oveUp press enter hero . m oveDown press enter hero . m oveLeft press …" at bounding box center [387, 94] width 131 height 62
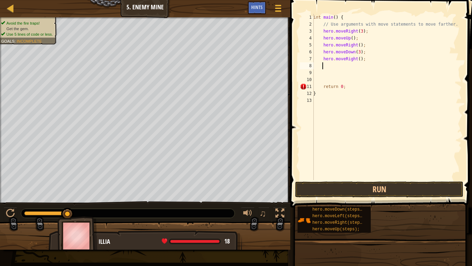
scroll to position [3, 0]
click at [358, 60] on div "int main ( ) { // Use arguments with move statements to move farther. hero . mo…" at bounding box center [387, 104] width 150 height 180
type textarea "hero.moveRight(3);"
click at [348, 190] on button "Run" at bounding box center [379, 189] width 168 height 16
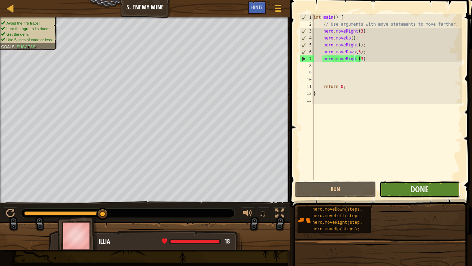
click at [387, 186] on button "Done" at bounding box center [420, 189] width 81 height 16
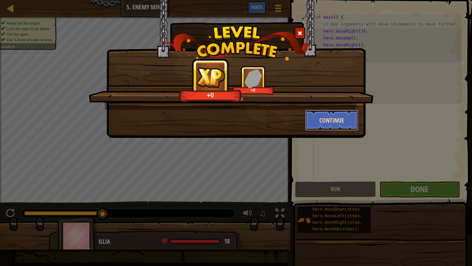
click at [324, 119] on button "Continue" at bounding box center [332, 120] width 54 height 21
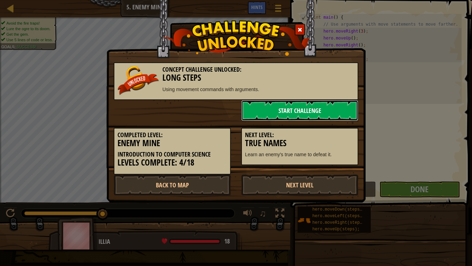
click at [322, 116] on link "Start Challenge" at bounding box center [299, 110] width 117 height 21
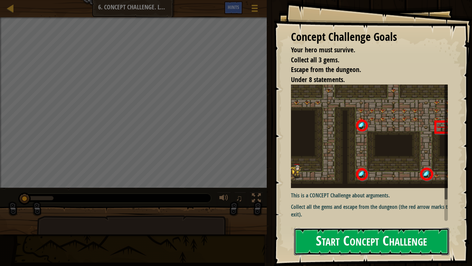
click at [360, 207] on button "Start Concept Challenge" at bounding box center [371, 241] width 155 height 27
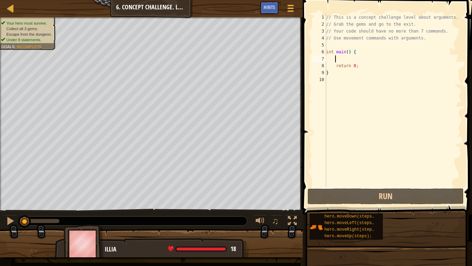
click at [338, 55] on div "// This is a concept challenge level about arguments. // Grab the gems and go t…" at bounding box center [393, 107] width 137 height 187
type textarea "he"
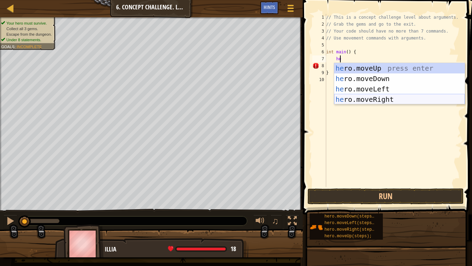
click at [359, 101] on div "he ro.moveUp press enter he ro.moveDown press enter he ro.moveLeft press enter …" at bounding box center [399, 94] width 131 height 62
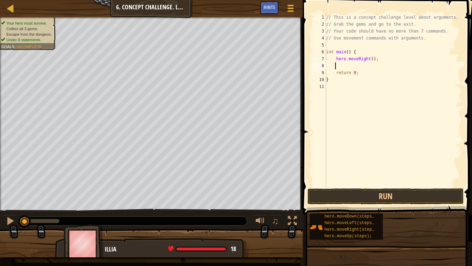
type textarea "he"
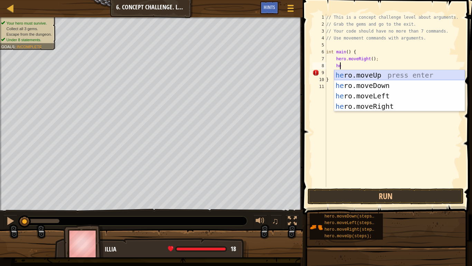
click at [367, 80] on div "he ro.moveUp press enter he ro.moveDown press enter he ro.moveLeft press enter …" at bounding box center [399, 101] width 131 height 62
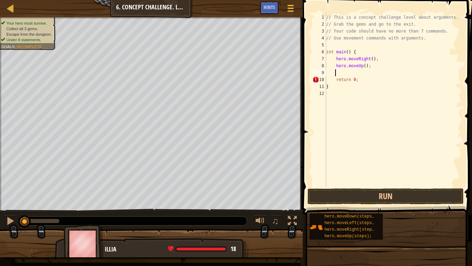
scroll to position [3, 0]
click at [361, 66] on div "// This is a concept challenge level about arguments. // Grab the gems and go t…" at bounding box center [393, 107] width 137 height 187
click at [363, 66] on div "// This is a concept challenge level about arguments. // Grab the gems and go t…" at bounding box center [393, 107] width 137 height 187
type textarea "hero.moveUp(3);"
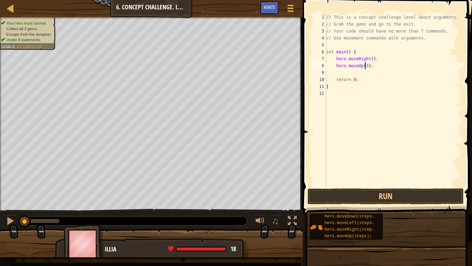
click at [371, 68] on div "// This is a concept challenge level about arguments. // Grab the gems and go t…" at bounding box center [393, 107] width 137 height 187
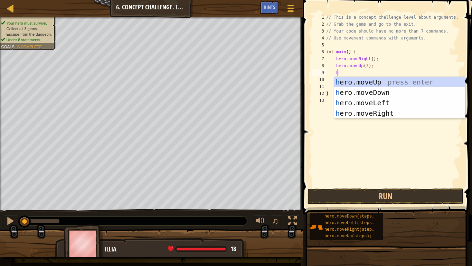
type textarea "her"
click at [386, 111] on div "her o.moveUp press enter her o.moveDown press enter her o.moveLeft press enter …" at bounding box center [399, 108] width 131 height 62
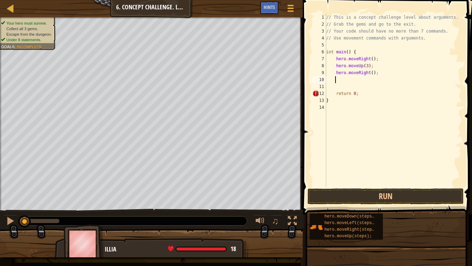
scroll to position [3, 0]
click at [370, 74] on div "// This is a concept challenge level about arguments. // Grab the gems and go t…" at bounding box center [393, 107] width 137 height 187
type textarea "hero.moveRight(2);"
click at [379, 72] on div "// This is a concept challenge level about arguments. // Grab the gems and go t…" at bounding box center [393, 107] width 137 height 187
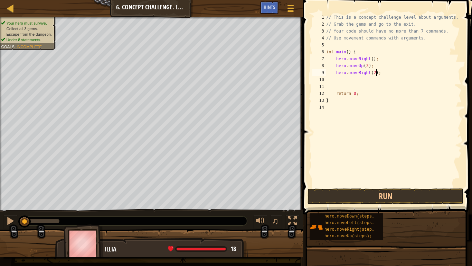
scroll to position [3, 0]
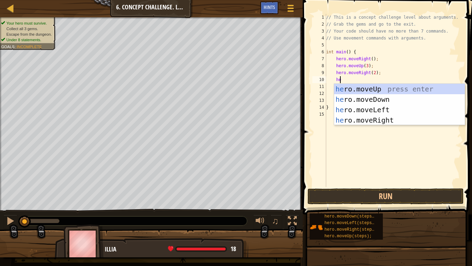
type textarea "her"
click at [385, 101] on div "her o.moveUp press enter her o.moveDown press enter her o.moveLeft press enter …" at bounding box center [399, 115] width 131 height 62
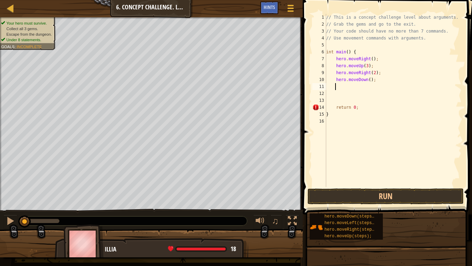
scroll to position [3, 0]
click at [367, 81] on div "// This is a concept challenge level about arguments. // Grab the gems and go t…" at bounding box center [393, 107] width 137 height 187
type textarea "hero.moveDown(3);"
click at [376, 85] on div "// This is a concept challenge level about arguments. // Grab the gems and go t…" at bounding box center [393, 107] width 137 height 187
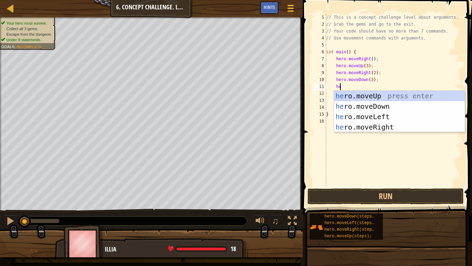
type textarea "her"
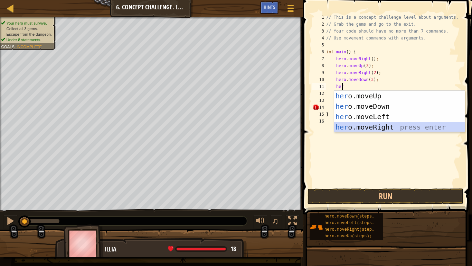
click at [381, 122] on div "her o.moveUp press enter her o.moveDown press enter her o.moveLeft press enter …" at bounding box center [399, 122] width 131 height 62
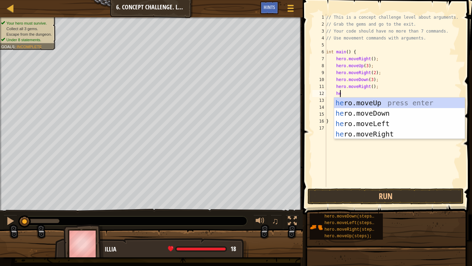
type textarea "hero"
click at [384, 104] on div "hero .moveUp press enter hero .moveDown press enter hero .moveLeft press enter …" at bounding box center [399, 129] width 131 height 62
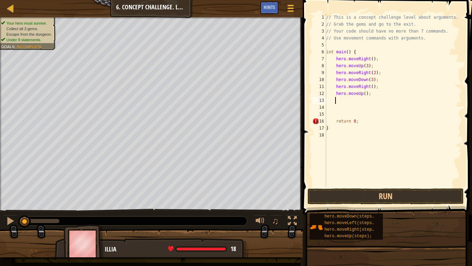
scroll to position [3, 0]
click at [362, 94] on div "// This is a concept challenge level about arguments. // Grab the gems and go t…" at bounding box center [393, 107] width 137 height 187
type textarea "hero.moveUp(2);"
click at [392, 95] on div "// This is a concept challenge level about arguments. // Grab the gems and go t…" at bounding box center [393, 107] width 137 height 187
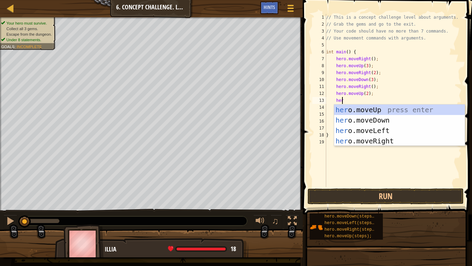
type textarea "hero"
click at [395, 139] on div "hero .moveUp press enter hero .moveDown press enter hero .moveLeft press enter …" at bounding box center [399, 135] width 131 height 62
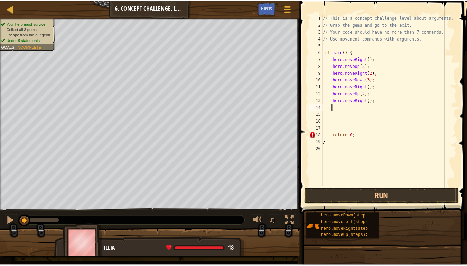
scroll to position [3, 0]
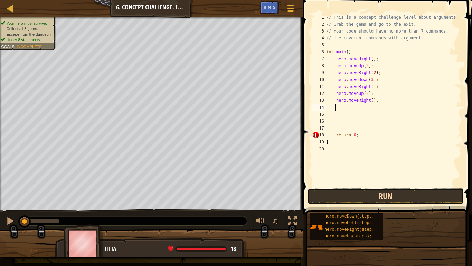
click at [380, 196] on button "Run" at bounding box center [386, 196] width 156 height 16
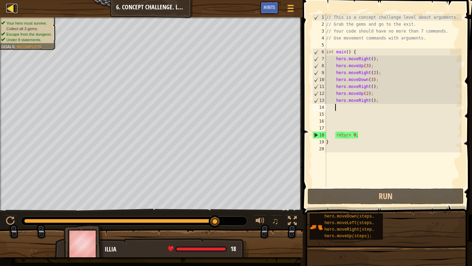
click at [13, 9] on div at bounding box center [10, 8] width 9 height 9
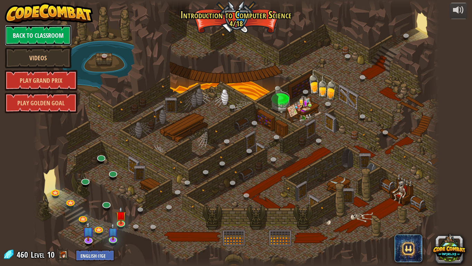
click at [49, 40] on link "Back to Classroom" at bounding box center [38, 35] width 67 height 21
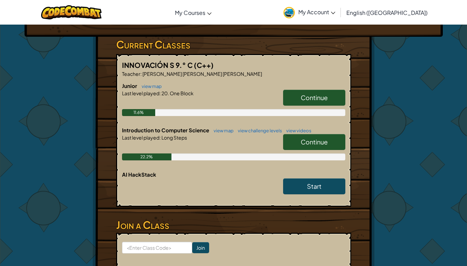
scroll to position [138, 0]
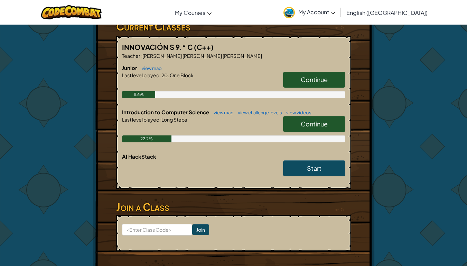
click at [319, 120] on span "Continue" at bounding box center [314, 124] width 27 height 8
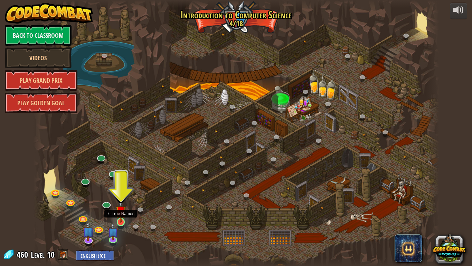
click at [121, 207] on img at bounding box center [121, 211] width 10 height 24
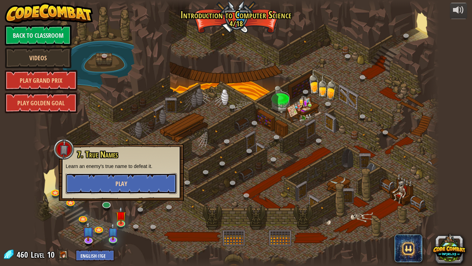
click at [116, 185] on span "Play" at bounding box center [122, 183] width 12 height 9
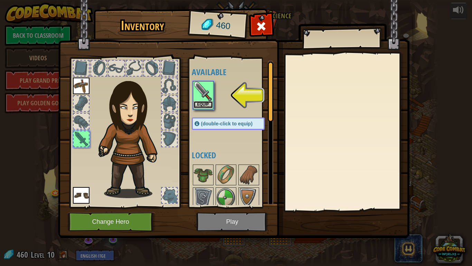
click at [203, 104] on button "Equip" at bounding box center [203, 104] width 19 height 7
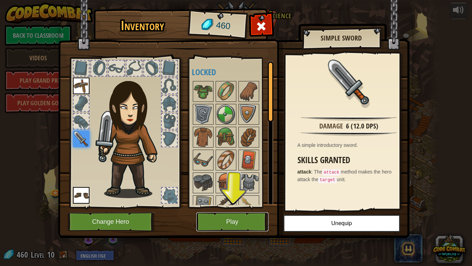
click at [236, 207] on button "Play" at bounding box center [232, 221] width 72 height 19
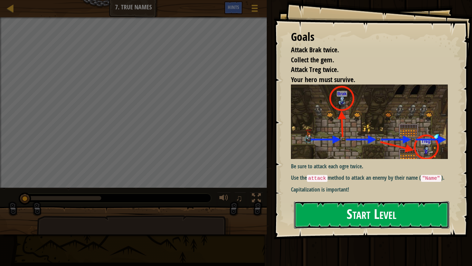
click at [360, 207] on button "Start Level" at bounding box center [371, 214] width 155 height 27
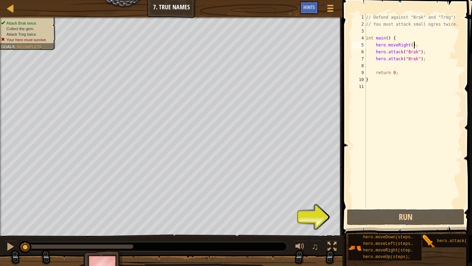
click at [425, 48] on div "// Defend against "Brak" and "Treg"! // You must attack small ogres twice. int …" at bounding box center [413, 118] width 97 height 208
type textarea "hero.moveRight();"
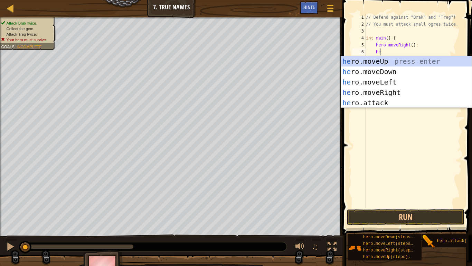
scroll to position [3, 1]
type textarea "hero"
click at [429, 60] on div "hero .moveUp press enter hero .moveDown press enter hero .moveLeft press enter …" at bounding box center [406, 92] width 131 height 73
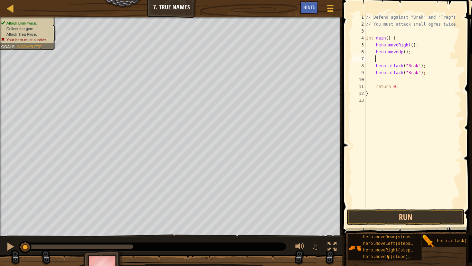
scroll to position [3, 0]
click at [402, 50] on div "// Defend against "Brak" and "Treg"! // You must attack small ogres twice. int …" at bounding box center [413, 118] width 97 height 208
click at [403, 51] on div "// Defend against "Brak" and "Treg"! // You must attack small ogres twice. int …" at bounding box center [413, 118] width 97 height 208
click at [430, 59] on div "// Defend against "Brak" and "Treg"! // You must attack small ogres twice. int …" at bounding box center [413, 118] width 97 height 208
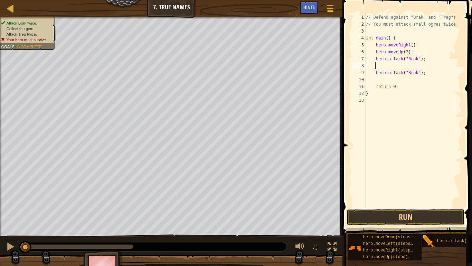
scroll to position [3, 1]
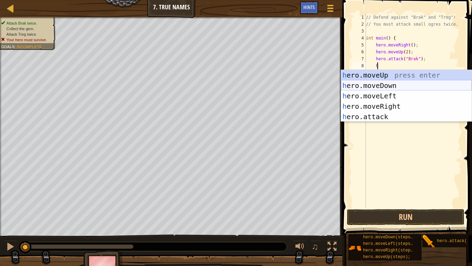
click at [426, 82] on div "h ero.moveUp press enter h ero.moveDown press enter h ero.moveLeft press enter …" at bounding box center [406, 106] width 131 height 73
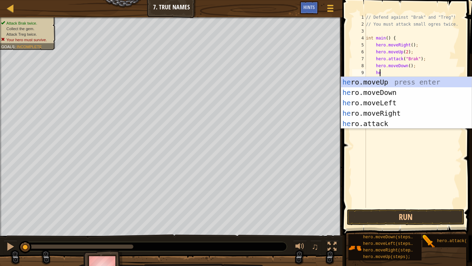
scroll to position [3, 1]
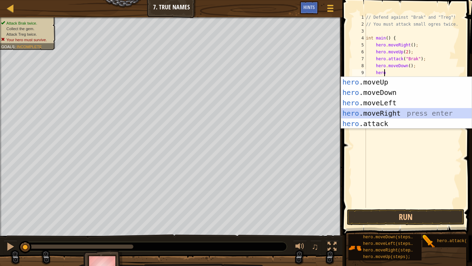
click at [424, 114] on div "hero .moveUp press enter hero .moveDown press enter hero .moveLeft press enter …" at bounding box center [406, 113] width 131 height 73
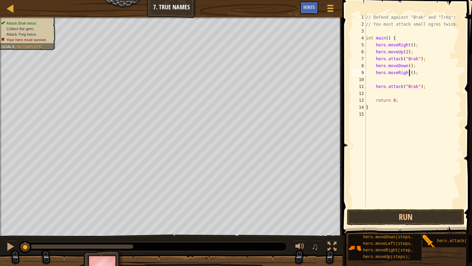
click at [411, 74] on div "// Defend against "Brak" and "Treg"! // You must attack small ogres twice. int …" at bounding box center [413, 118] width 97 height 208
click at [393, 207] on button "Run" at bounding box center [406, 217] width 118 height 16
